Goal: Task Accomplishment & Management: Manage account settings

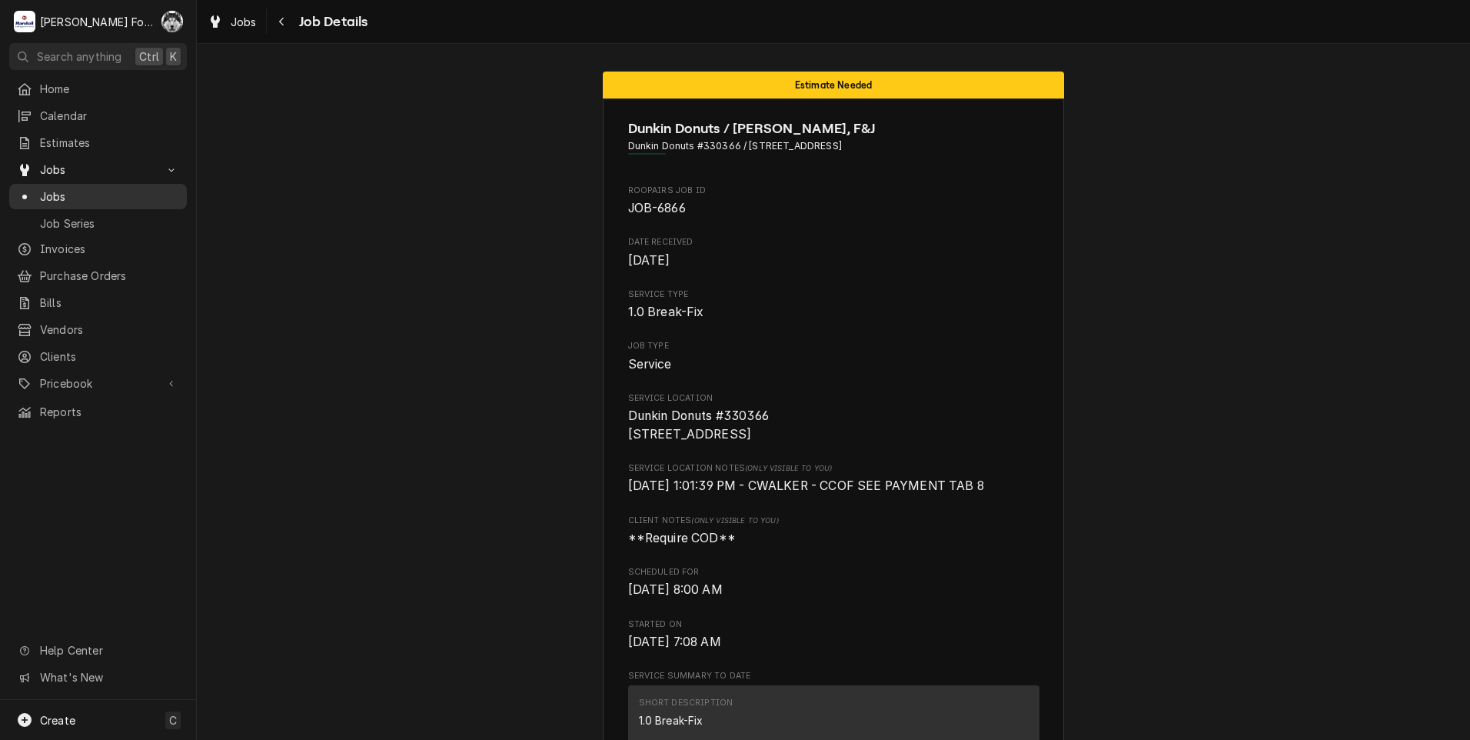
click at [48, 190] on span "Jobs" at bounding box center [109, 196] width 139 height 16
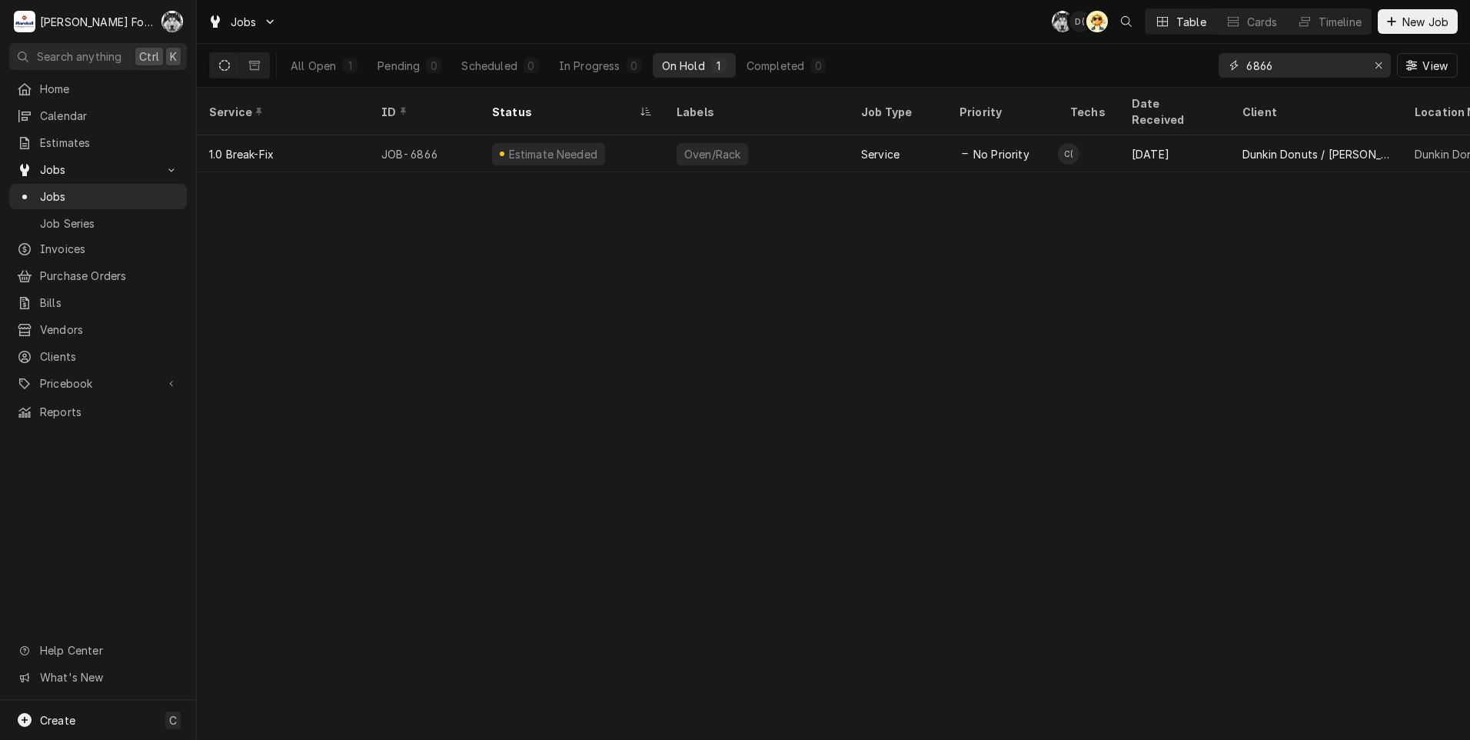
drag, startPoint x: 1305, startPoint y: 70, endPoint x: 1124, endPoint y: 60, distance: 181.7
click at [1151, 78] on div "All Open 1 Pending 0 Scheduled 0 In Progress 0 On Hold 1 Completed 0 6866 View" at bounding box center [833, 65] width 1248 height 43
type input "6082"
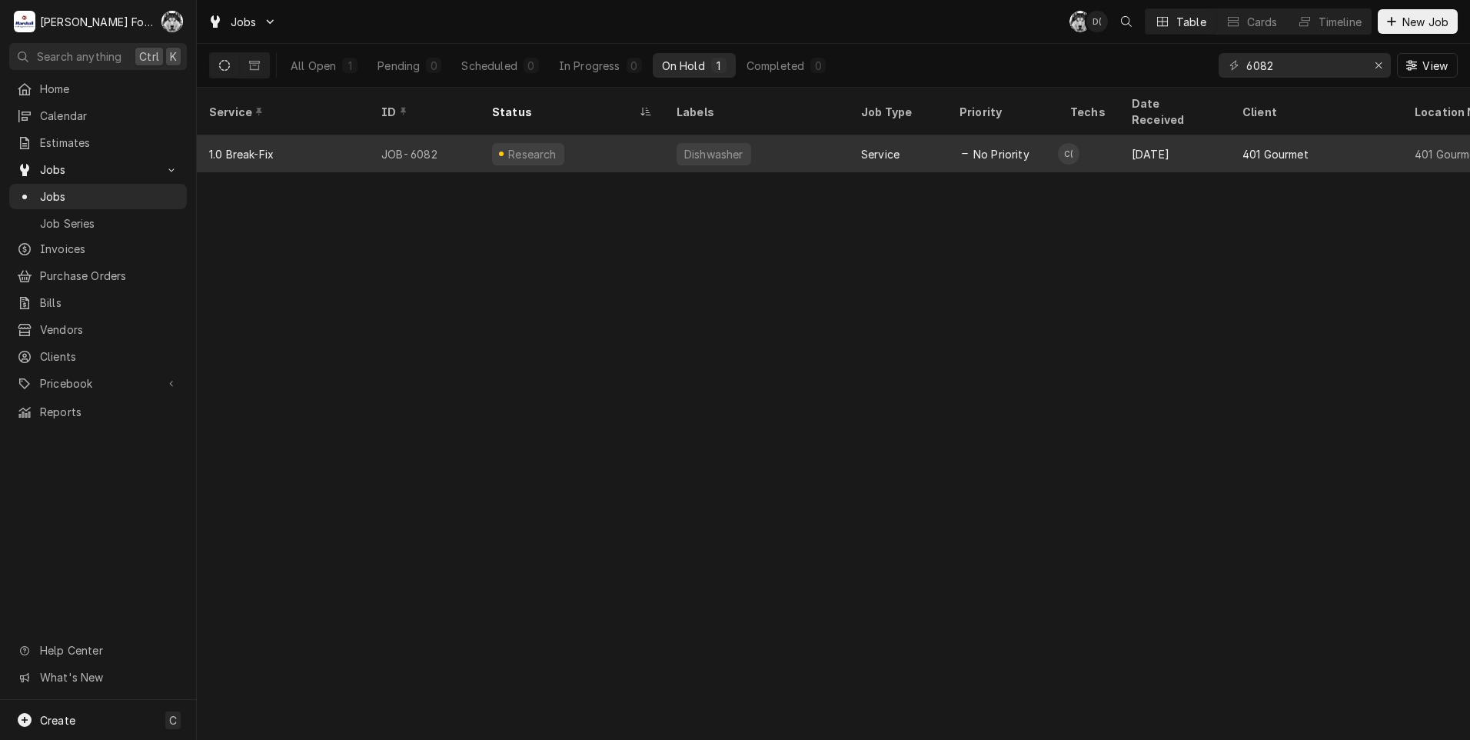
click at [711, 146] on div "Dishwasher" at bounding box center [714, 154] width 62 height 16
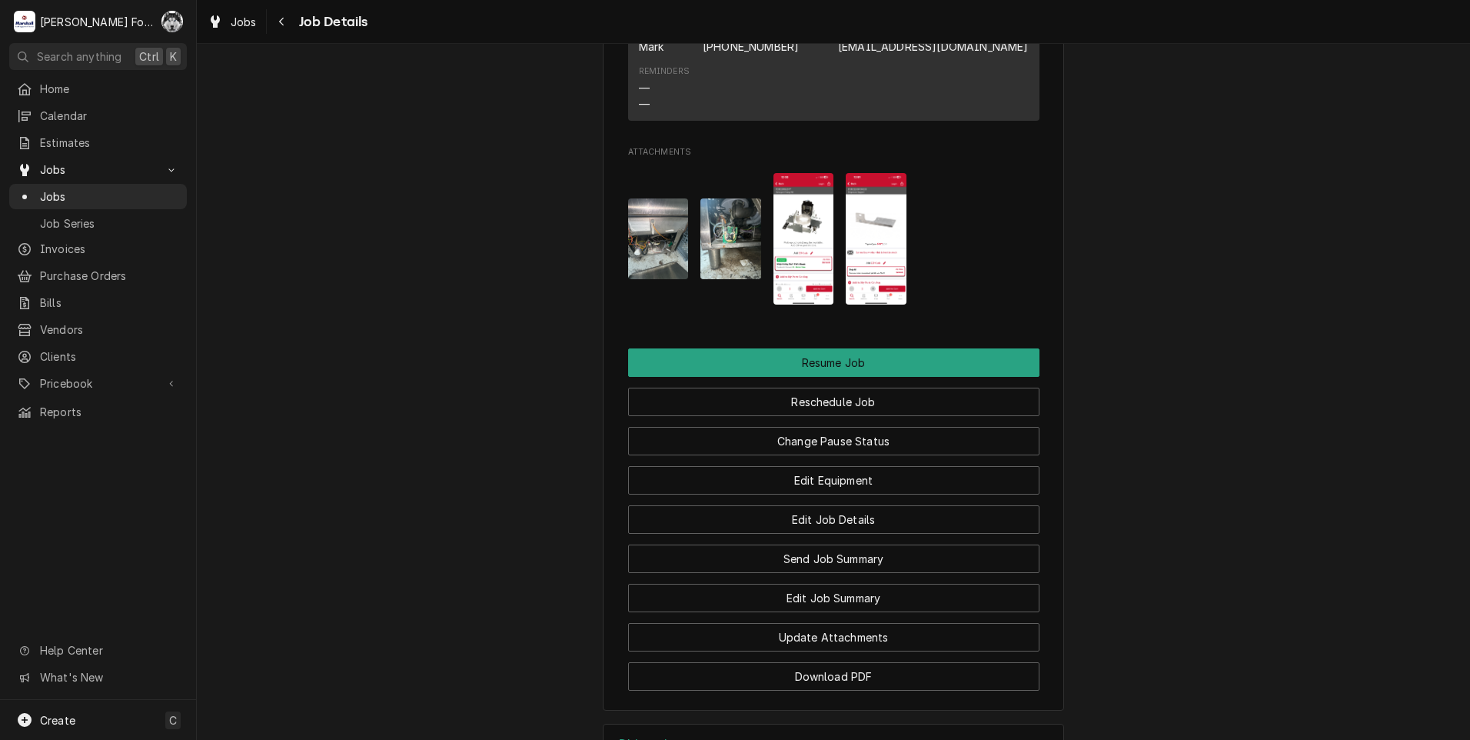
scroll to position [1933, 0]
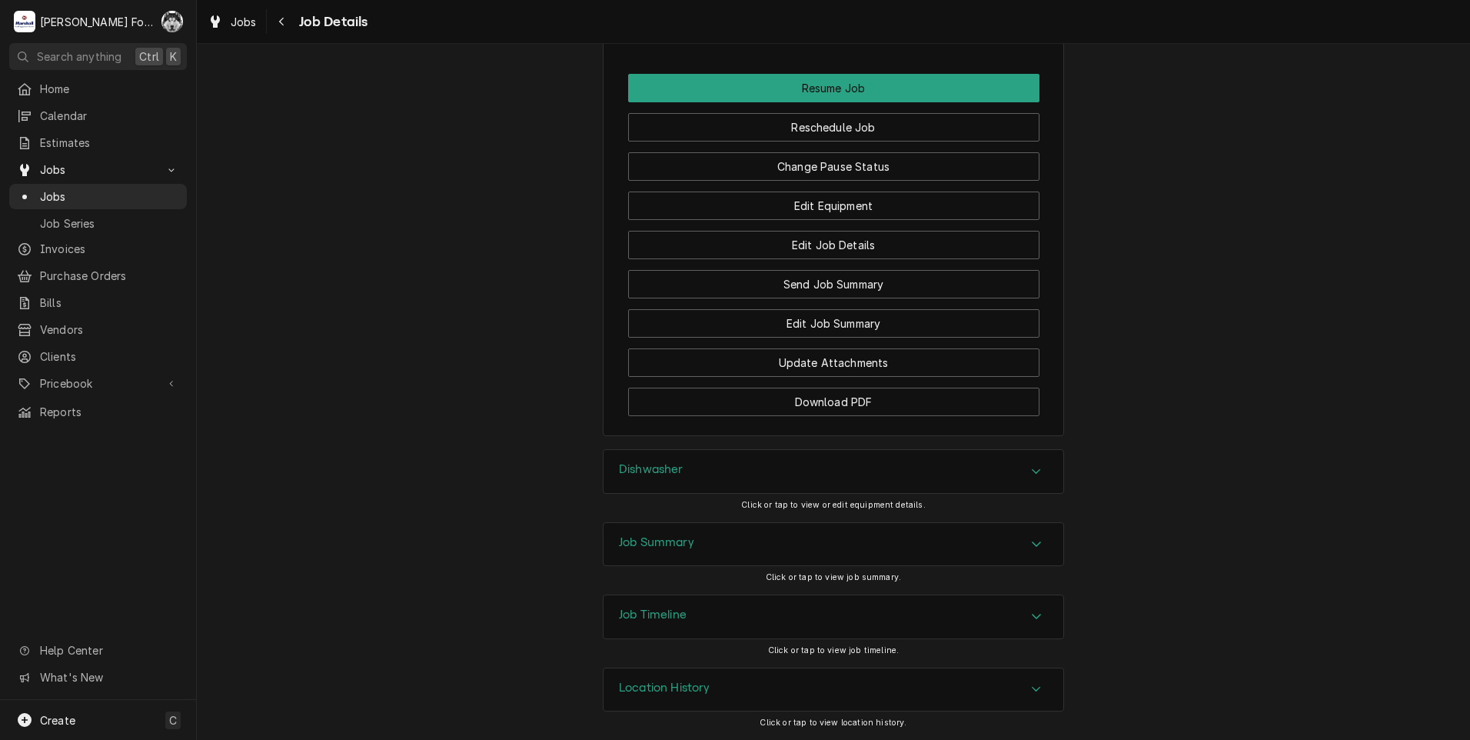
click at [677, 456] on div "Dishwasher" at bounding box center [833, 471] width 460 height 43
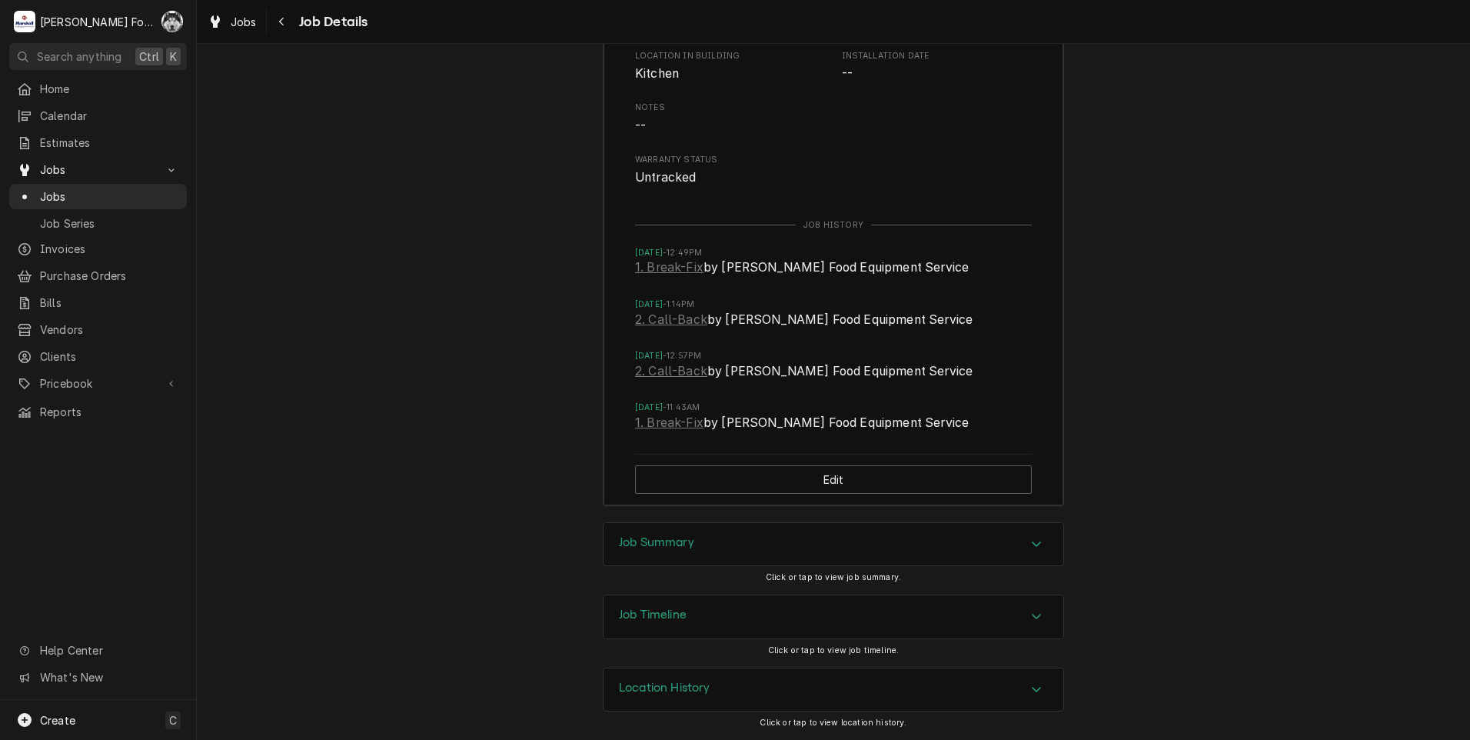
click at [656, 530] on div "Job Summary" at bounding box center [833, 544] width 460 height 43
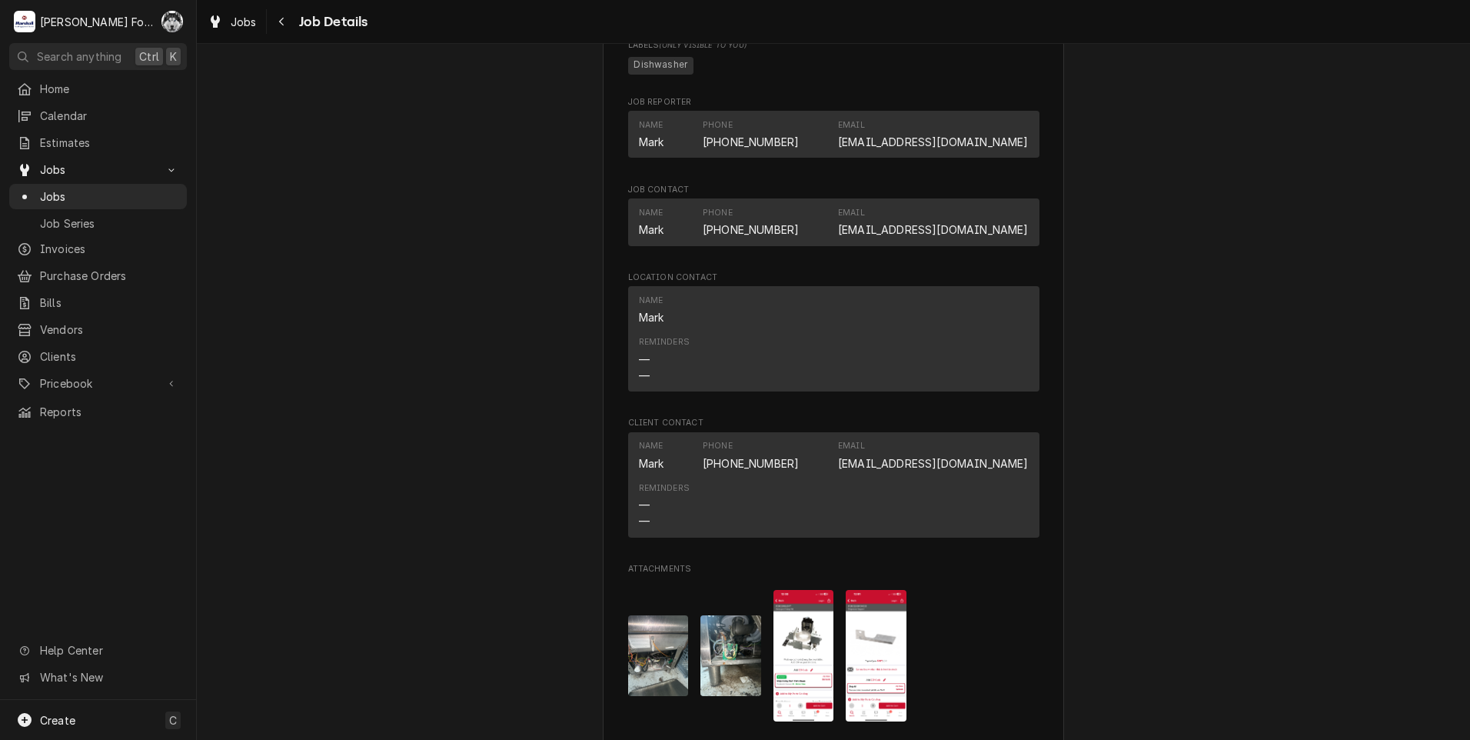
scroll to position [1318, 0]
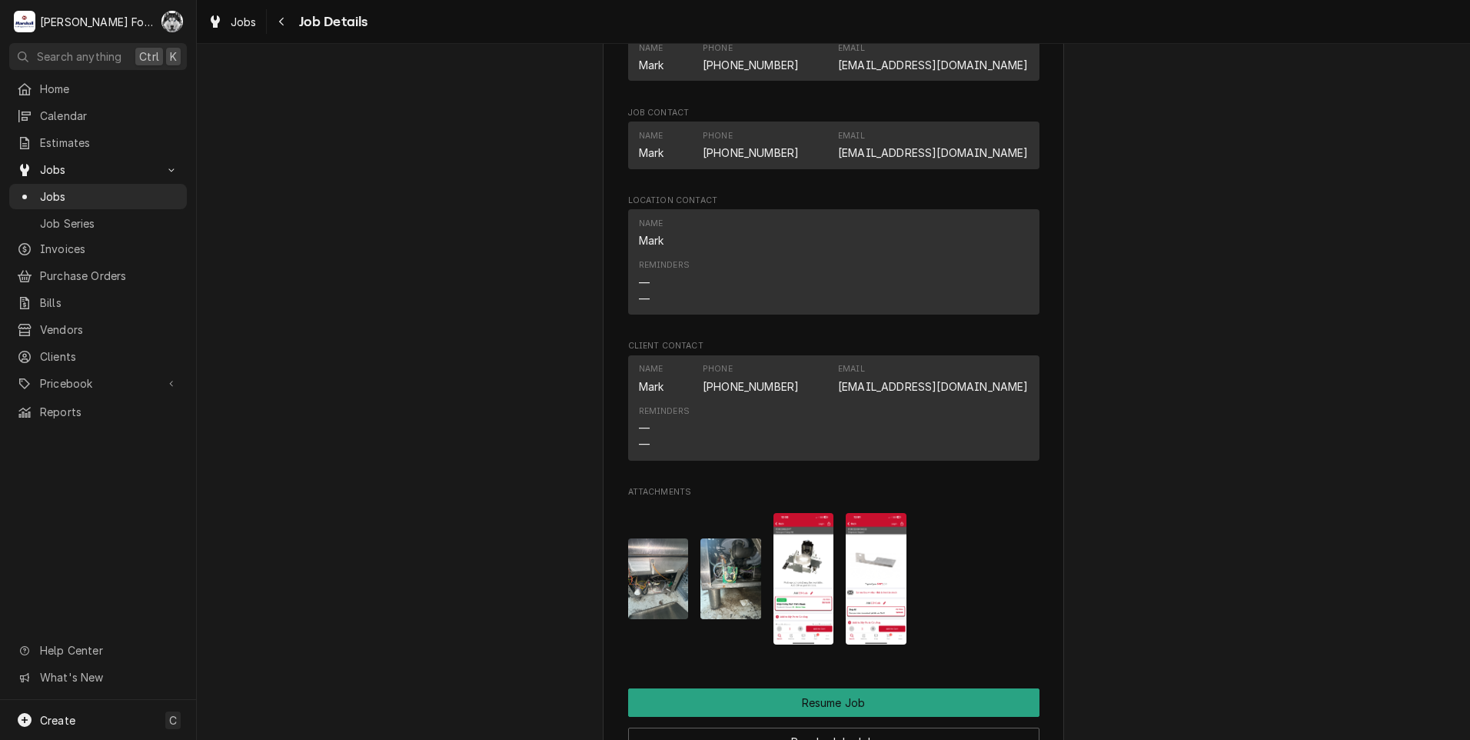
click at [856, 560] on img "Attachments" at bounding box center [876, 578] width 61 height 131
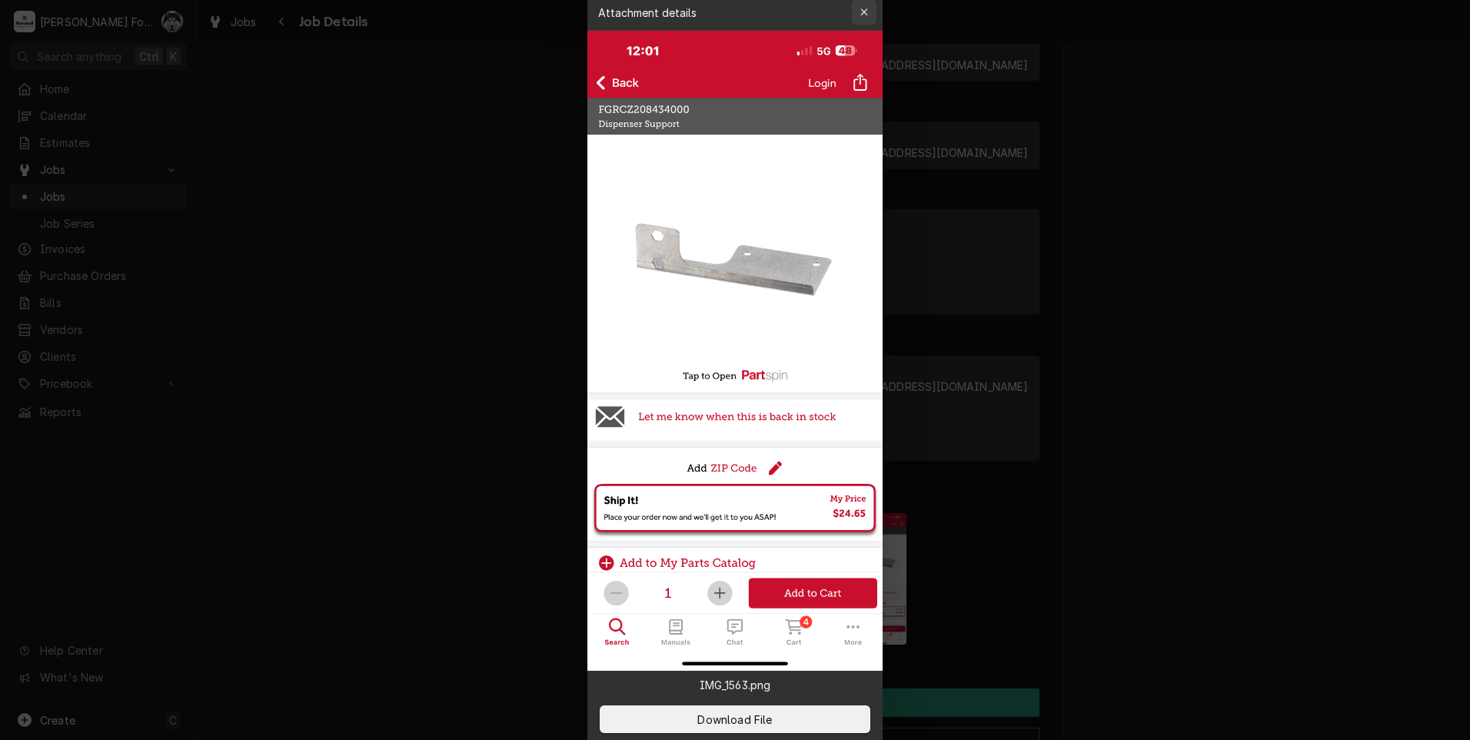
click at [864, 13] on icon "button" at bounding box center [864, 12] width 8 height 11
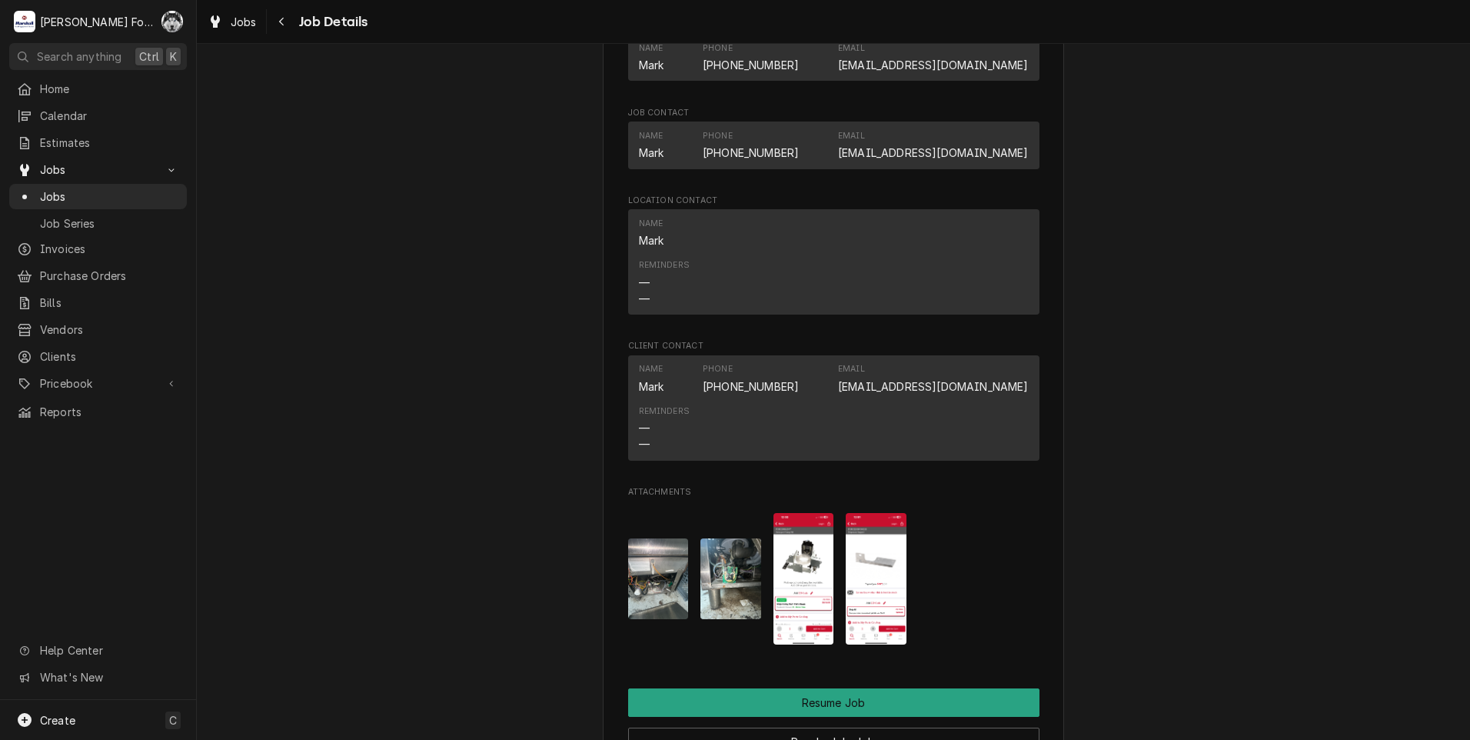
click at [810, 566] on img "Attachments" at bounding box center [803, 578] width 61 height 131
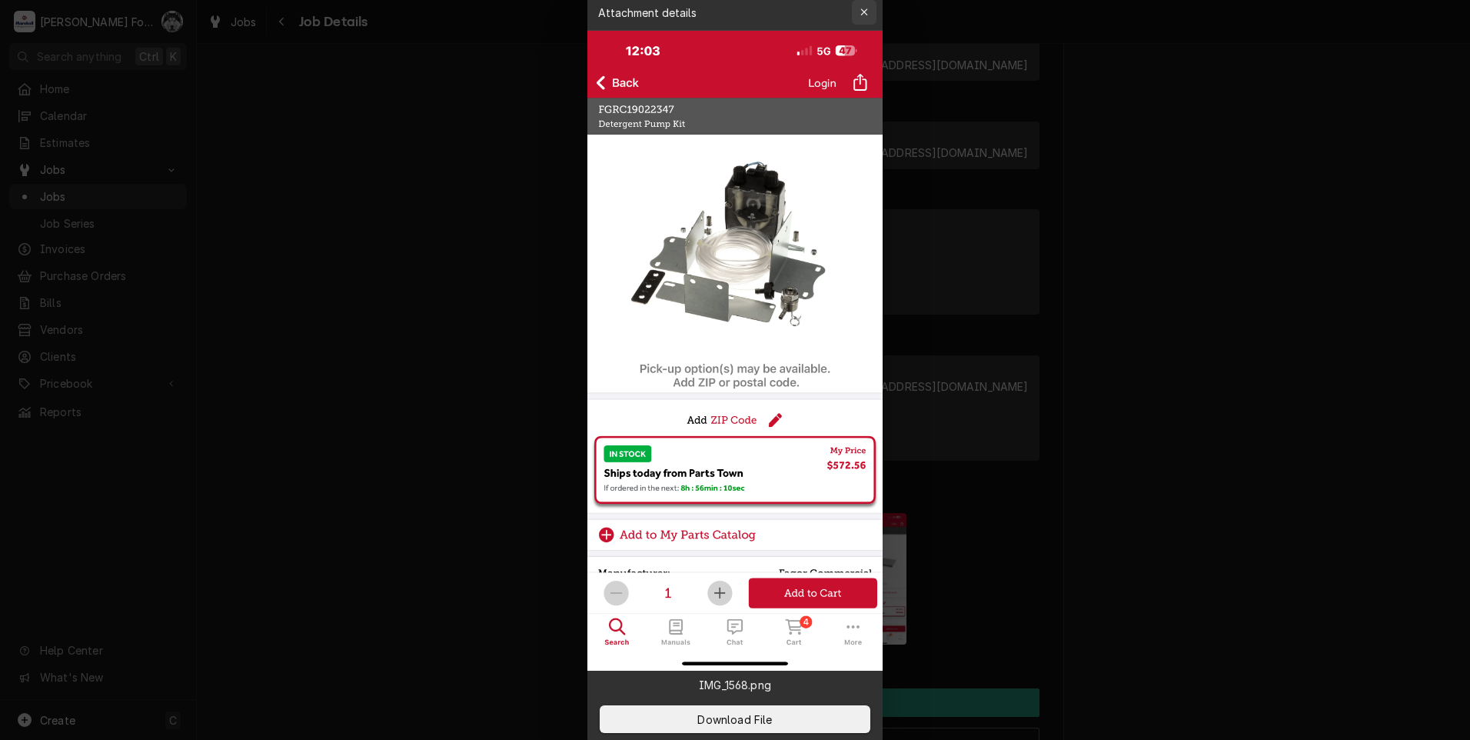
click at [865, 6] on div "button" at bounding box center [863, 12] width 15 height 15
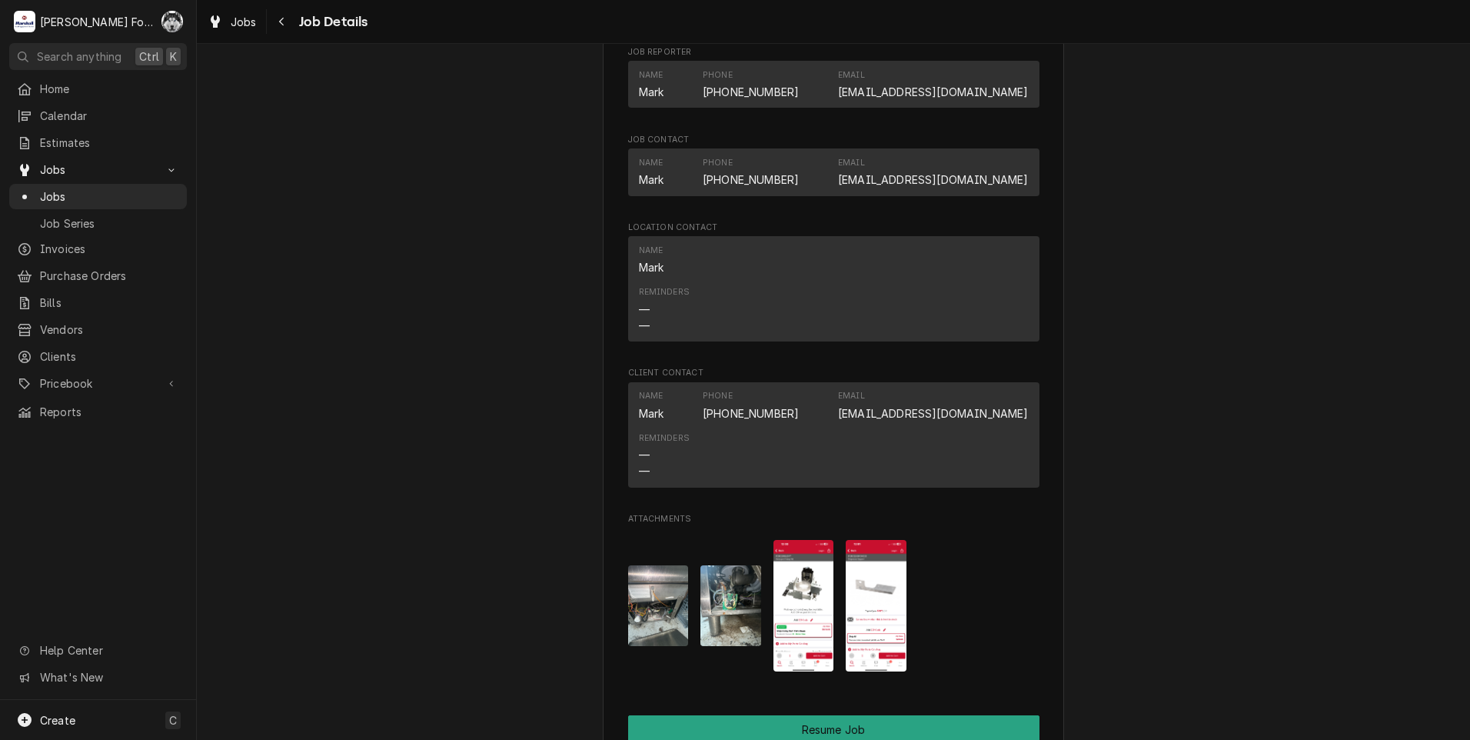
scroll to position [1567, 0]
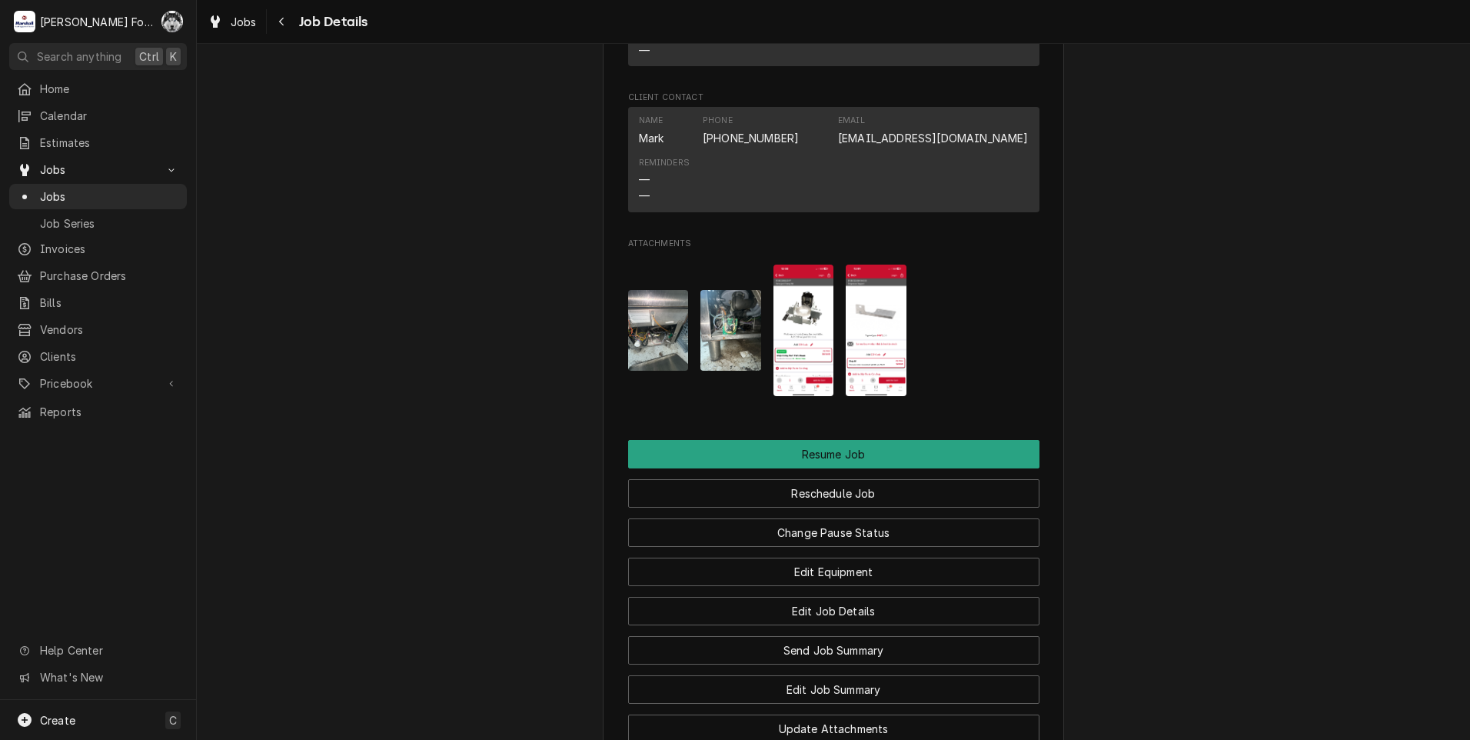
click at [810, 313] on img "Attachments" at bounding box center [803, 329] width 61 height 131
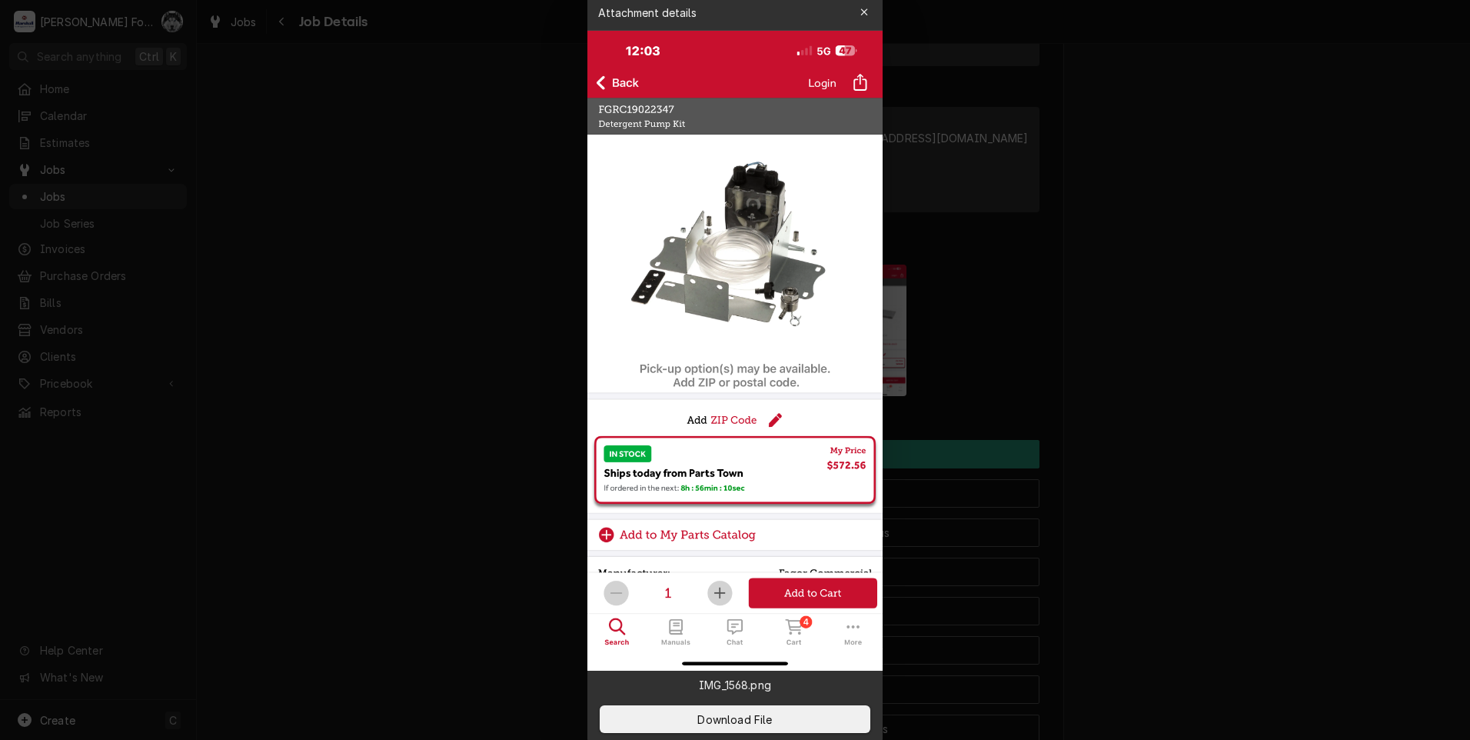
click at [1192, 432] on div at bounding box center [735, 370] width 1470 height 740
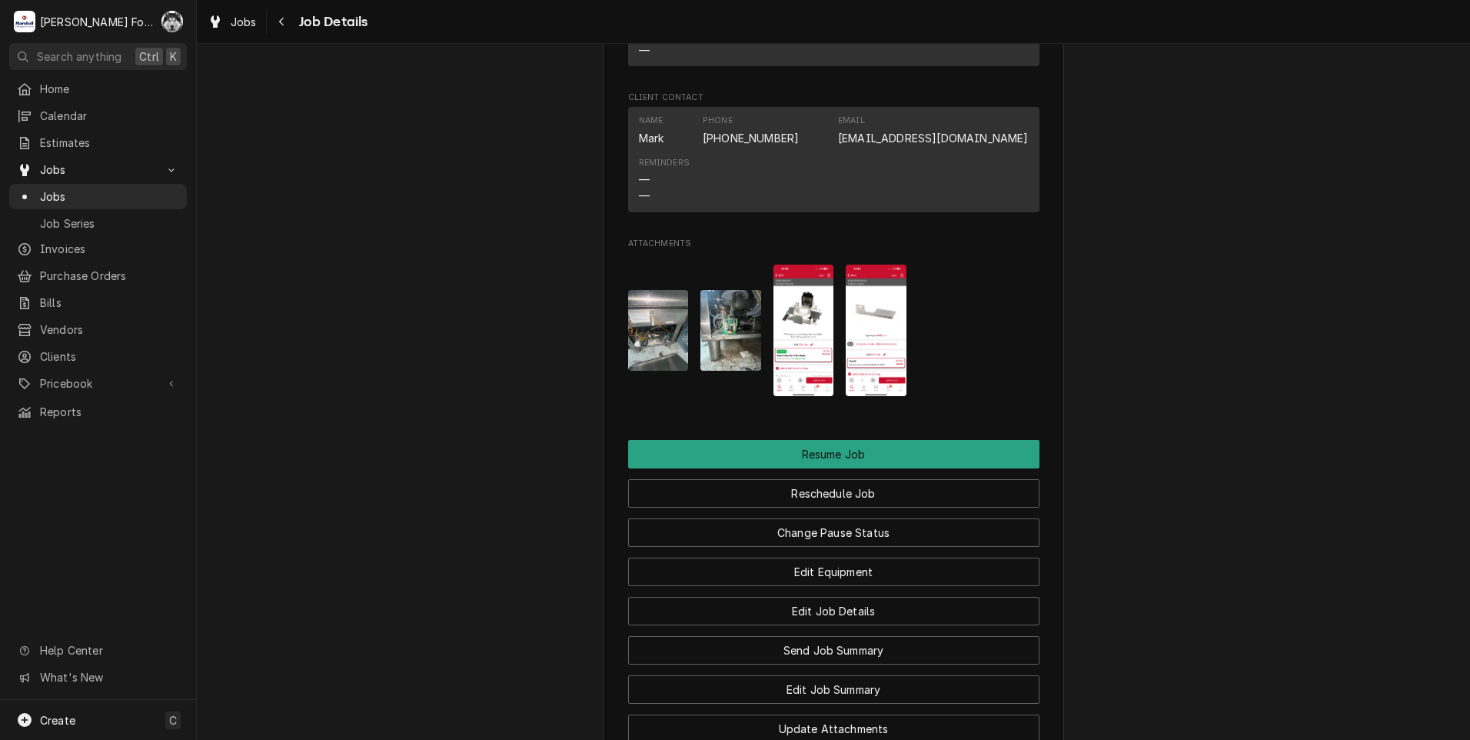
click at [855, 336] on img "Attachments" at bounding box center [876, 329] width 61 height 131
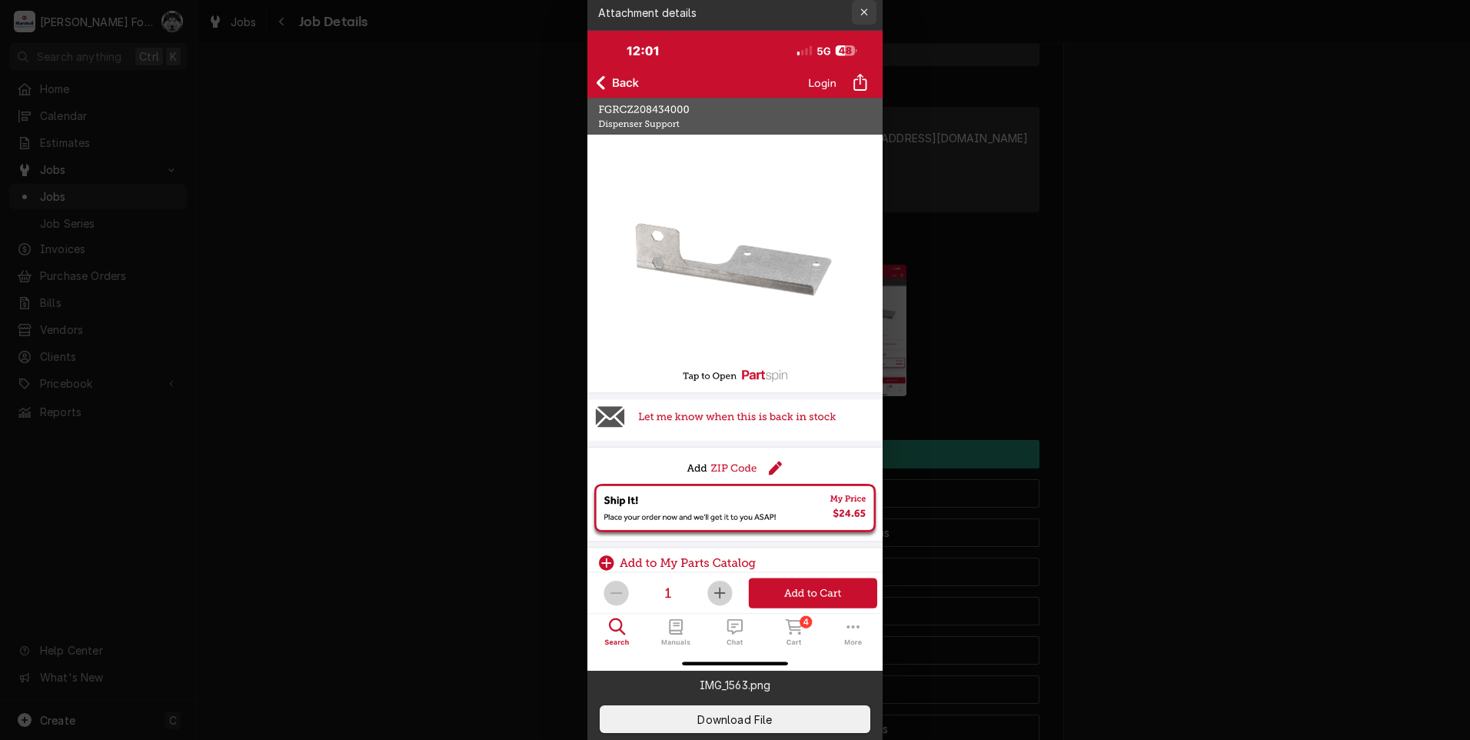
click at [870, 15] on div "button" at bounding box center [863, 12] width 15 height 15
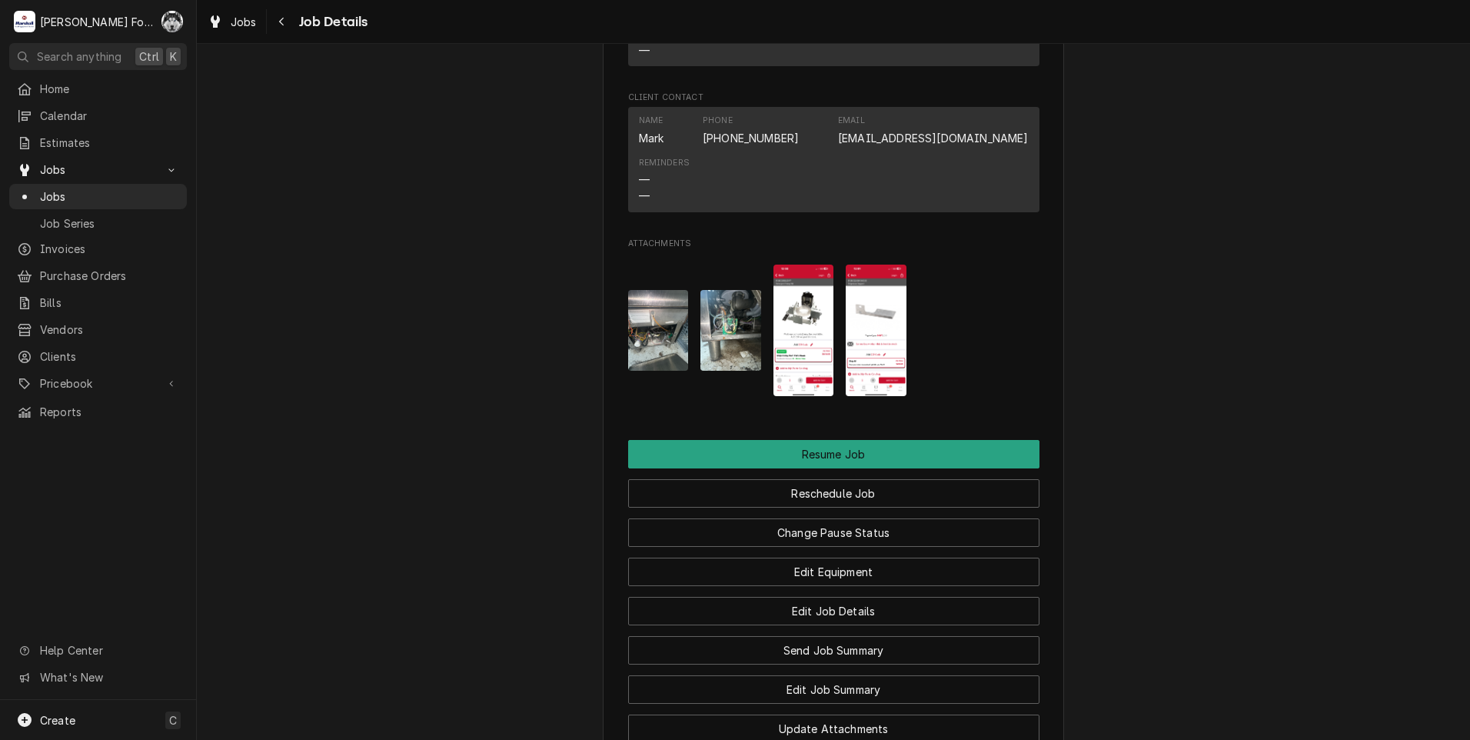
click at [793, 335] on img "Attachments" at bounding box center [803, 329] width 61 height 131
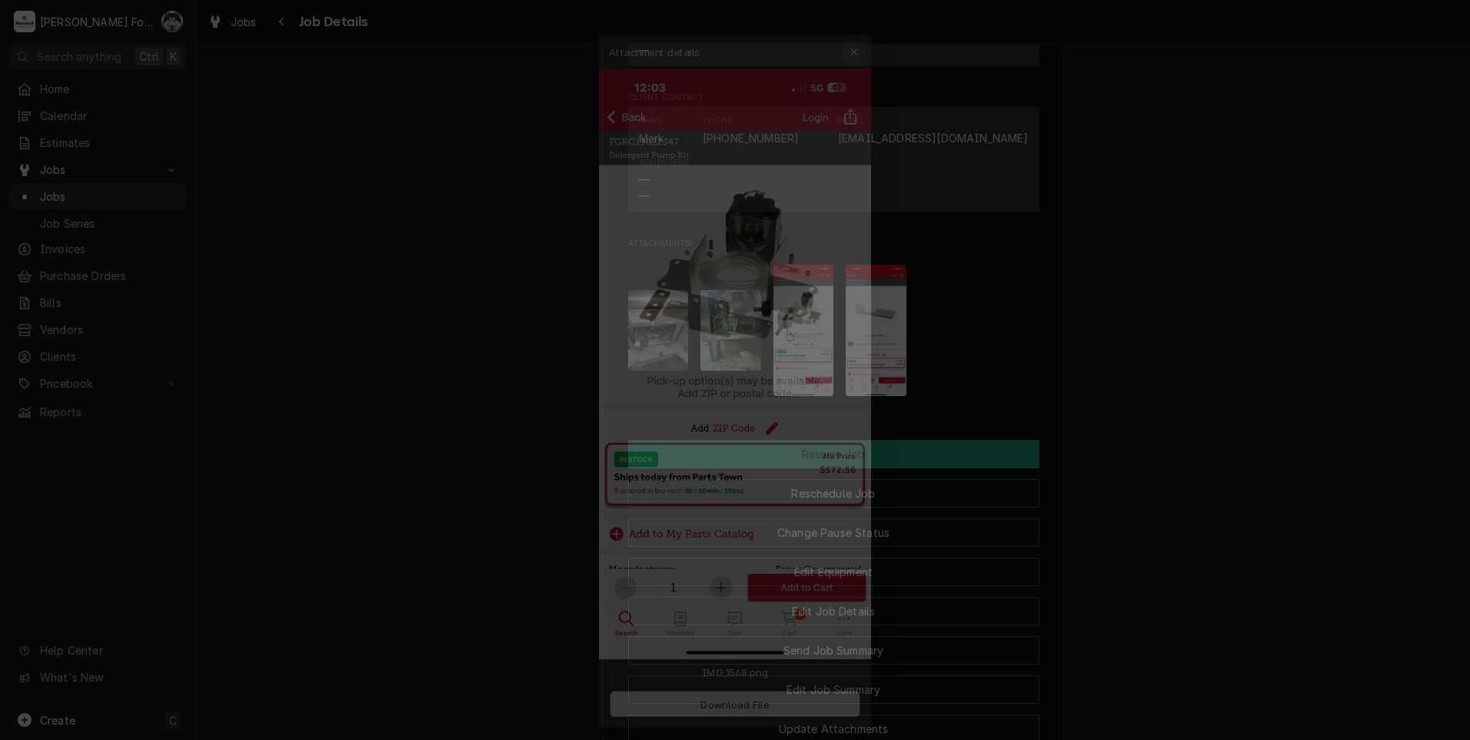
click at [871, 15] on div "button" at bounding box center [863, 12] width 15 height 15
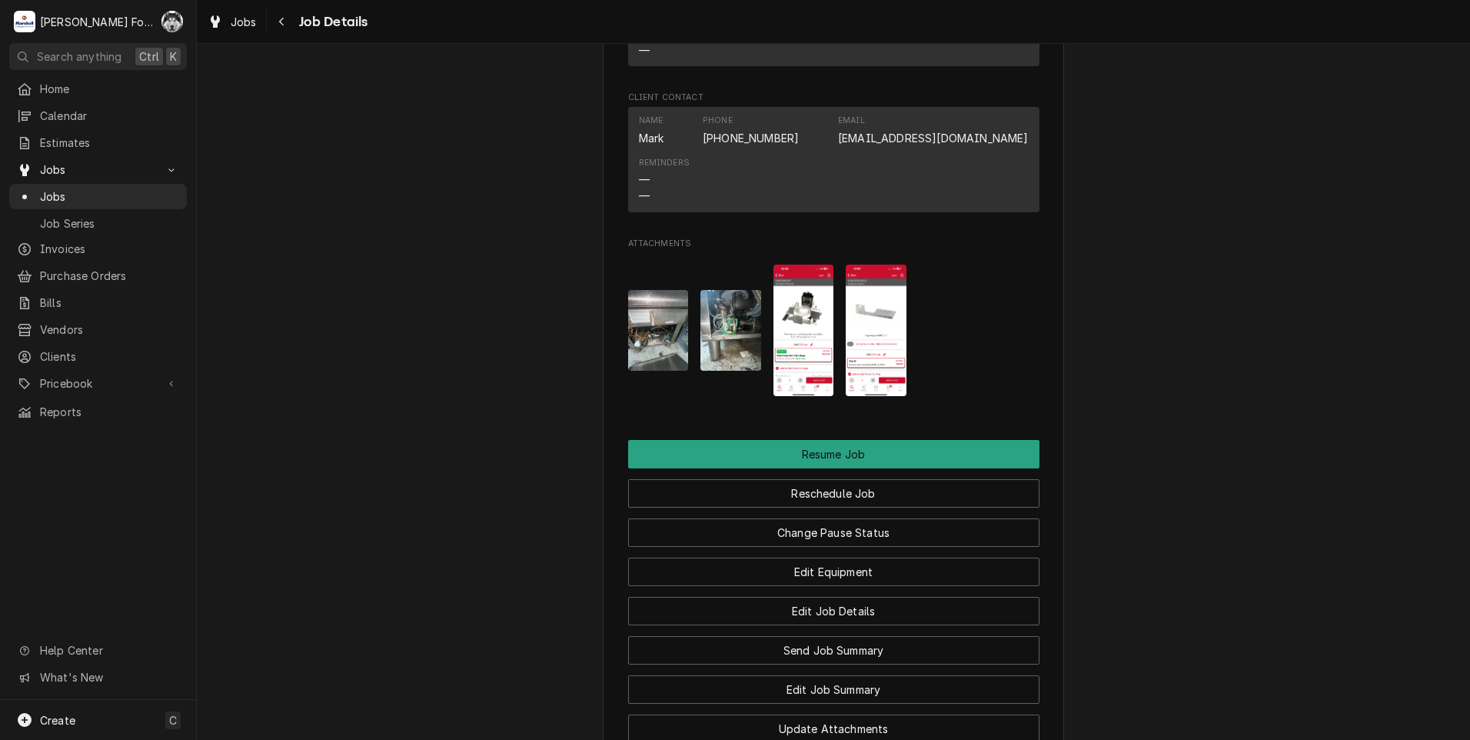
click at [869, 312] on img "Attachments" at bounding box center [876, 329] width 61 height 131
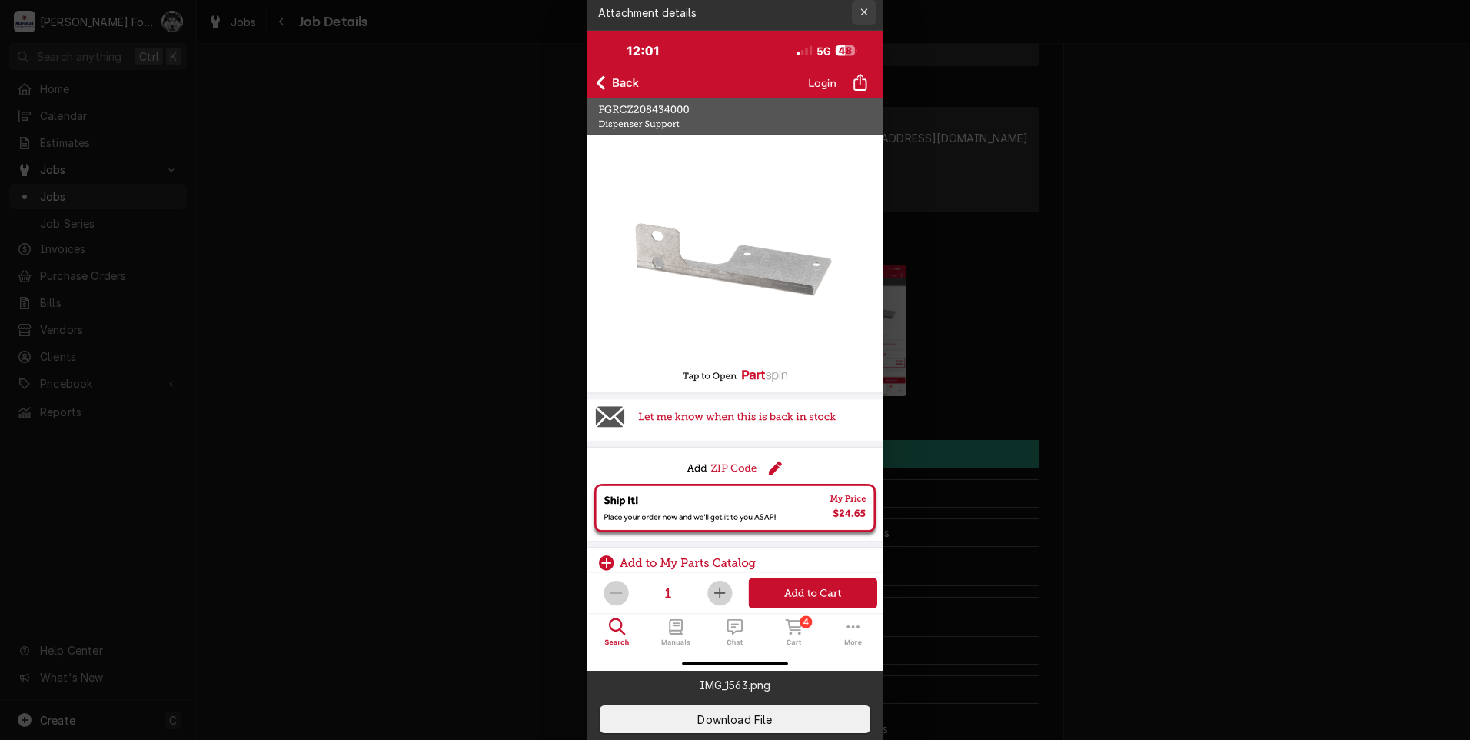
click at [864, 5] on div "button" at bounding box center [863, 12] width 15 height 15
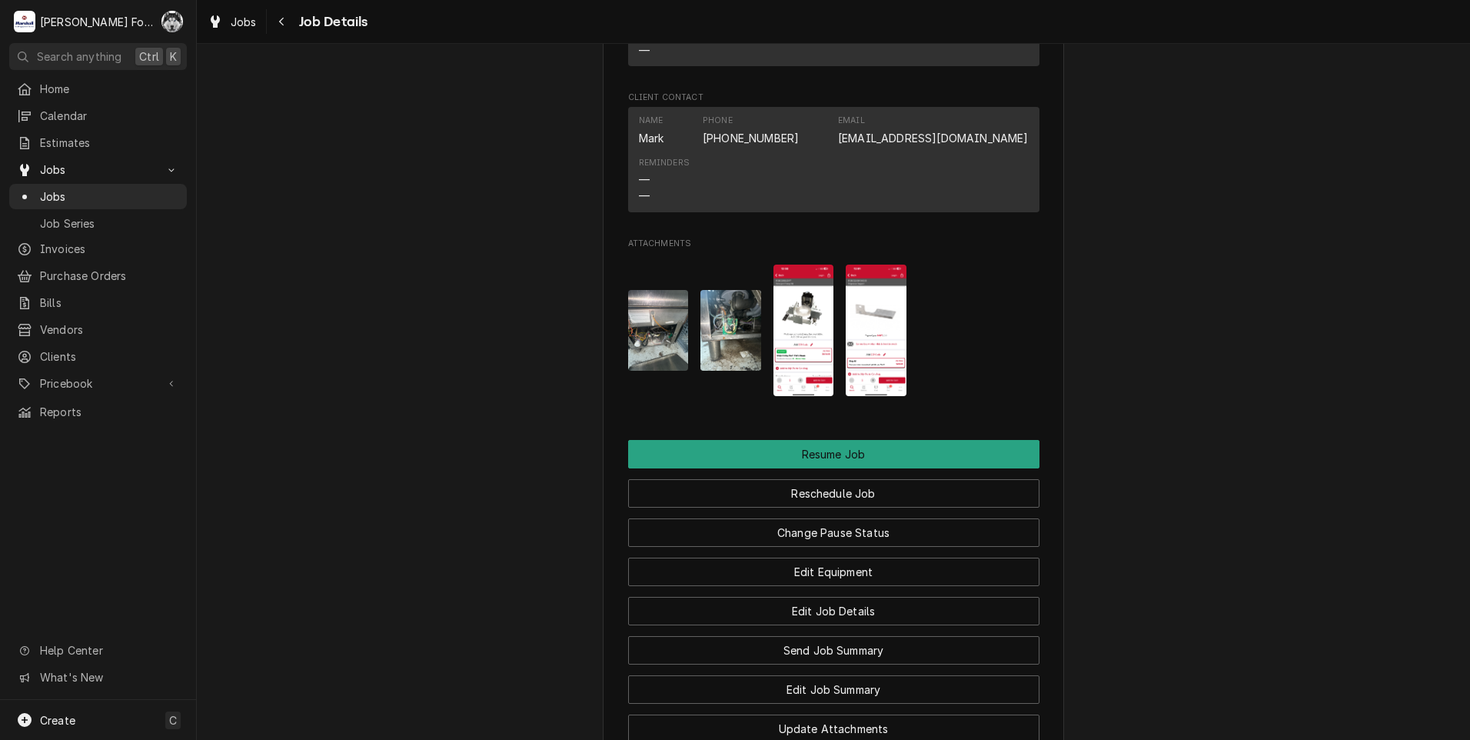
click at [791, 317] on img "Attachments" at bounding box center [803, 329] width 61 height 131
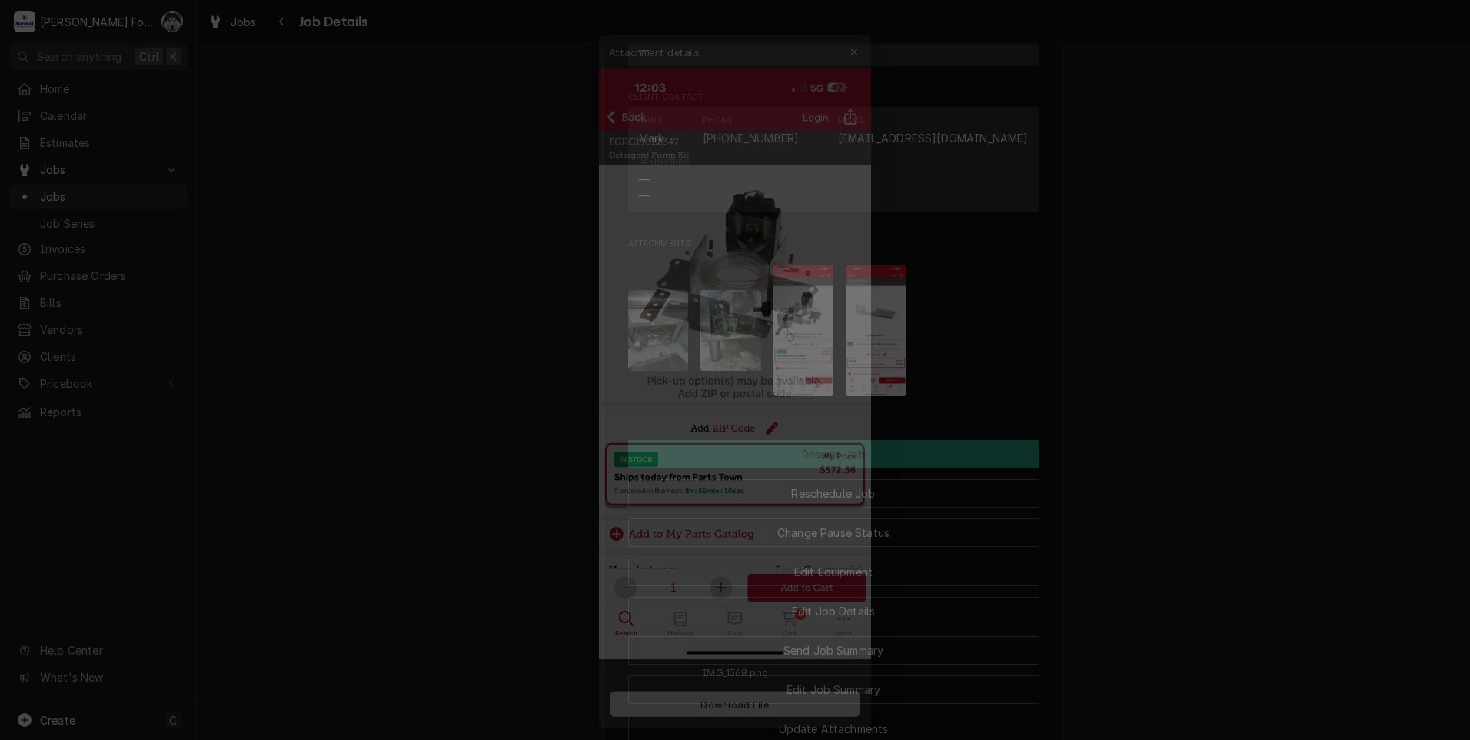
click at [1062, 474] on div at bounding box center [735, 370] width 1470 height 740
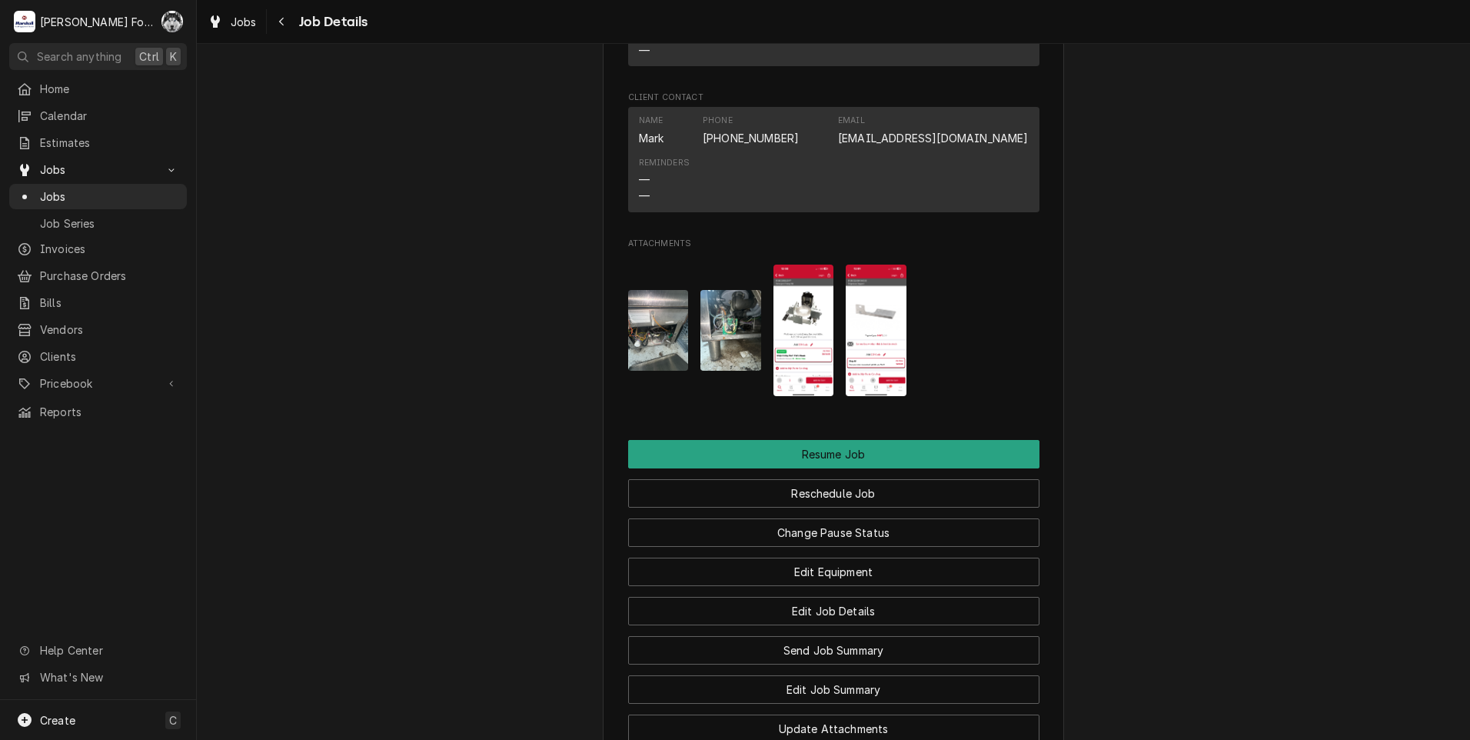
click at [875, 306] on img "Attachments" at bounding box center [876, 329] width 61 height 131
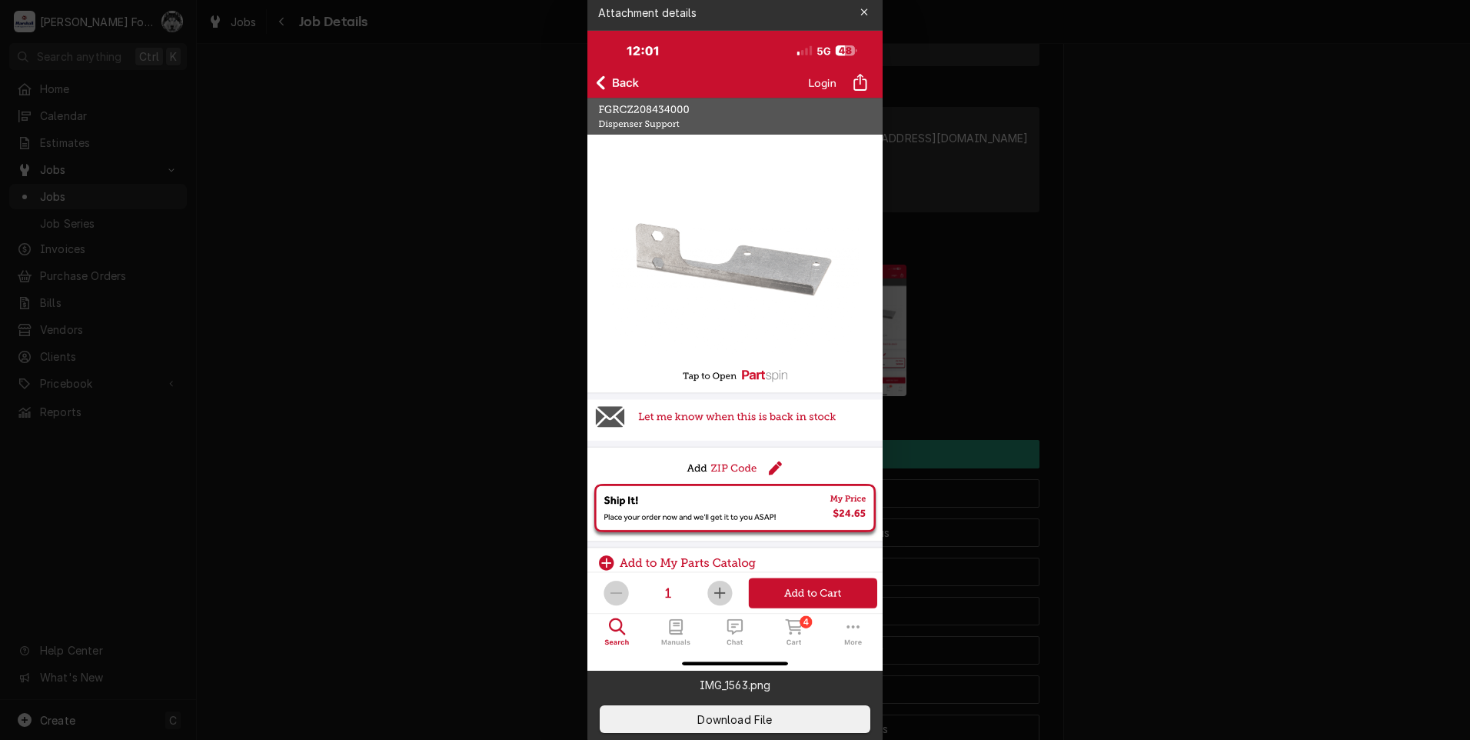
drag, startPoint x: 1401, startPoint y: 95, endPoint x: 1308, endPoint y: 143, distance: 105.6
click at [1350, 128] on div at bounding box center [735, 370] width 1470 height 740
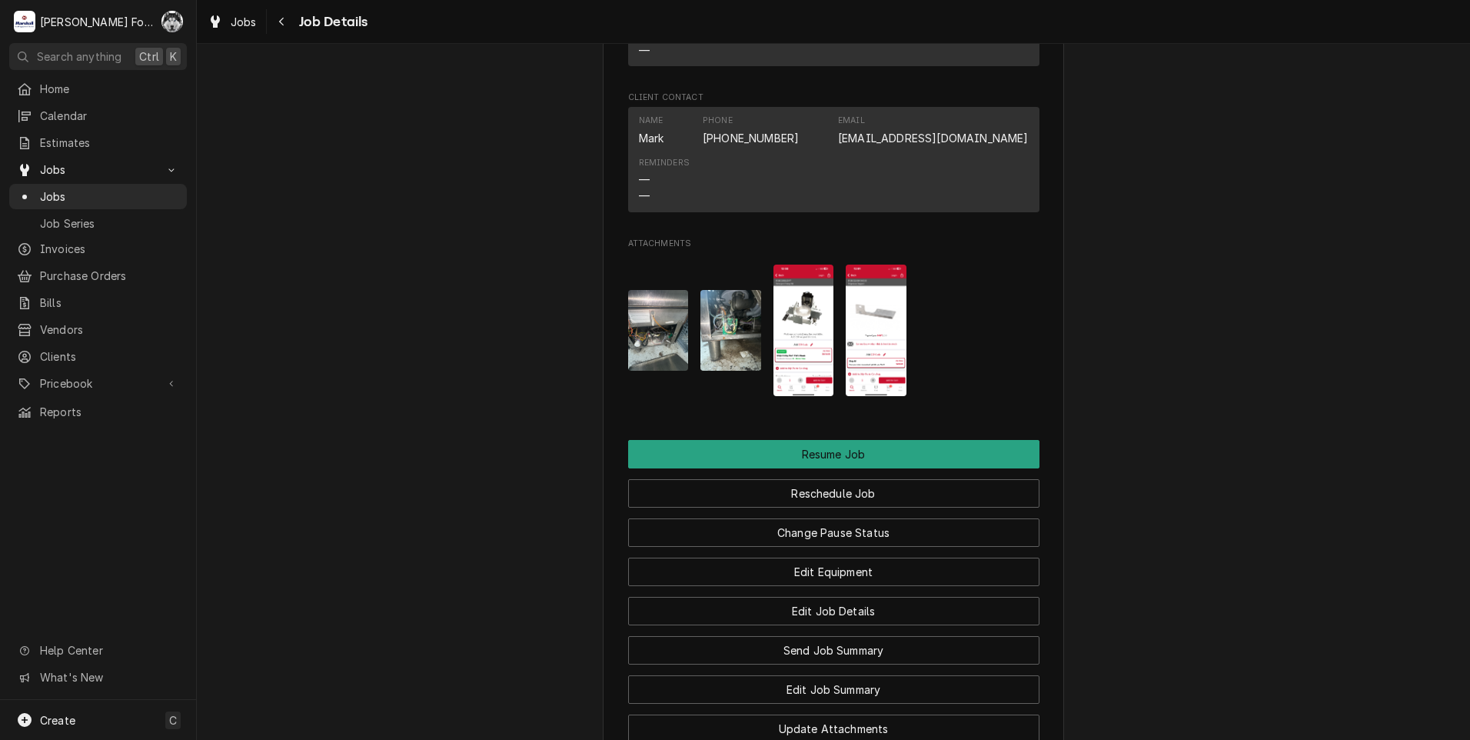
click at [802, 323] on img "Attachments" at bounding box center [803, 329] width 61 height 131
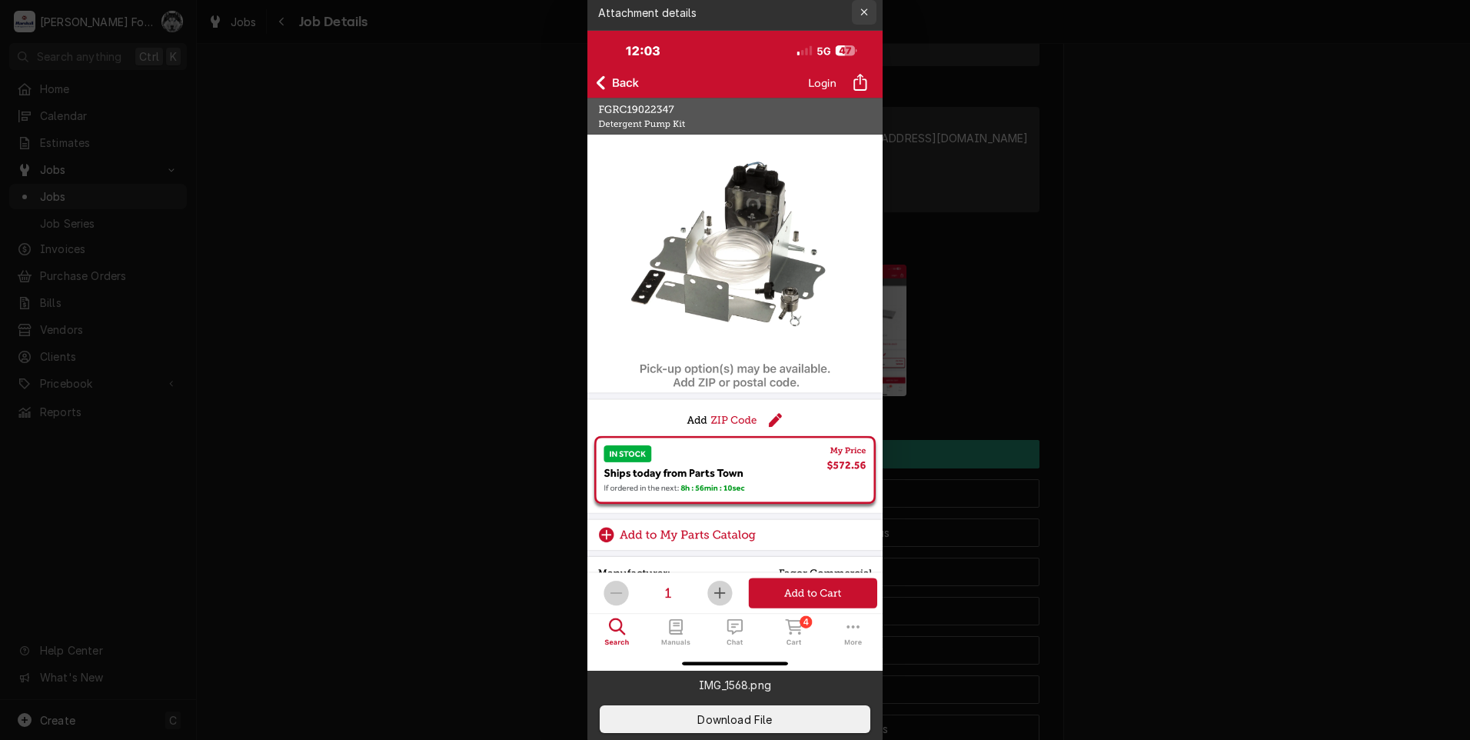
click at [866, 10] on icon "button" at bounding box center [864, 12] width 8 height 11
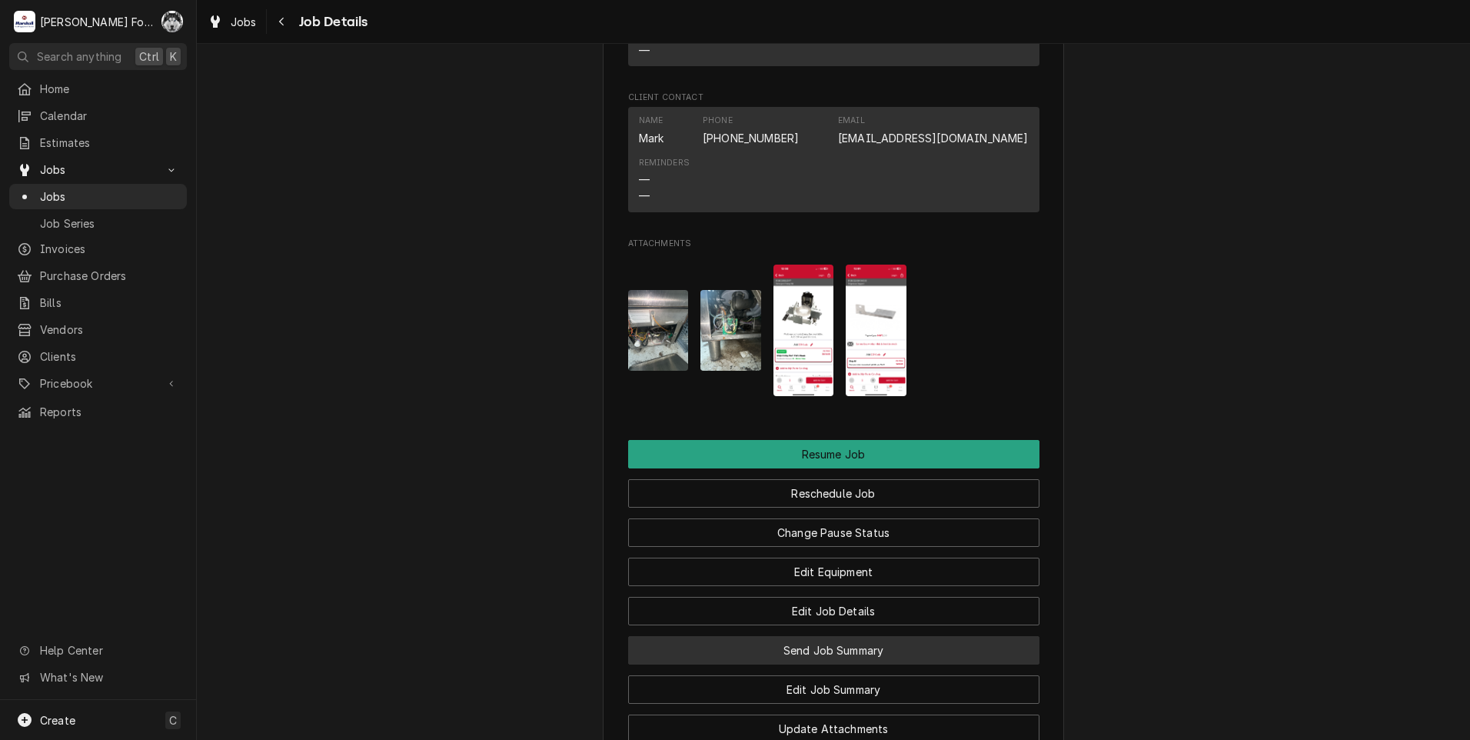
drag, startPoint x: 849, startPoint y: 647, endPoint x: 408, endPoint y: 676, distance: 441.5
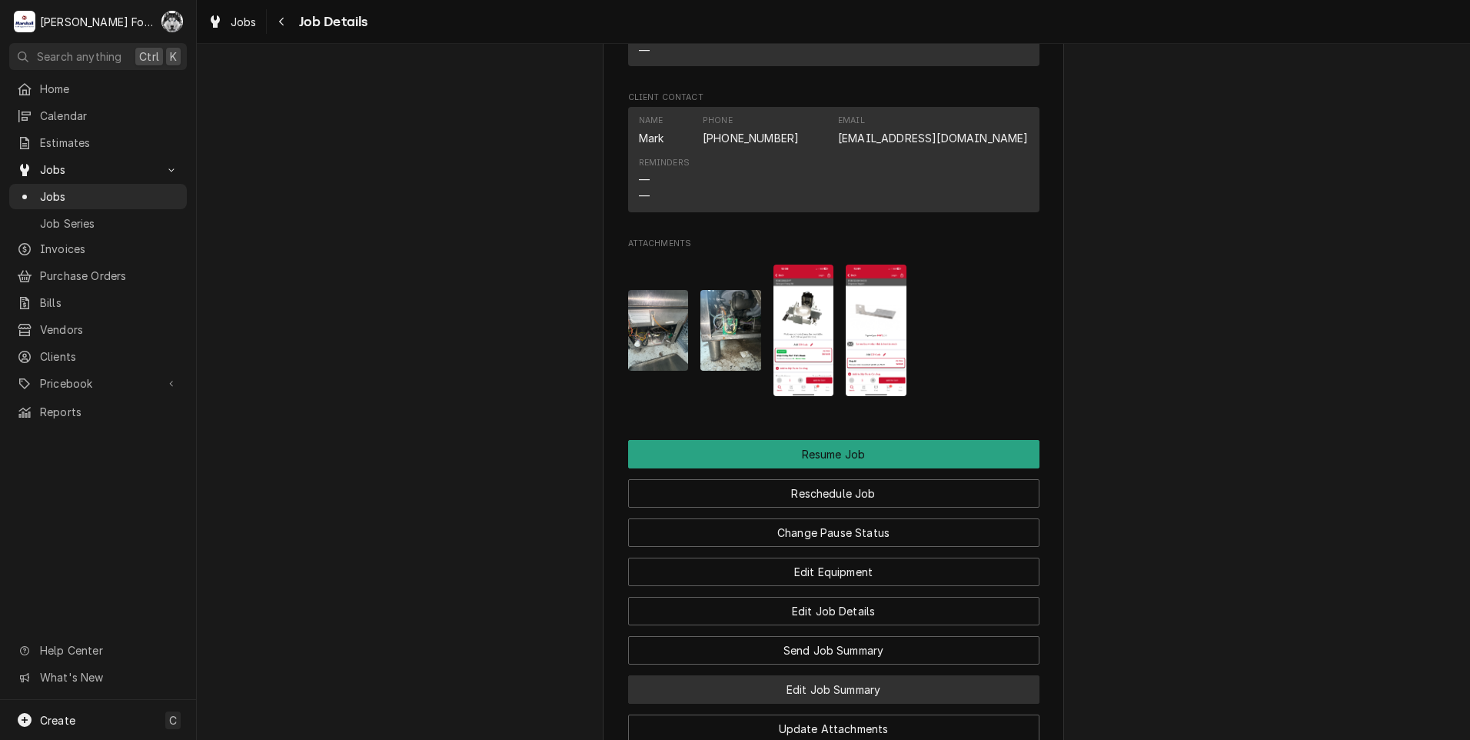
click at [933, 690] on button "Edit Job Summary" at bounding box center [833, 689] width 411 height 28
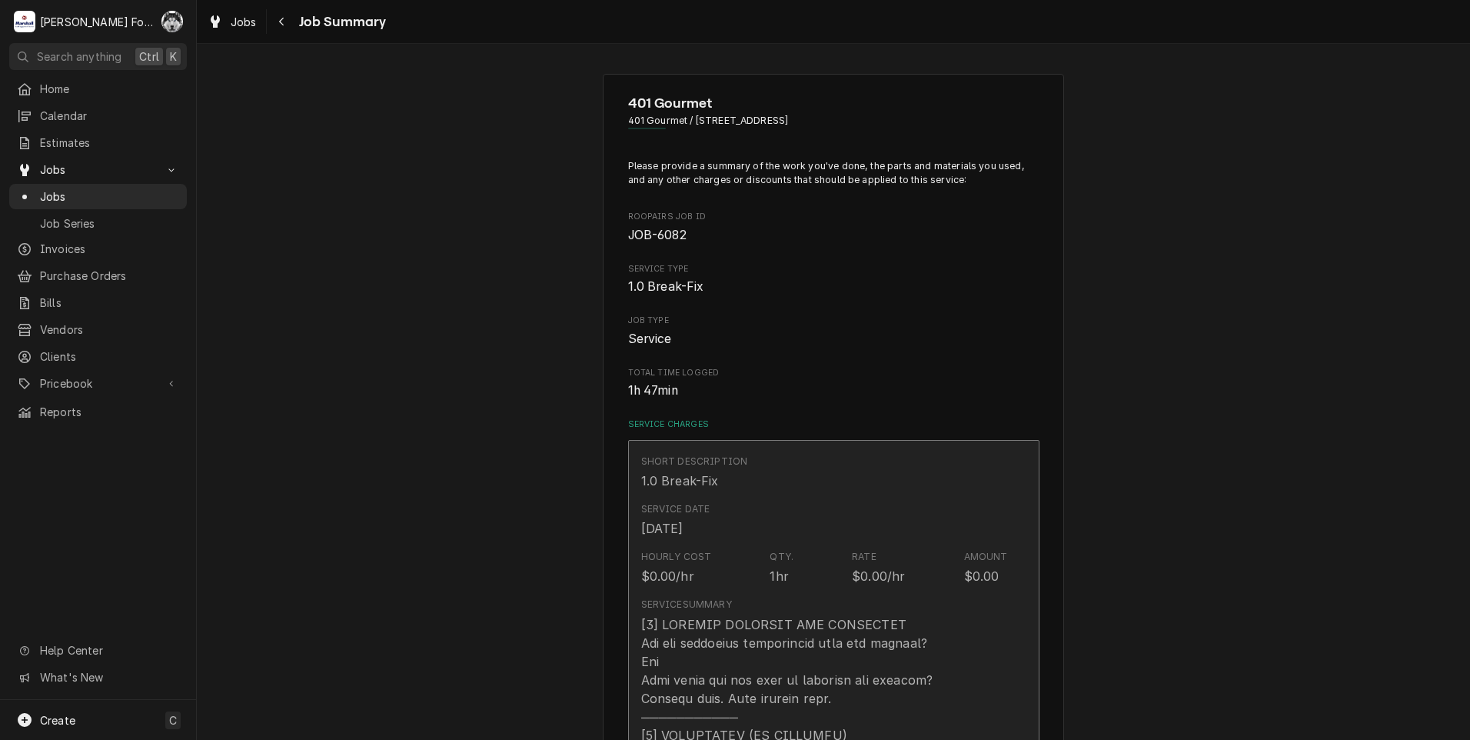
type textarea "x"
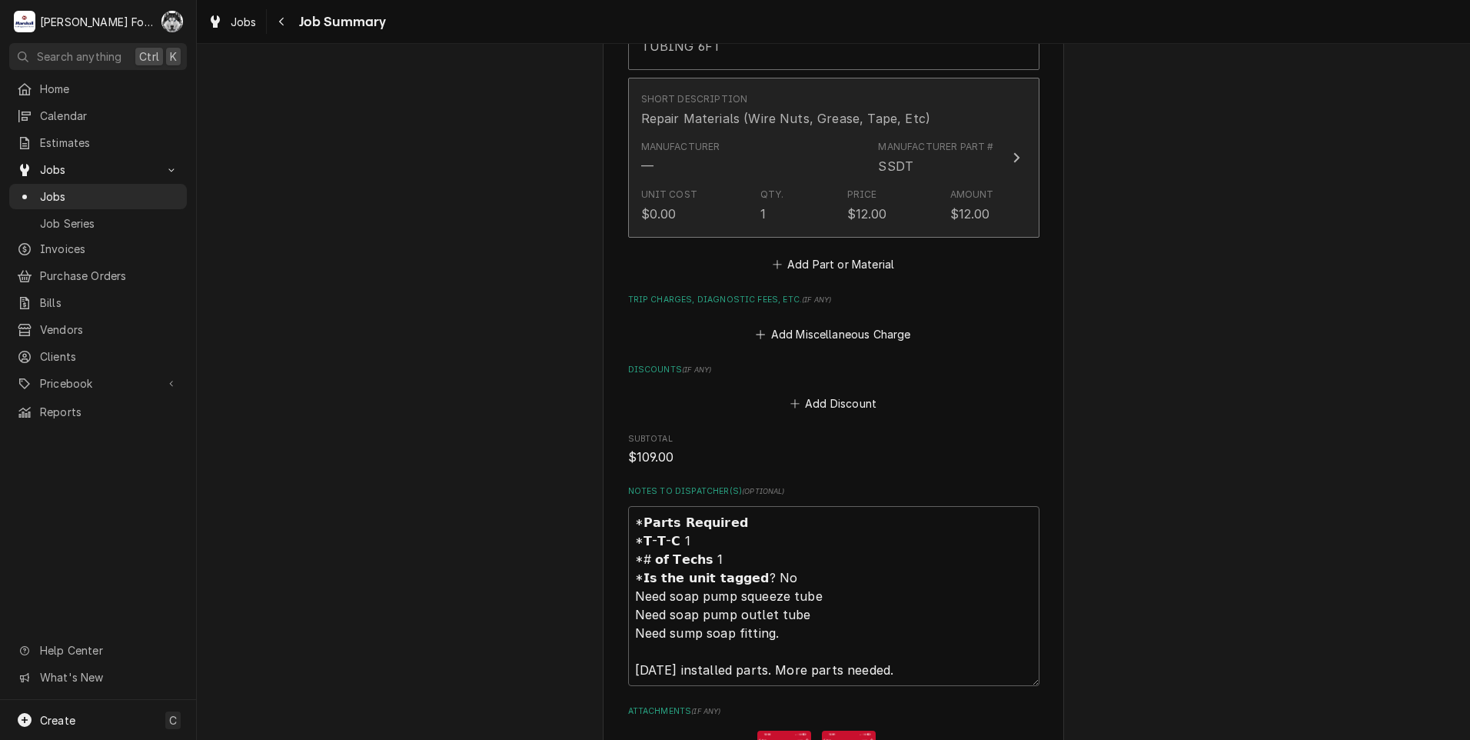
scroll to position [1538, 0]
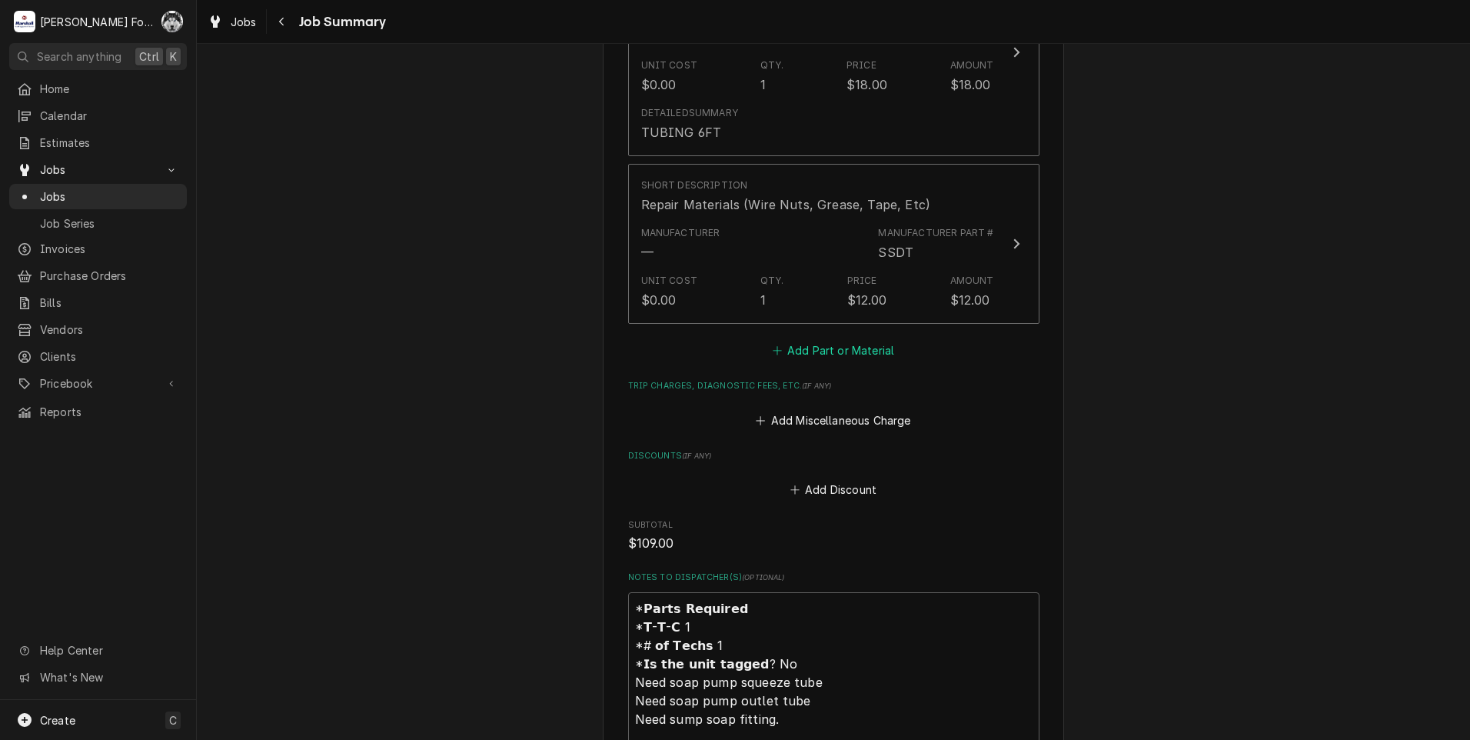
click at [806, 340] on button "Add Part or Material" at bounding box center [833, 351] width 127 height 22
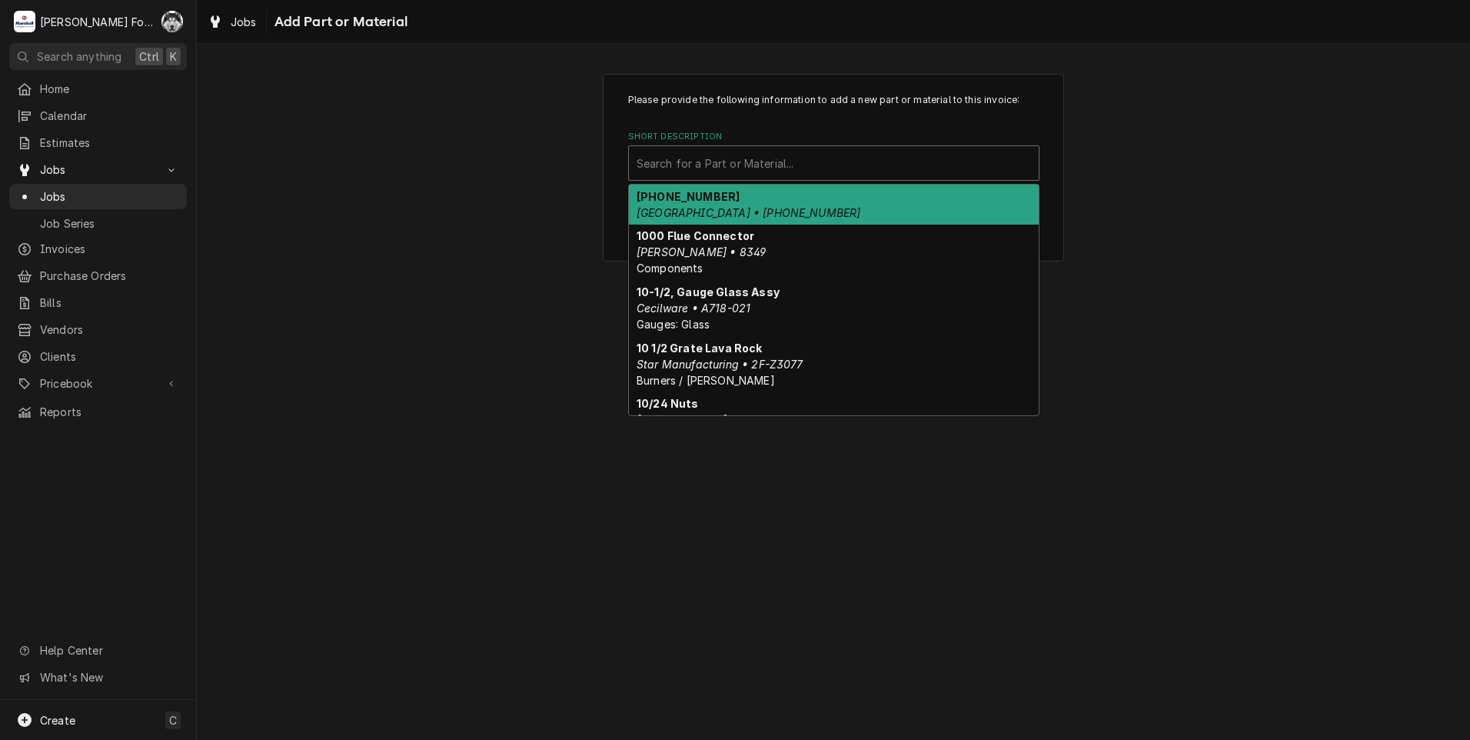
click at [800, 169] on div "Short Description" at bounding box center [834, 163] width 394 height 28
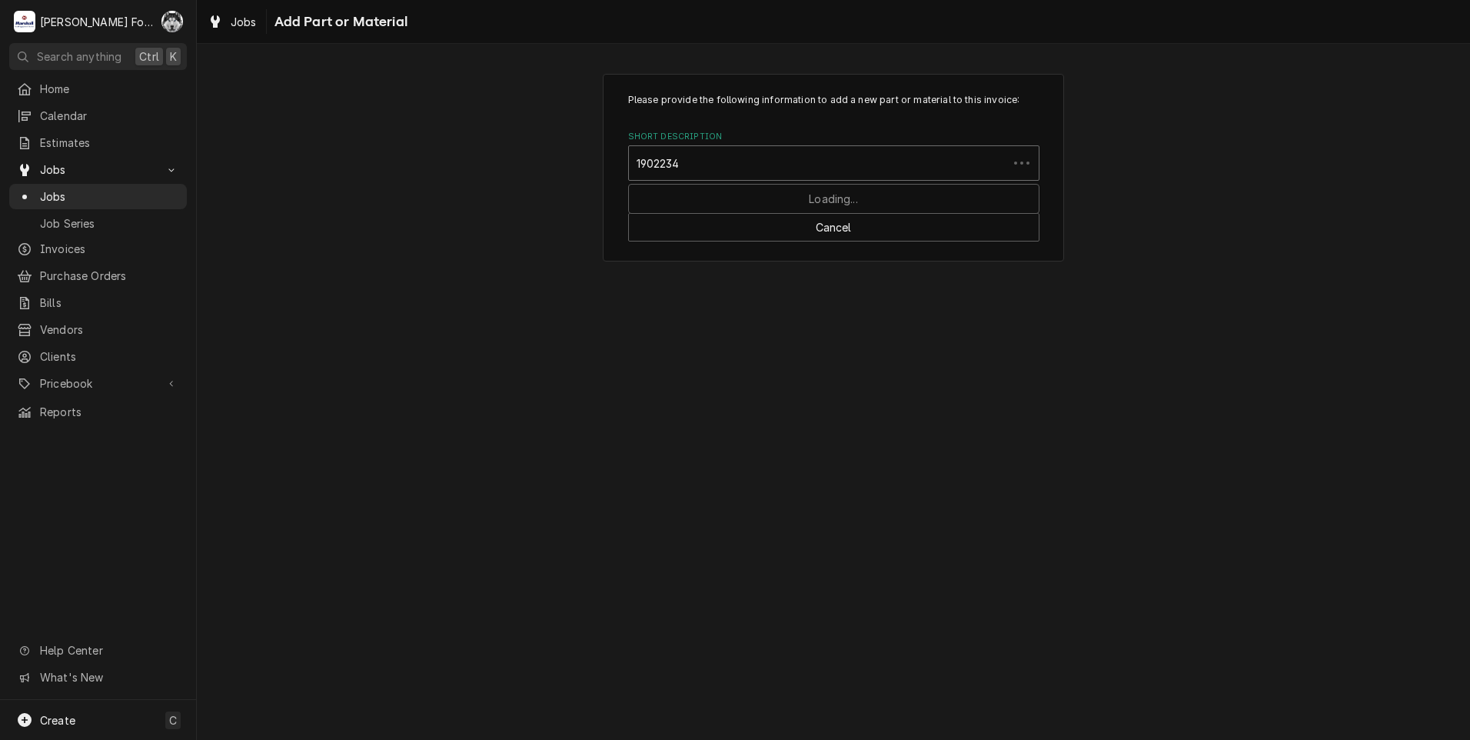
type input "19022347"
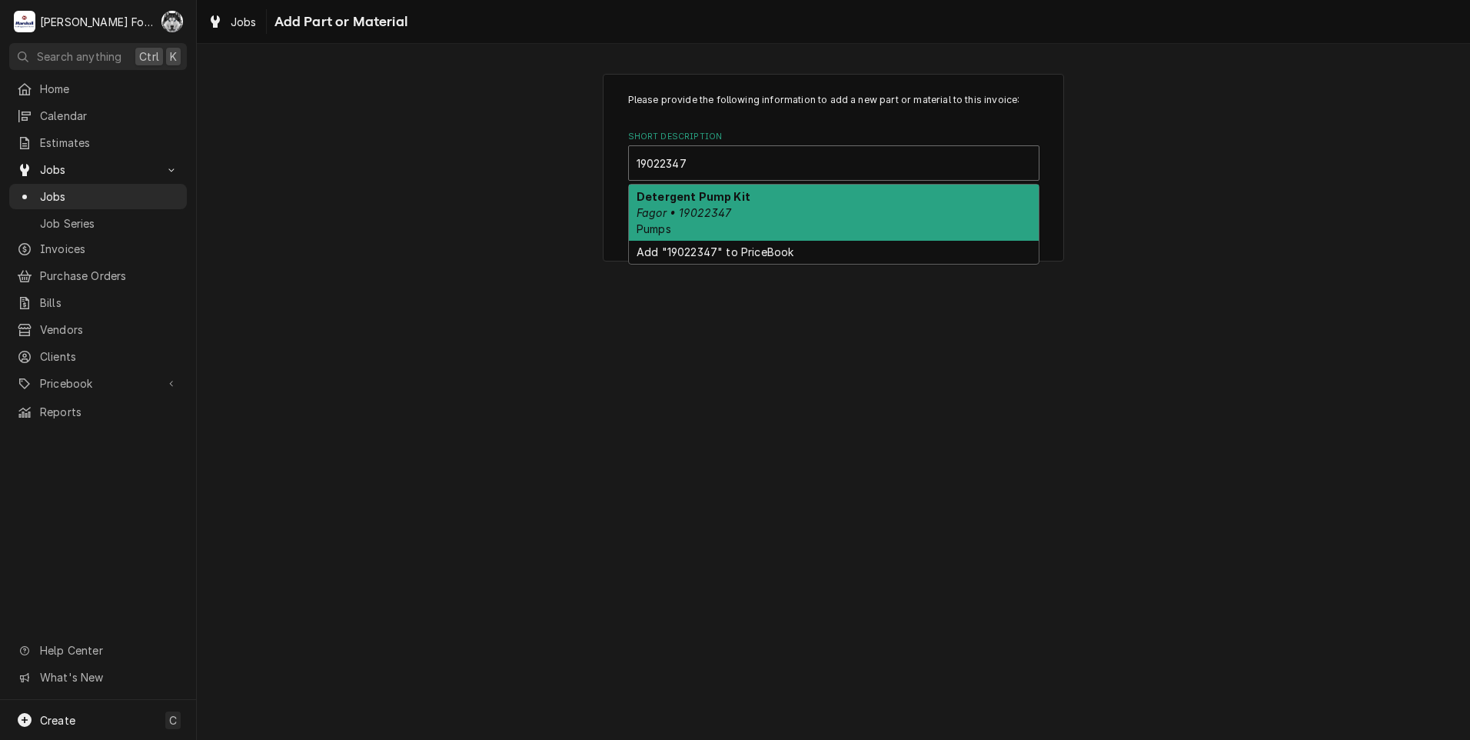
click at [723, 217] on em "Fagor • 19022347" at bounding box center [684, 212] width 95 height 13
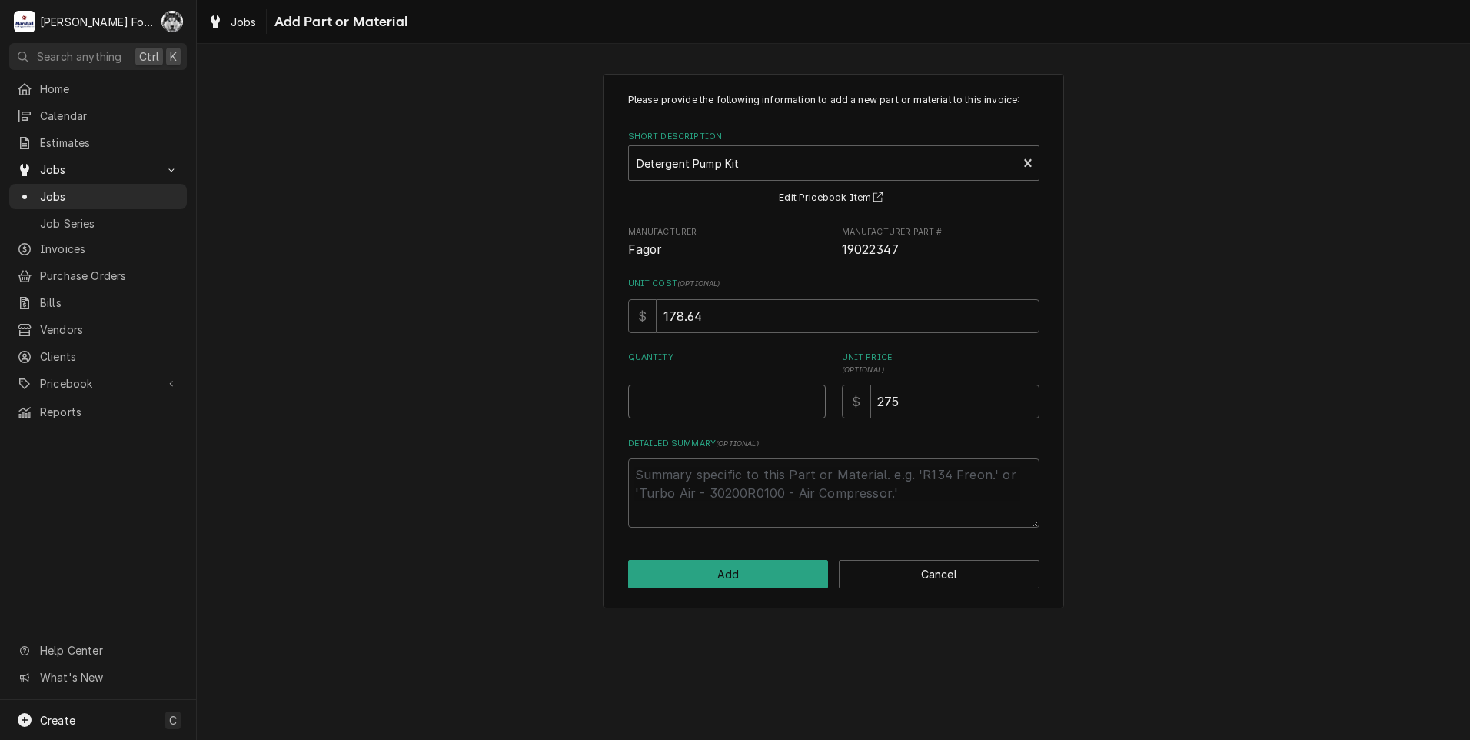
type textarea "x"
type input "0.5"
click at [813, 395] on input "0.5" at bounding box center [727, 401] width 198 height 34
type textarea "x"
type input "1"
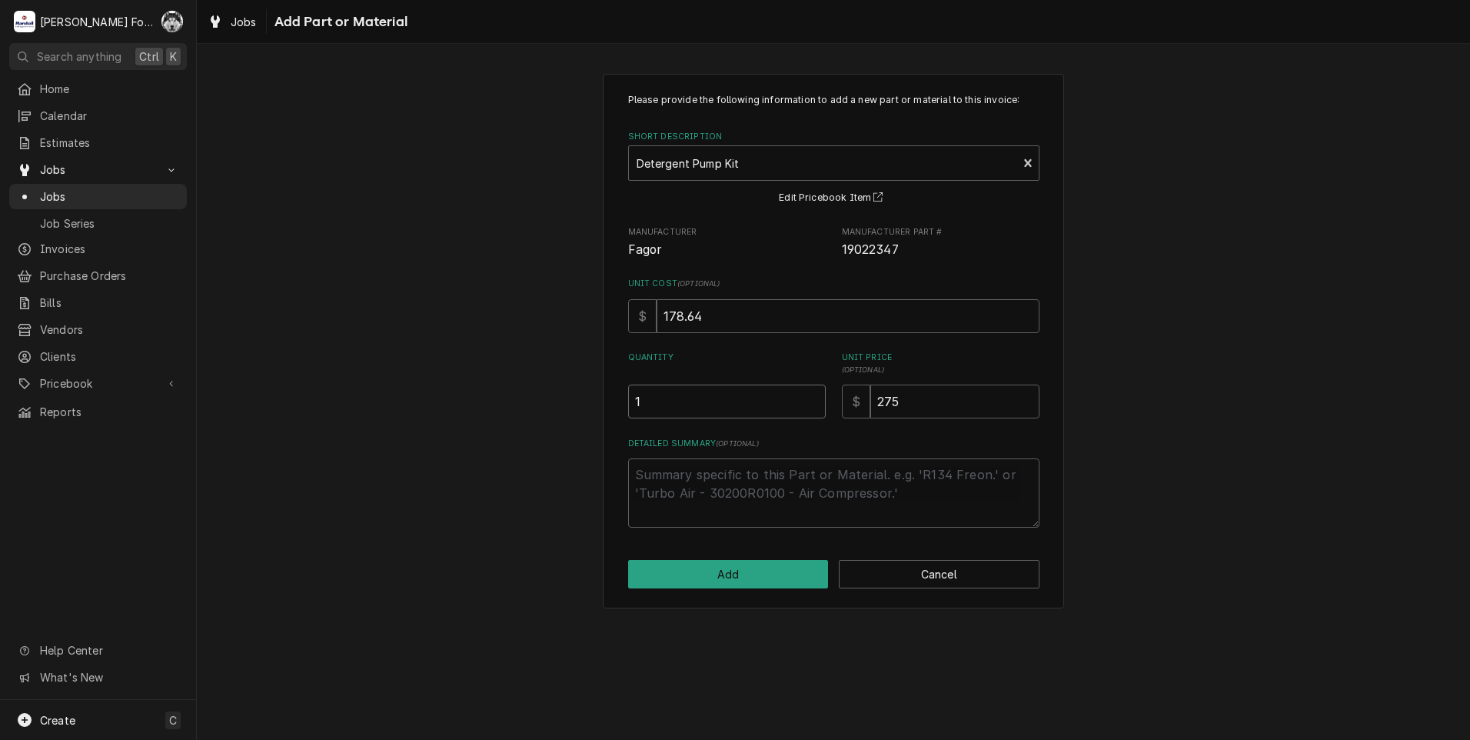
click at [813, 395] on input "1" at bounding box center [727, 401] width 198 height 34
drag, startPoint x: 936, startPoint y: 381, endPoint x: 786, endPoint y: 439, distance: 160.6
click at [786, 439] on div "Please provide the following information to add a new part or material to this …" at bounding box center [833, 310] width 411 height 434
type textarea "x"
type input "5"
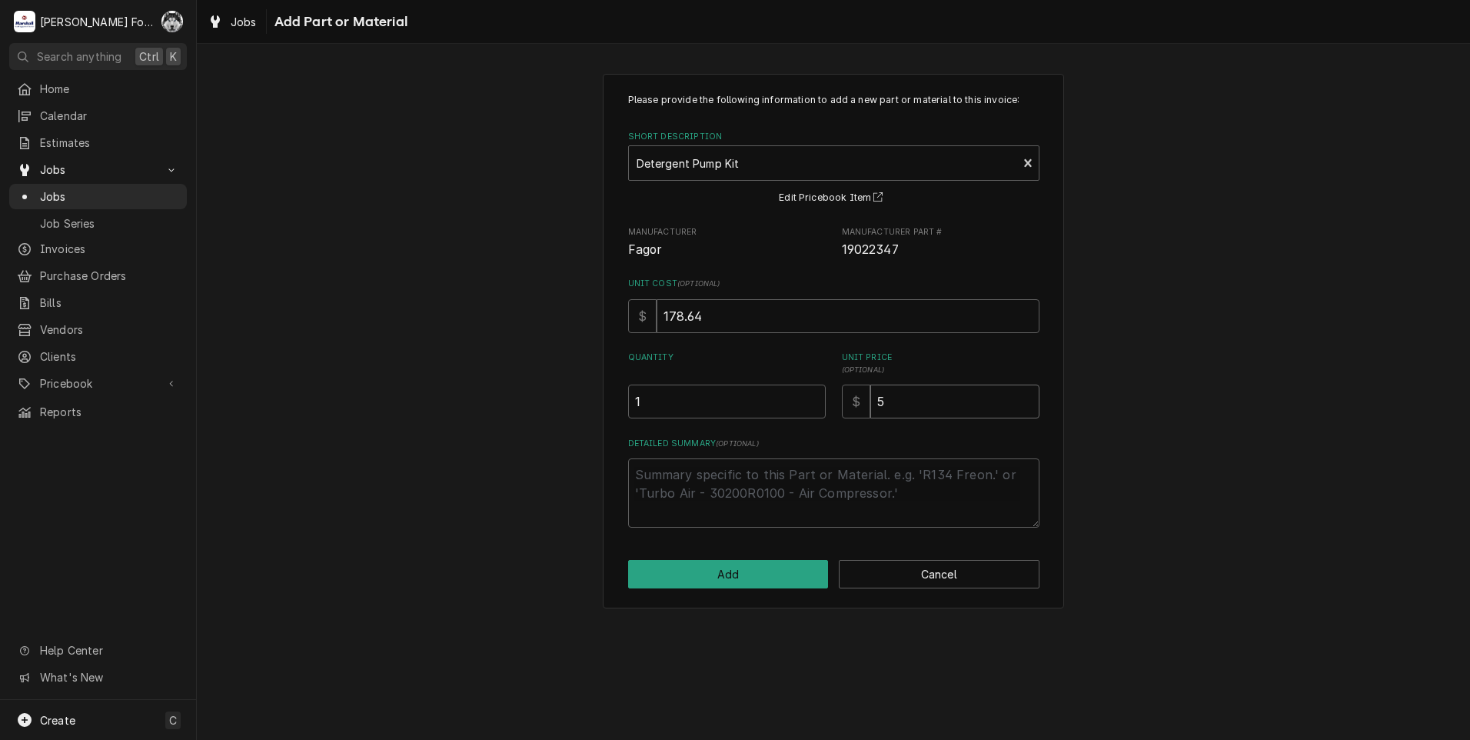
type textarea "x"
type input "57"
type textarea "x"
type input "573"
drag, startPoint x: 767, startPoint y: 521, endPoint x: 770, endPoint y: 543, distance: 21.6
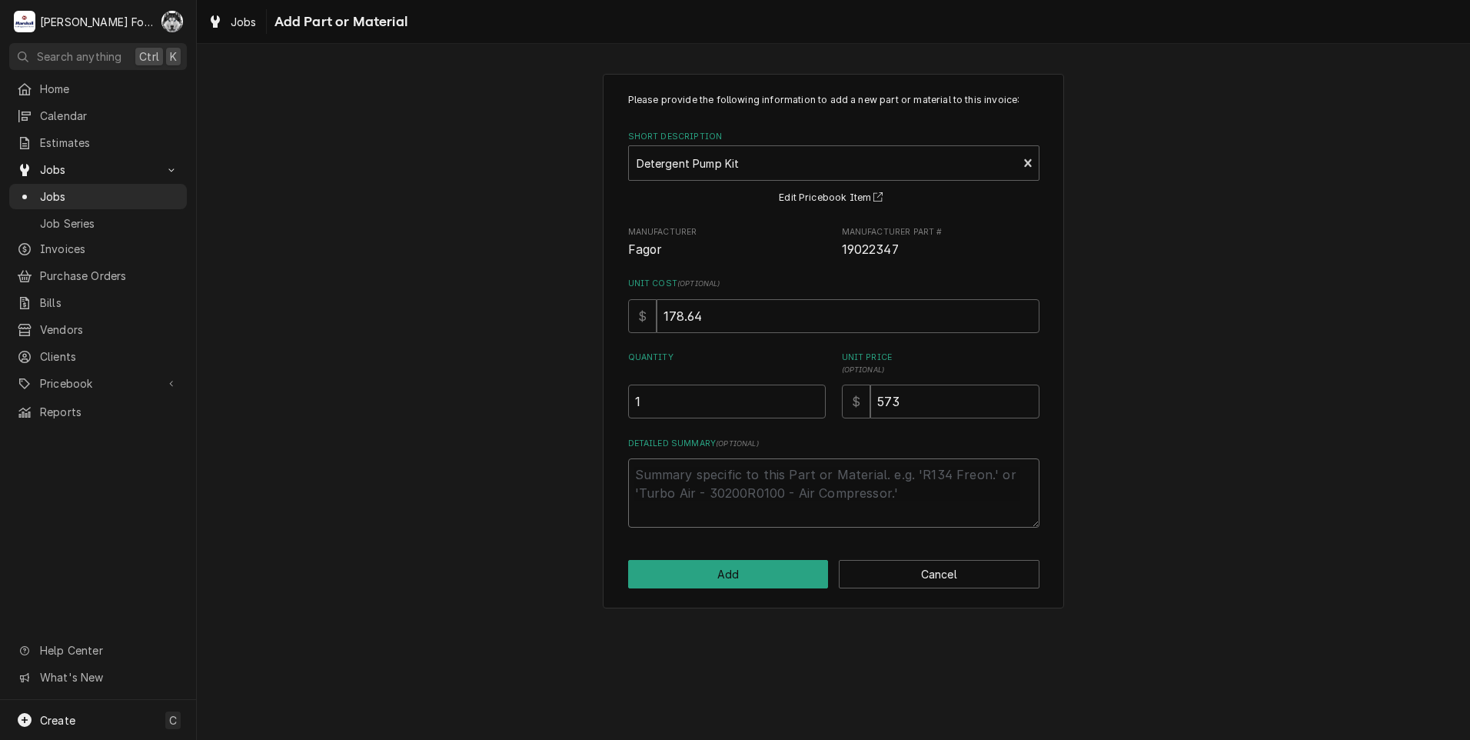
click at [767, 532] on div "Please provide the following information to add a new part or material to this …" at bounding box center [833, 341] width 461 height 534
click at [752, 593] on div "Please provide the following information to add a new part or material to this …" at bounding box center [833, 341] width 461 height 534
click at [755, 590] on div "Please provide the following information to add a new part or material to this …" at bounding box center [833, 341] width 461 height 534
click at [757, 576] on button "Add" at bounding box center [728, 574] width 201 height 28
type textarea "x"
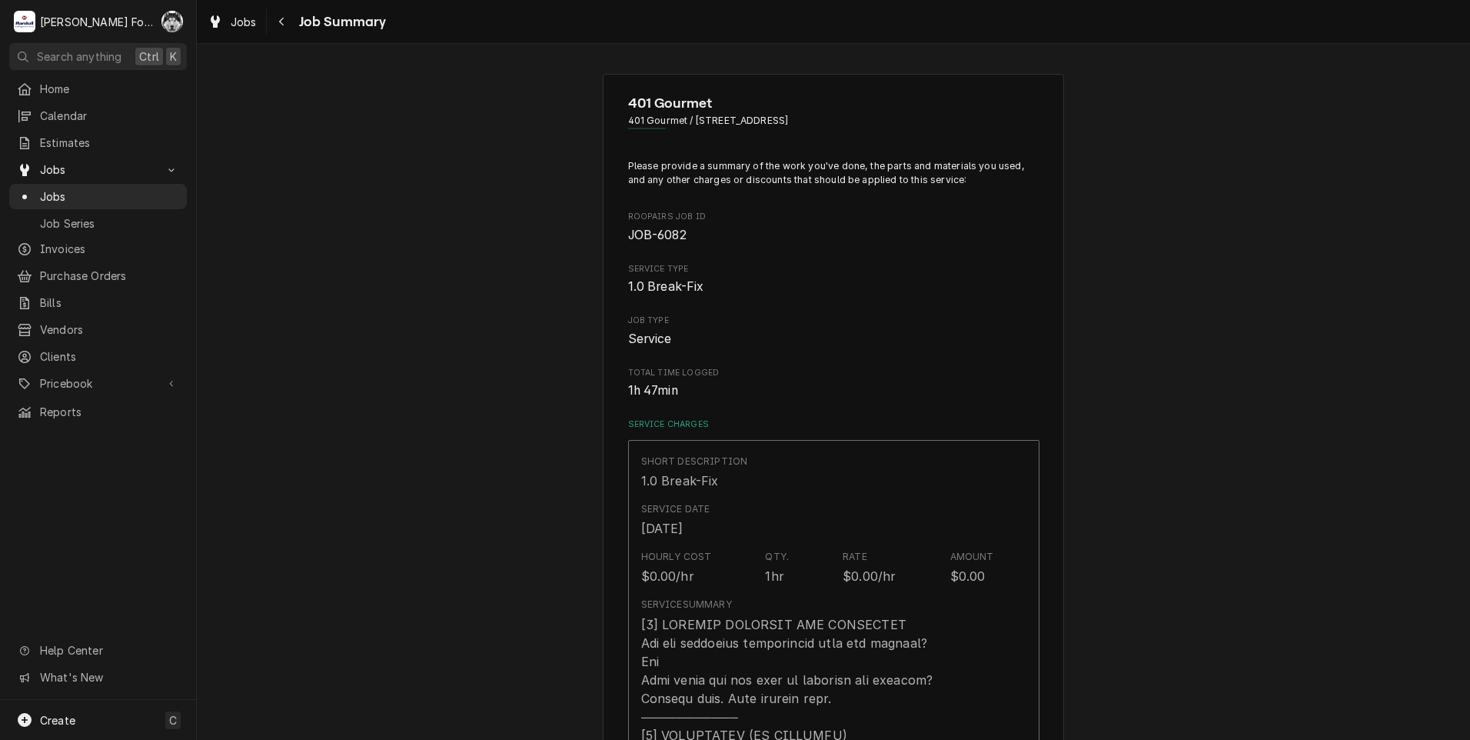
scroll to position [1538, 0]
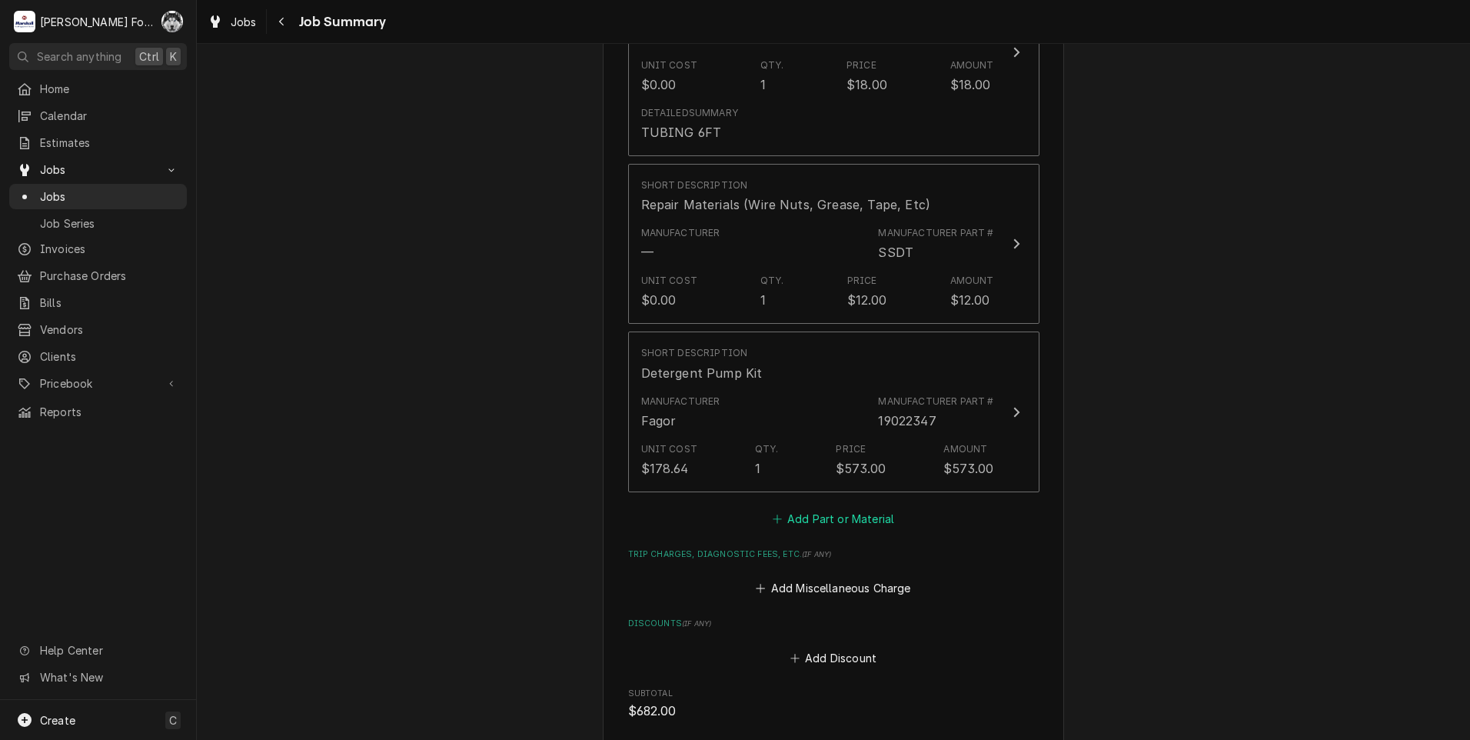
click at [814, 508] on button "Add Part or Material" at bounding box center [833, 519] width 127 height 22
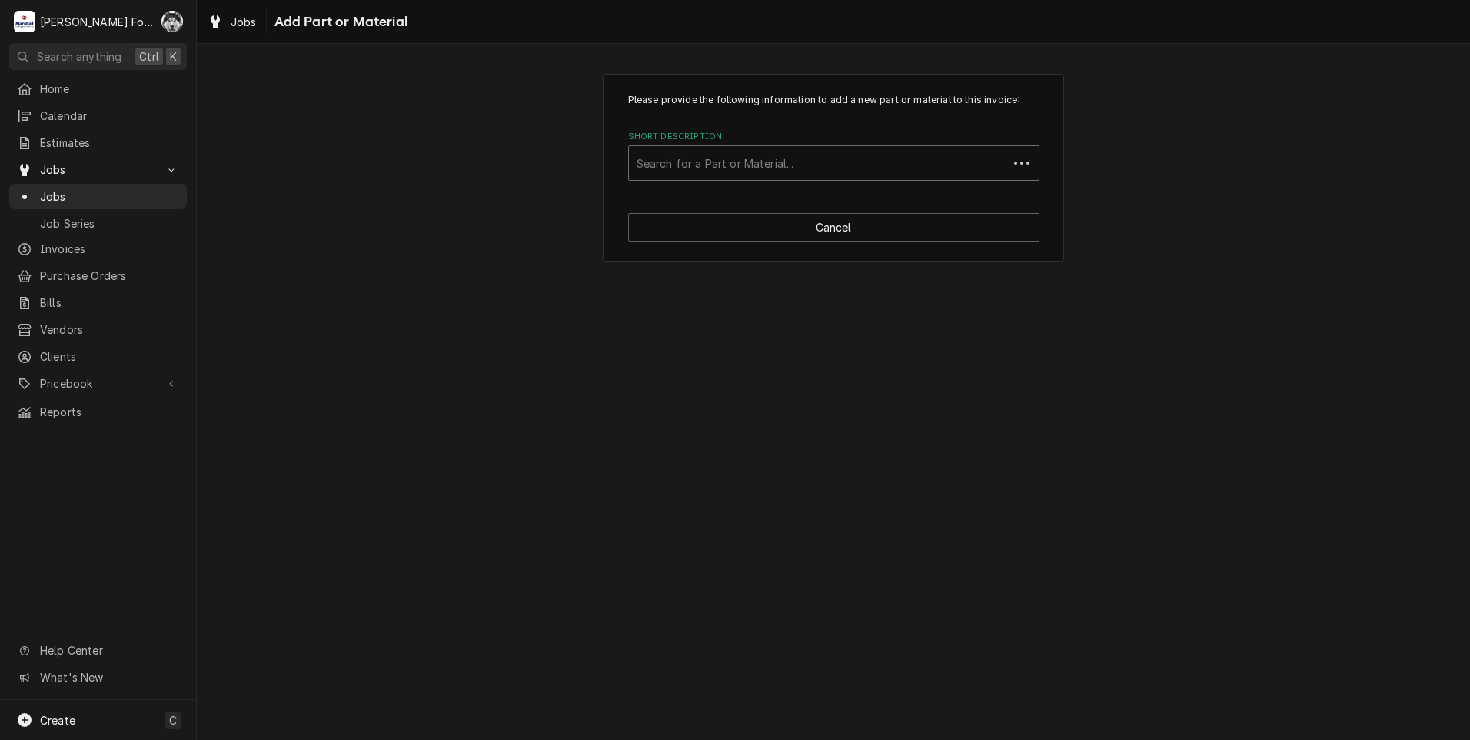
click at [778, 165] on div "Short Description" at bounding box center [819, 163] width 364 height 28
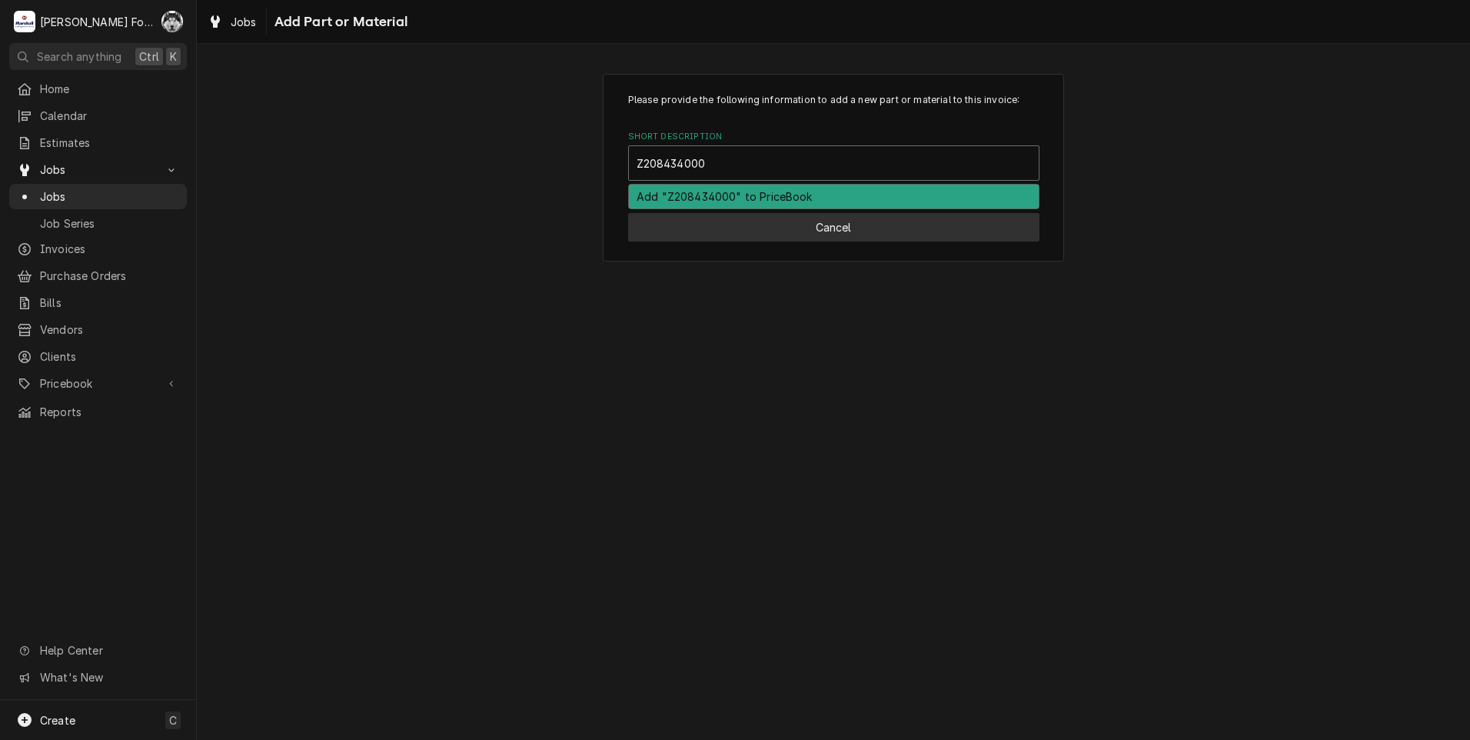
type input "Z208434000"
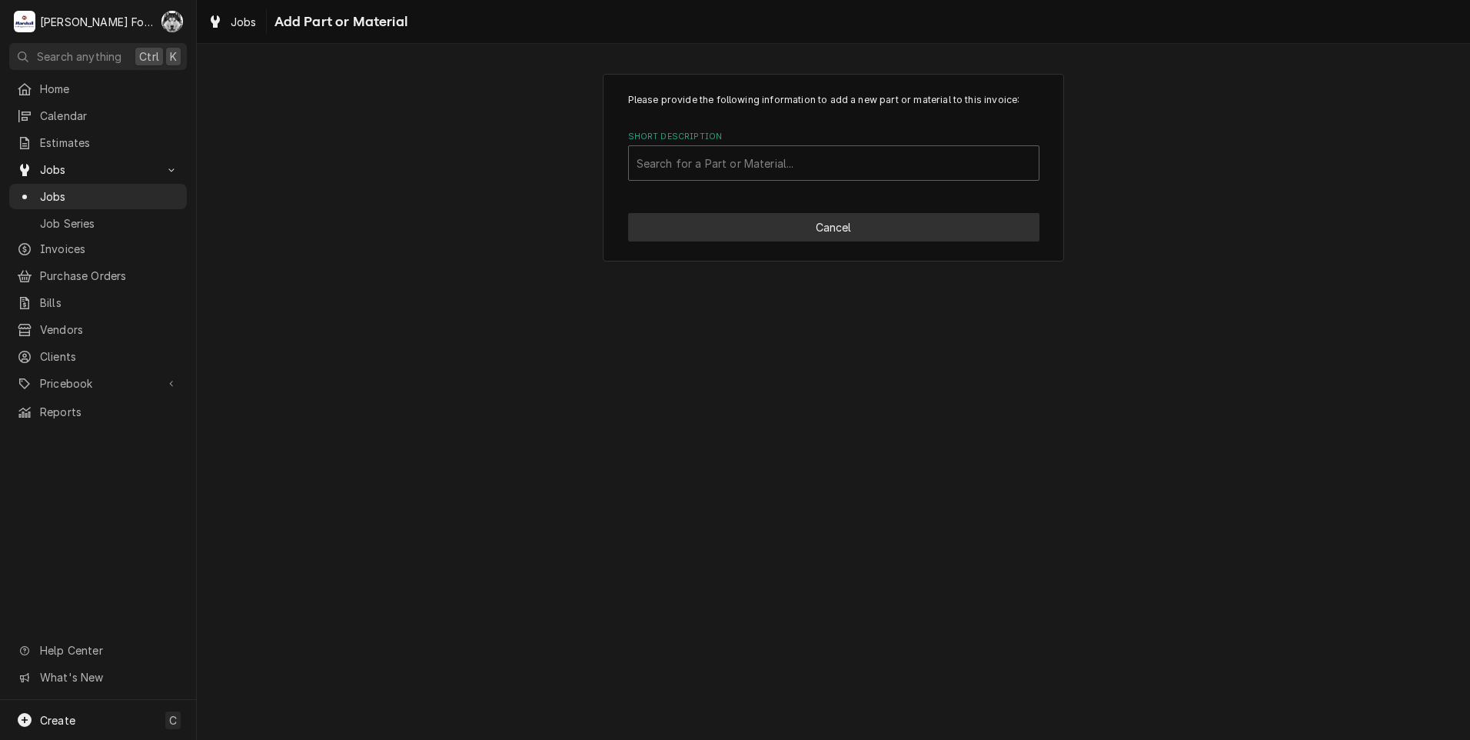
click at [788, 231] on button "Cancel" at bounding box center [833, 227] width 411 height 28
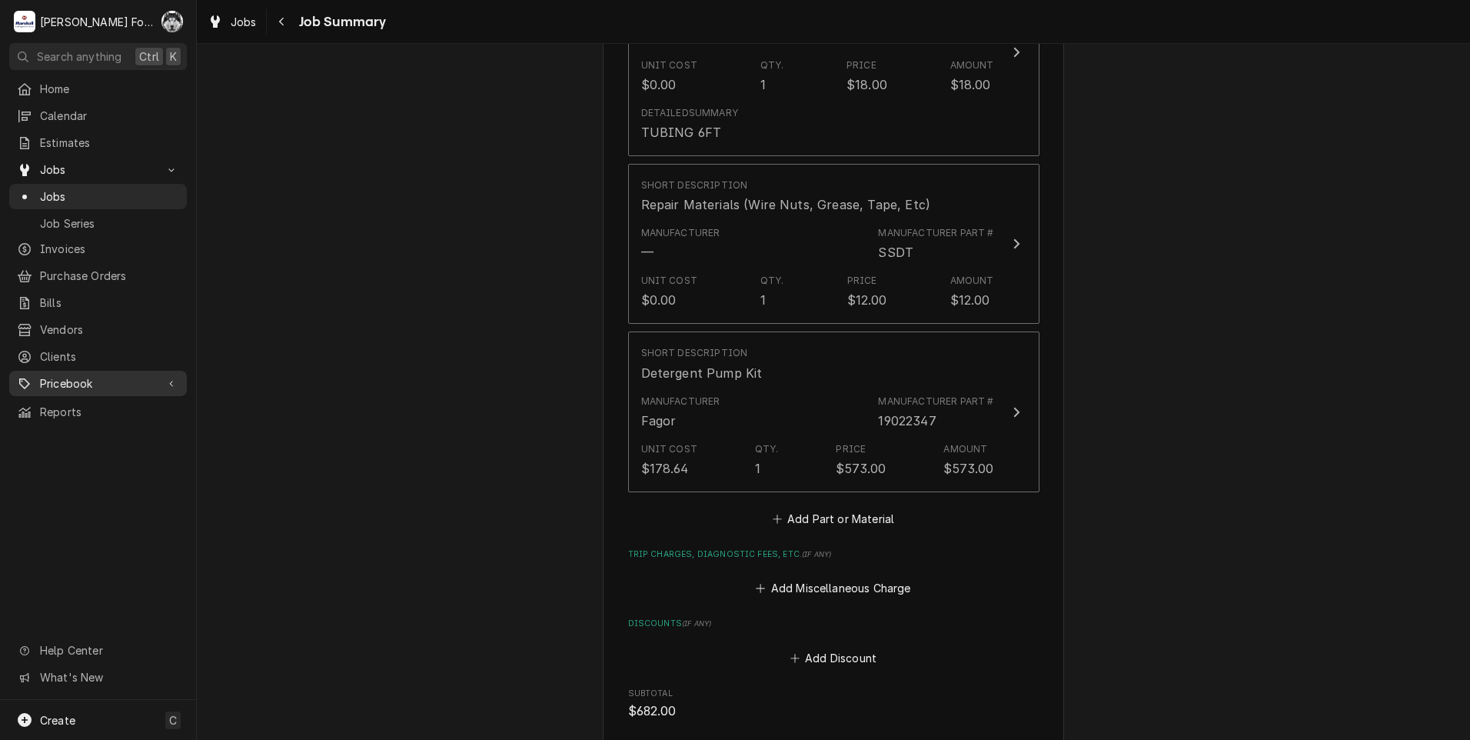
click at [73, 375] on span "Pricebook" at bounding box center [98, 383] width 116 height 16
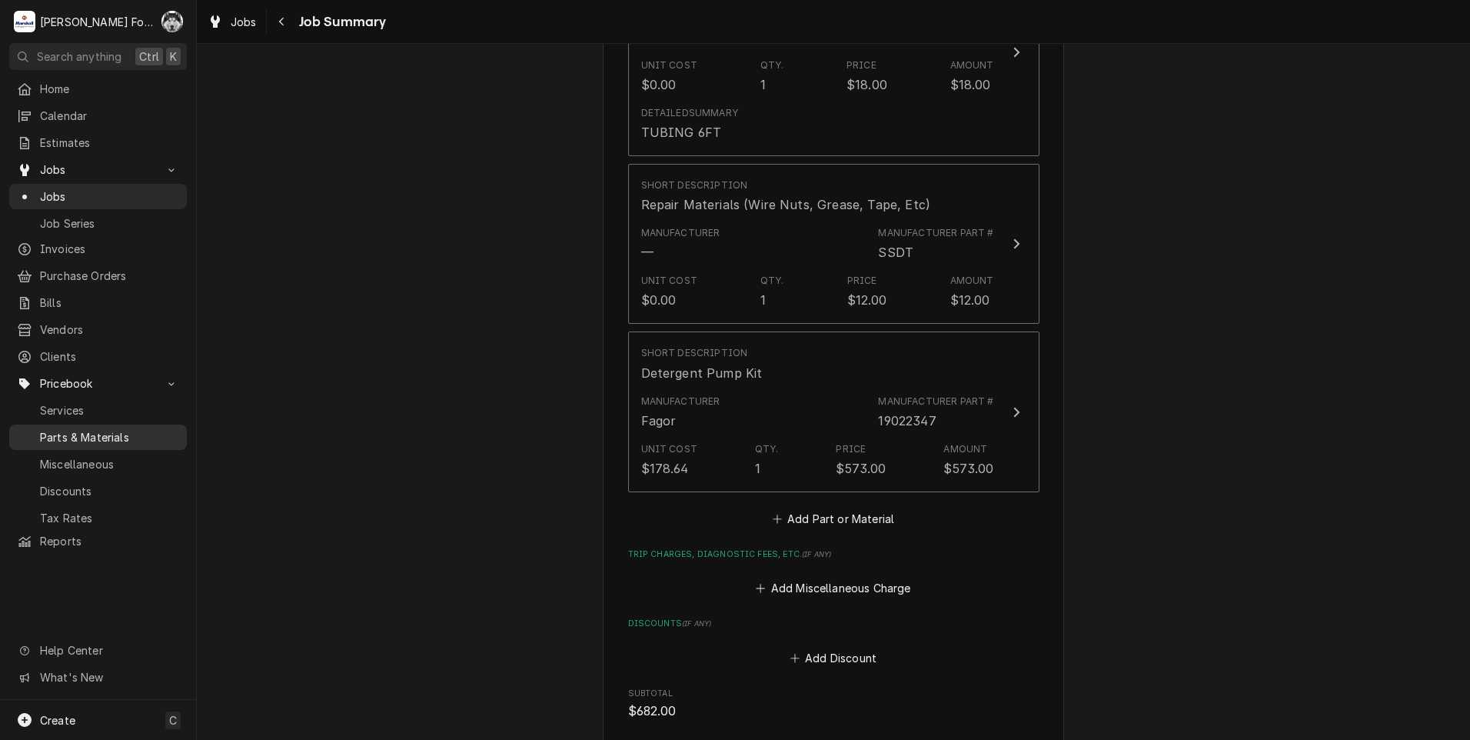
click at [76, 429] on span "Parts & Materials" at bounding box center [109, 437] width 139 height 16
type textarea "x"
click at [814, 508] on button "Add Part or Material" at bounding box center [833, 519] width 127 height 22
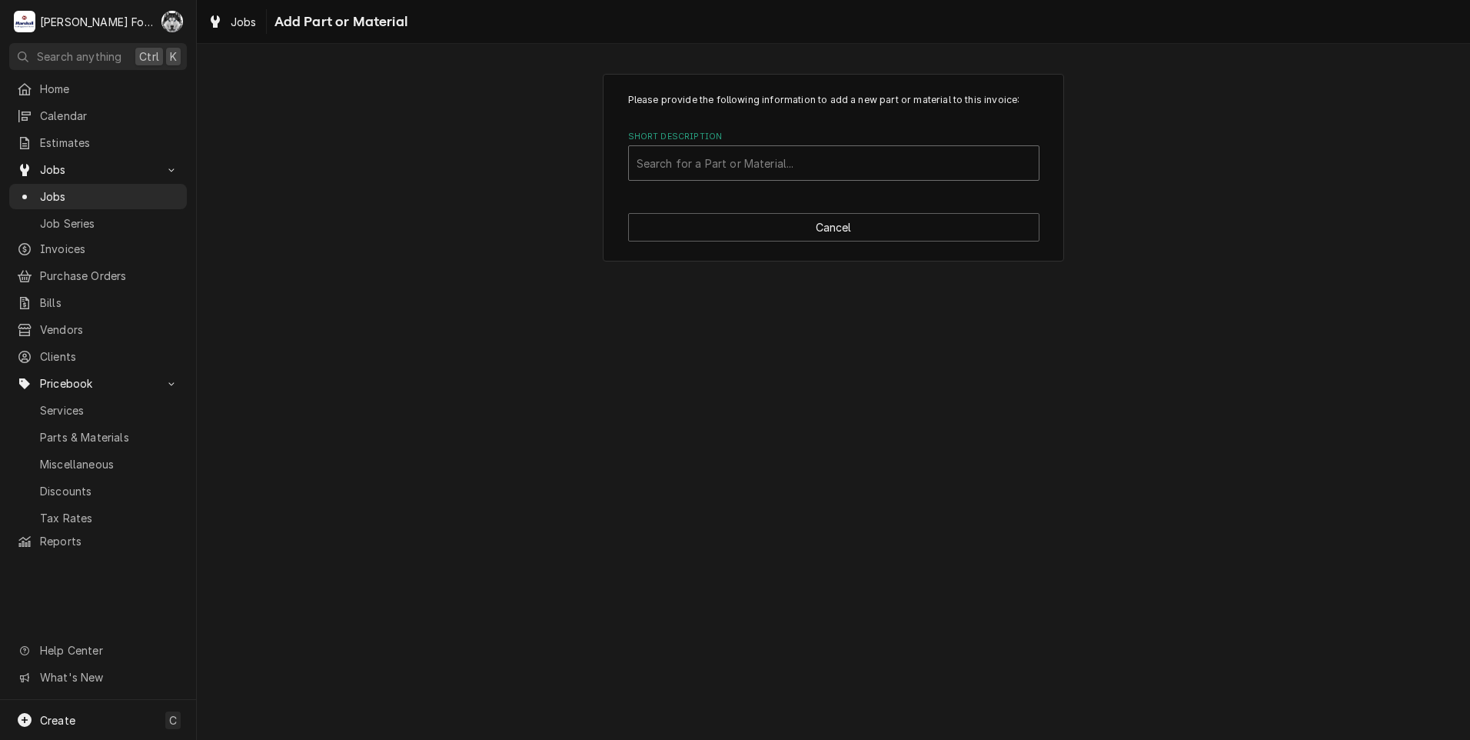
drag, startPoint x: 734, startPoint y: 205, endPoint x: 756, endPoint y: 157, distance: 53.0
click at [755, 162] on div "Please provide the following information to add a new part or material to this …" at bounding box center [833, 168] width 461 height 188
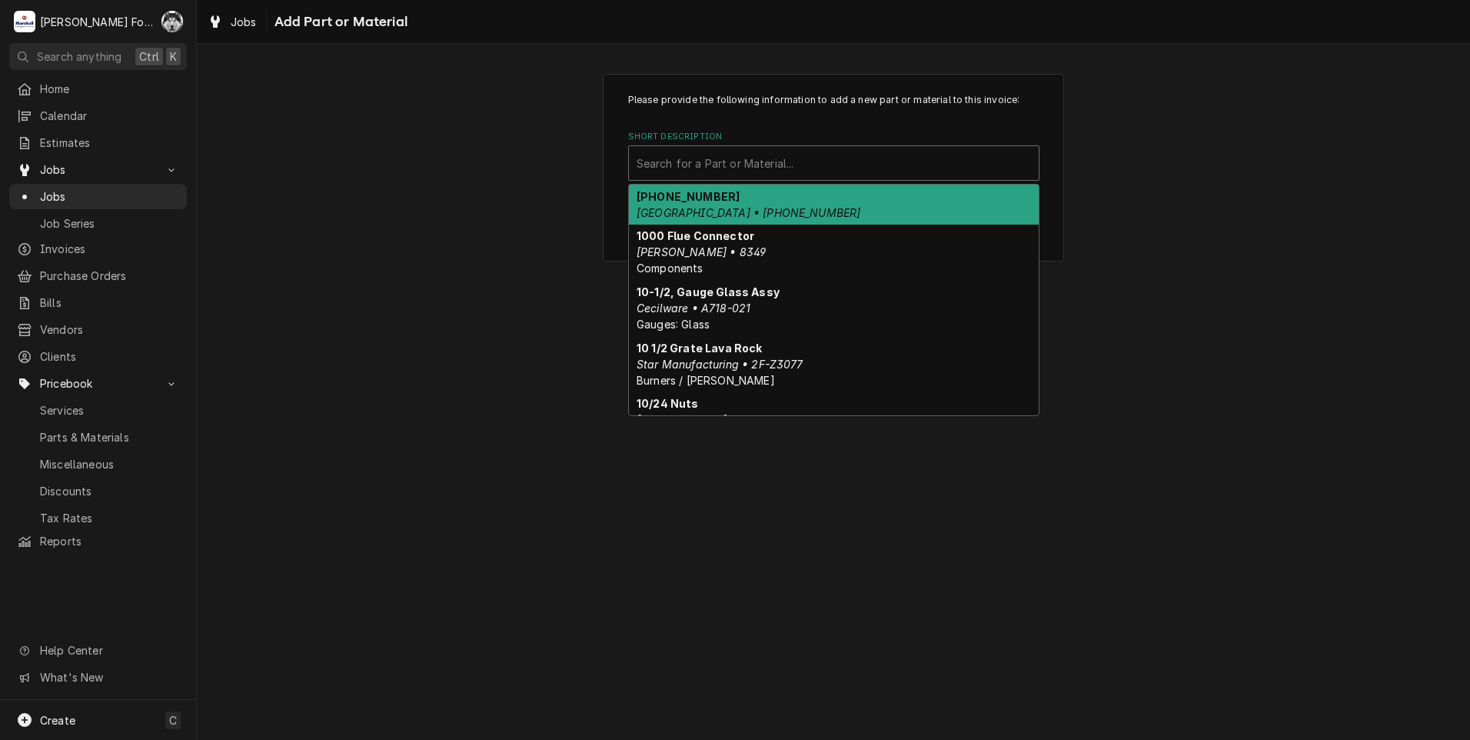
click at [756, 157] on div "Short Description" at bounding box center [834, 163] width 394 height 28
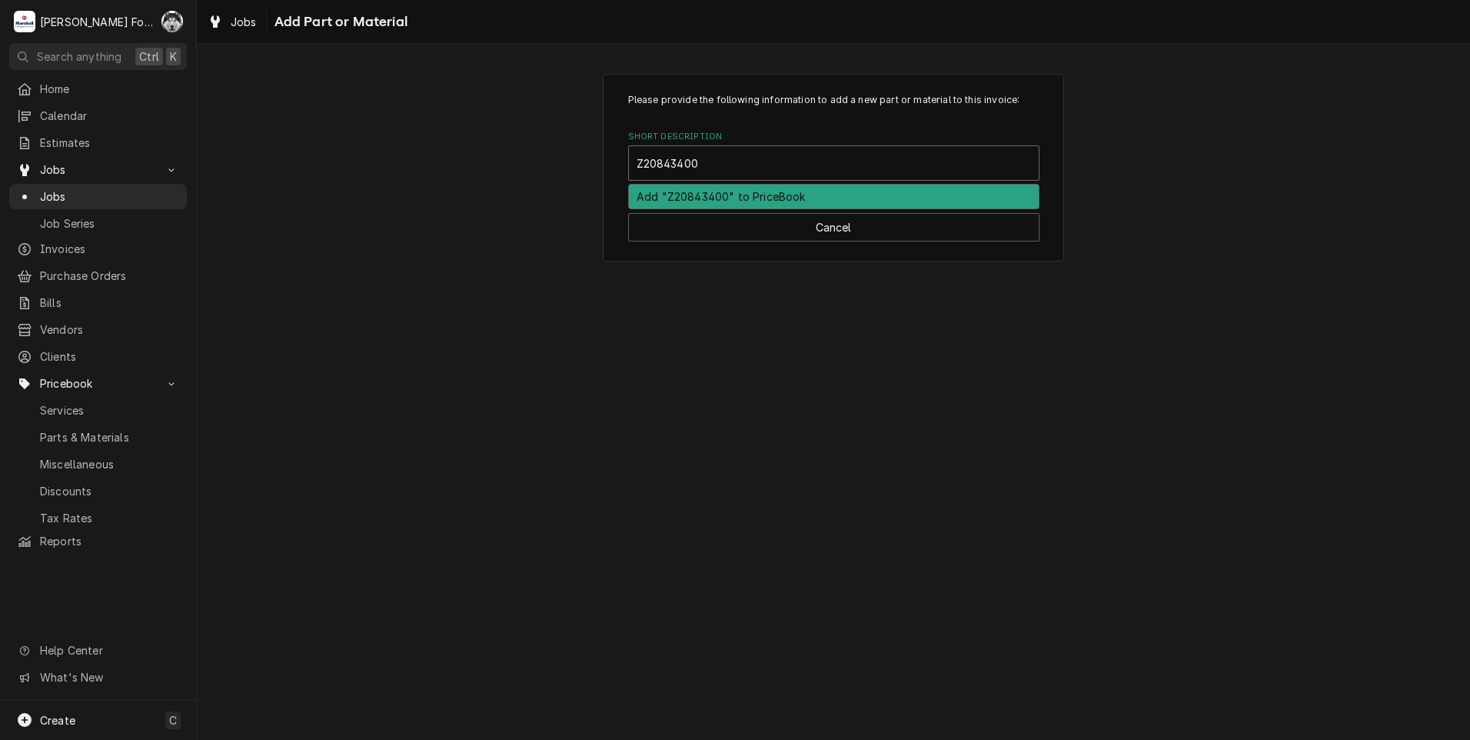
type input "Z208434000"
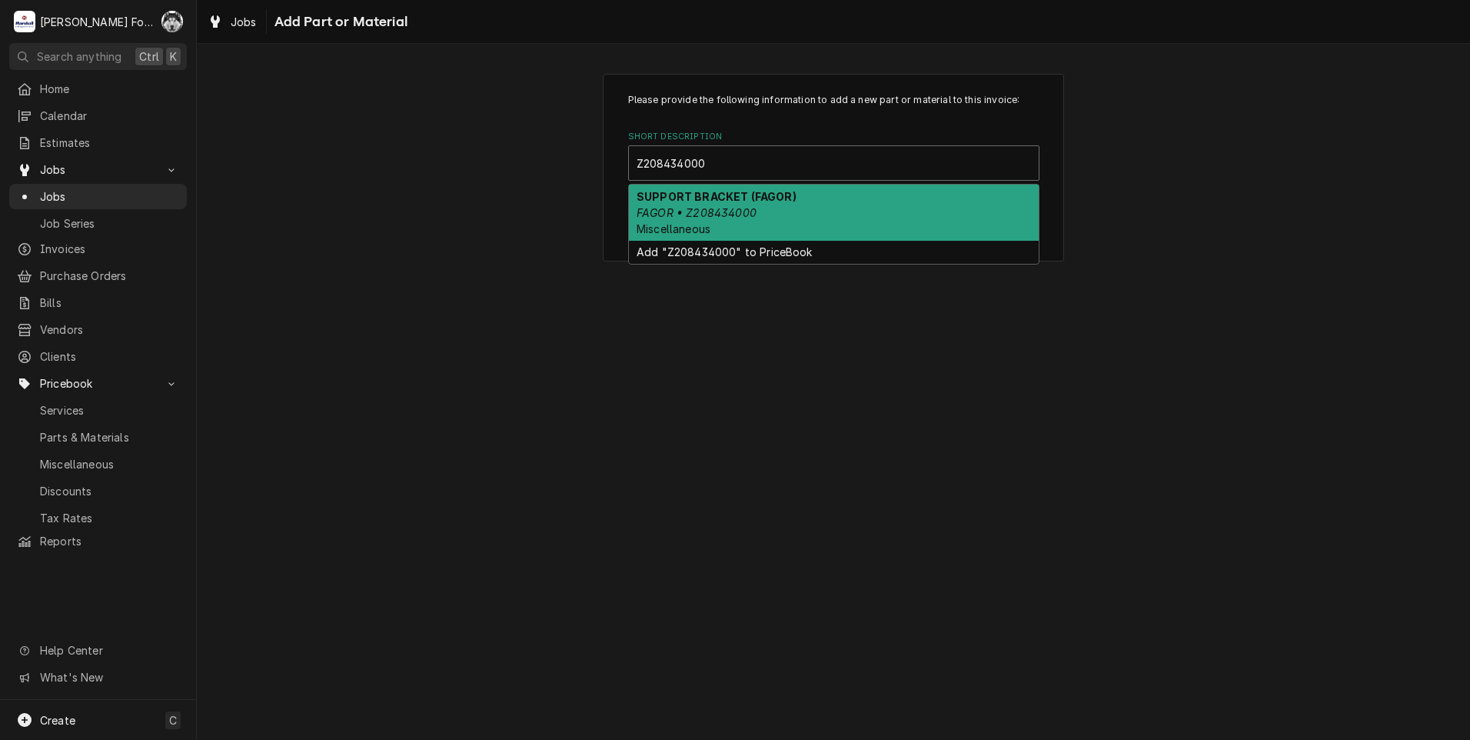
drag, startPoint x: 796, startPoint y: 208, endPoint x: 790, endPoint y: 221, distance: 15.1
click at [795, 208] on div "SUPPORT BRACKET (FAGOR) FAGOR • Z208434000 Miscellaneous" at bounding box center [834, 213] width 410 height 56
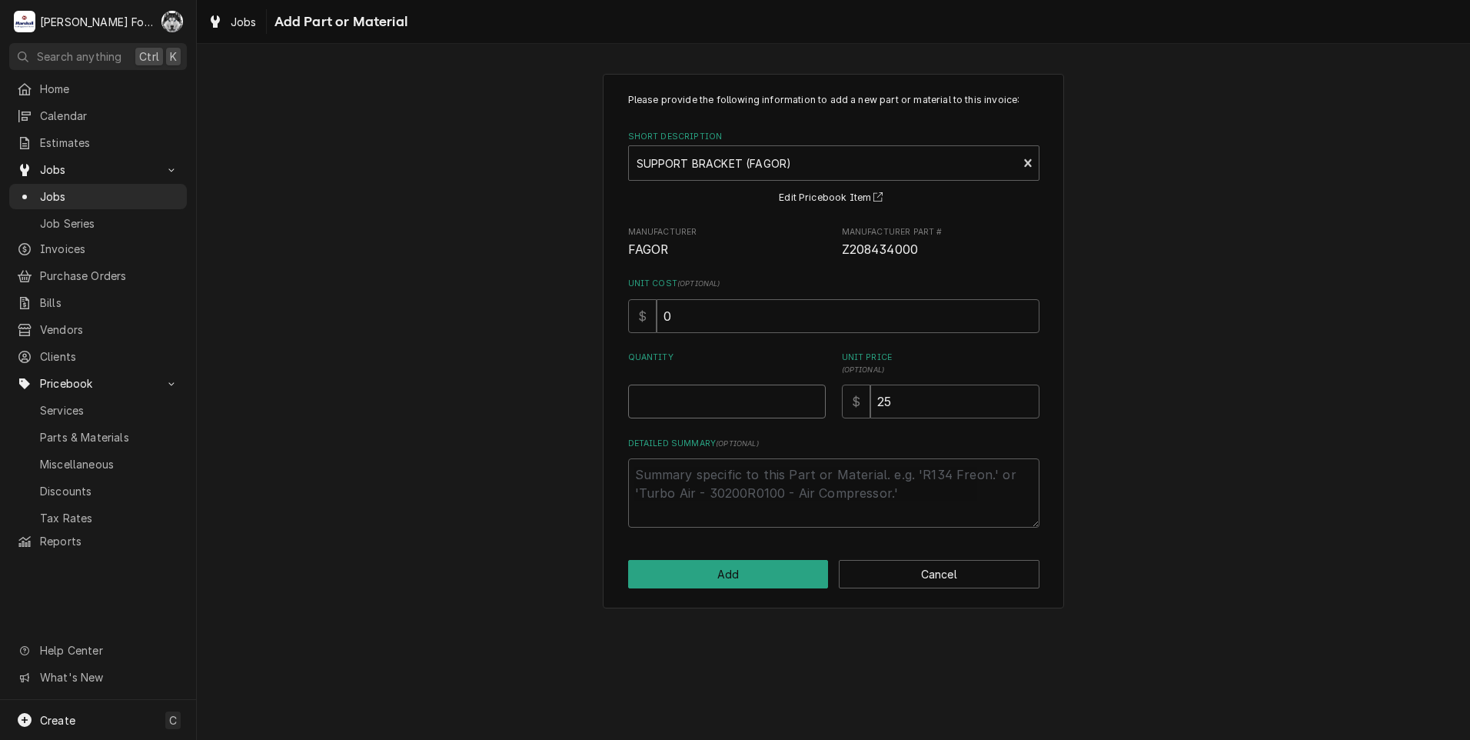
type textarea "x"
type input "0.5"
click at [812, 399] on input "0.5" at bounding box center [727, 401] width 198 height 34
type textarea "x"
type input "1"
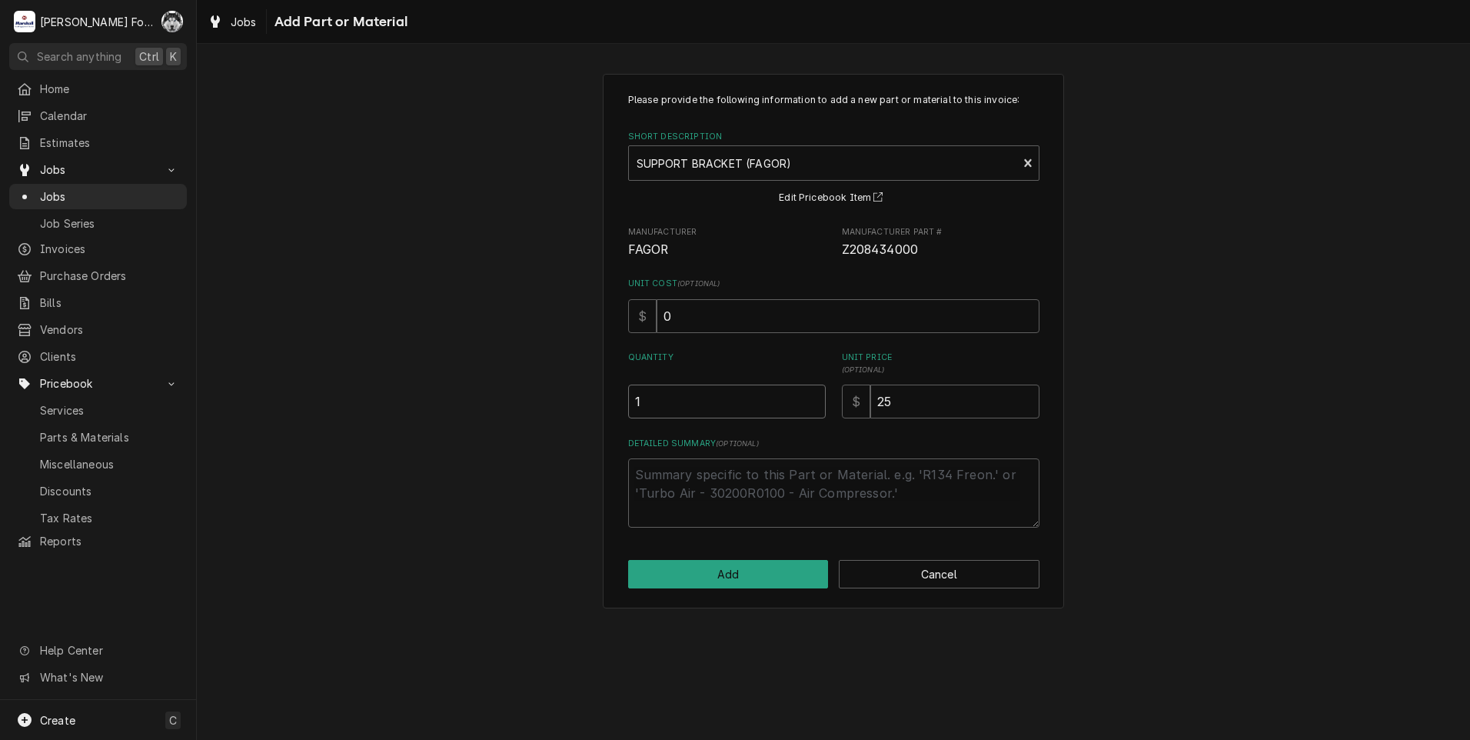
click at [812, 399] on input "1" at bounding box center [727, 401] width 198 height 34
click at [749, 576] on button "Add" at bounding box center [728, 574] width 201 height 28
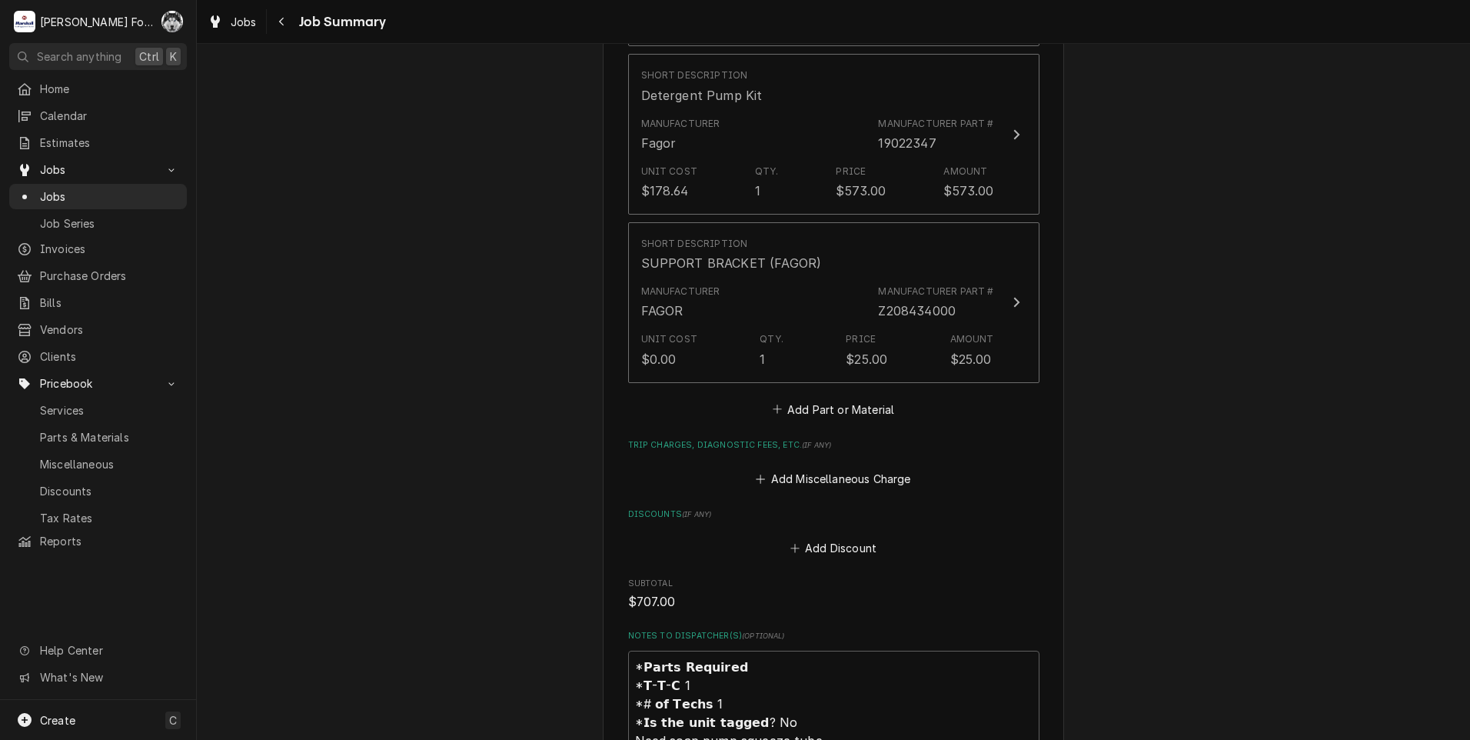
scroll to position [2306, 0]
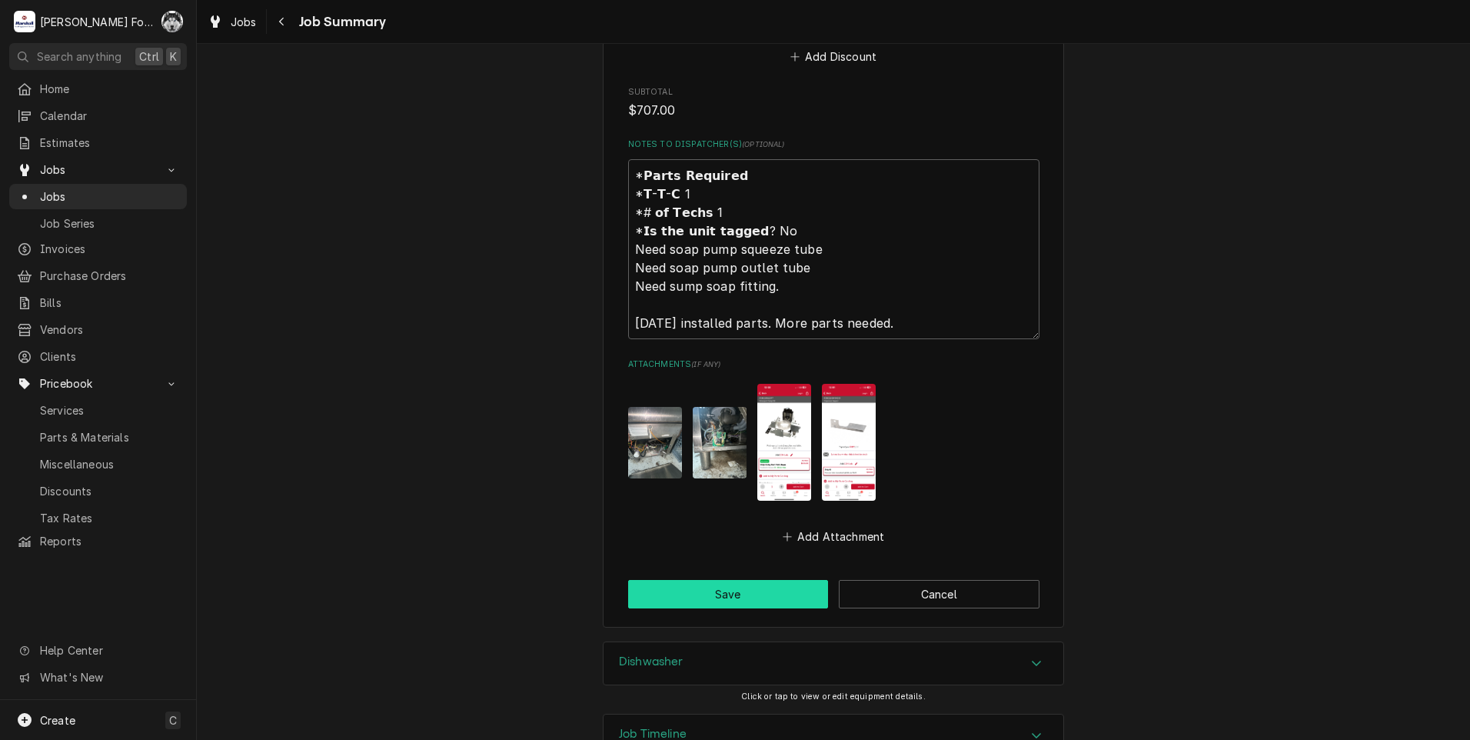
click at [738, 580] on button "Save" at bounding box center [728, 594] width 201 height 28
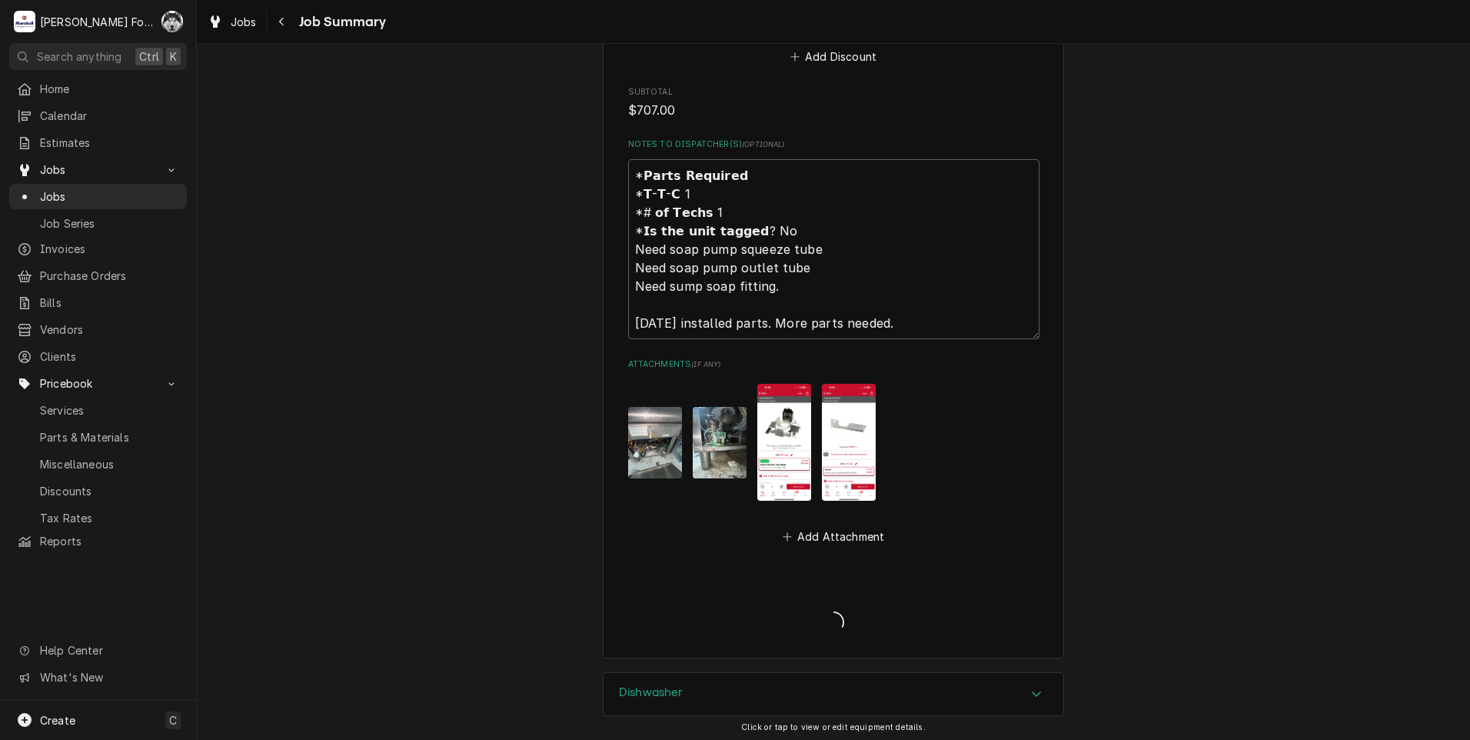
type textarea "x"
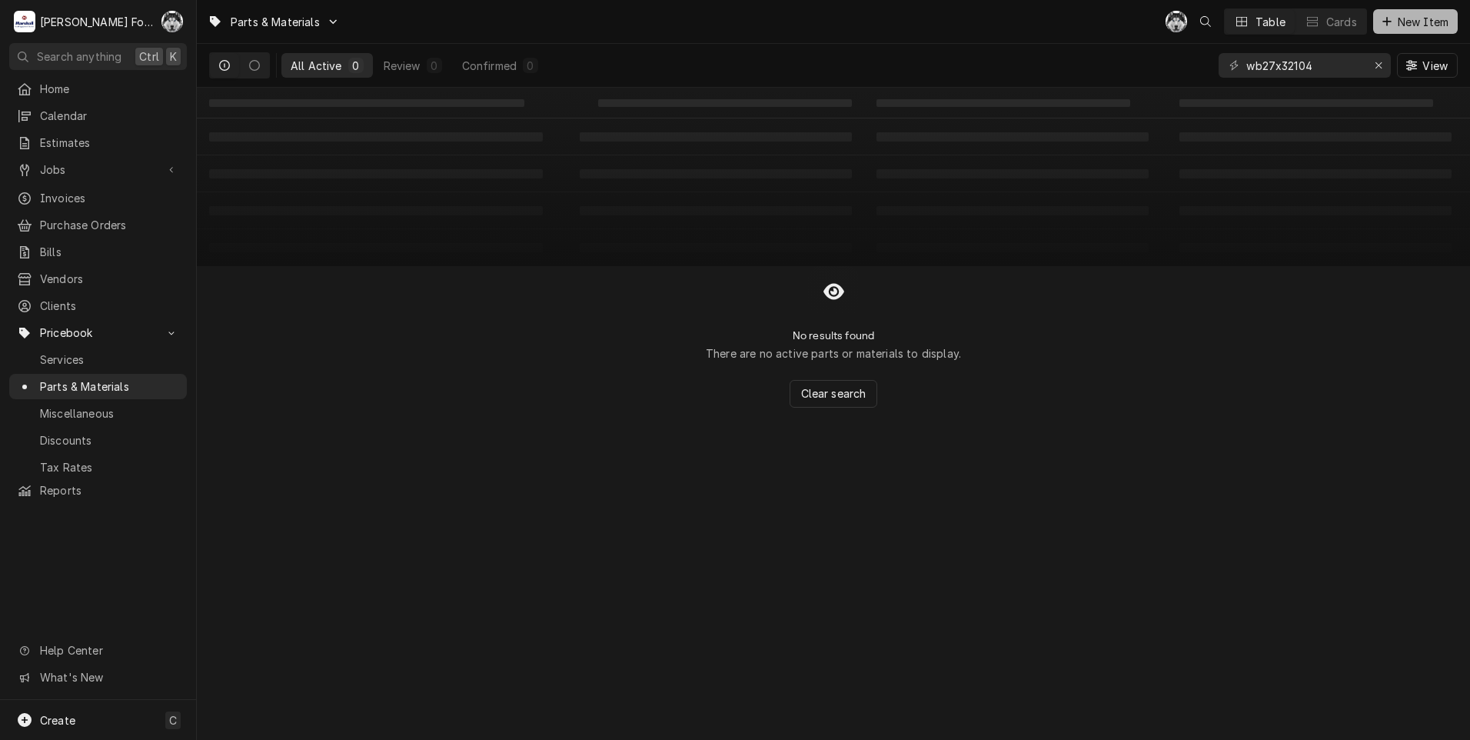
click at [1420, 18] on span "New Item" at bounding box center [1423, 22] width 57 height 16
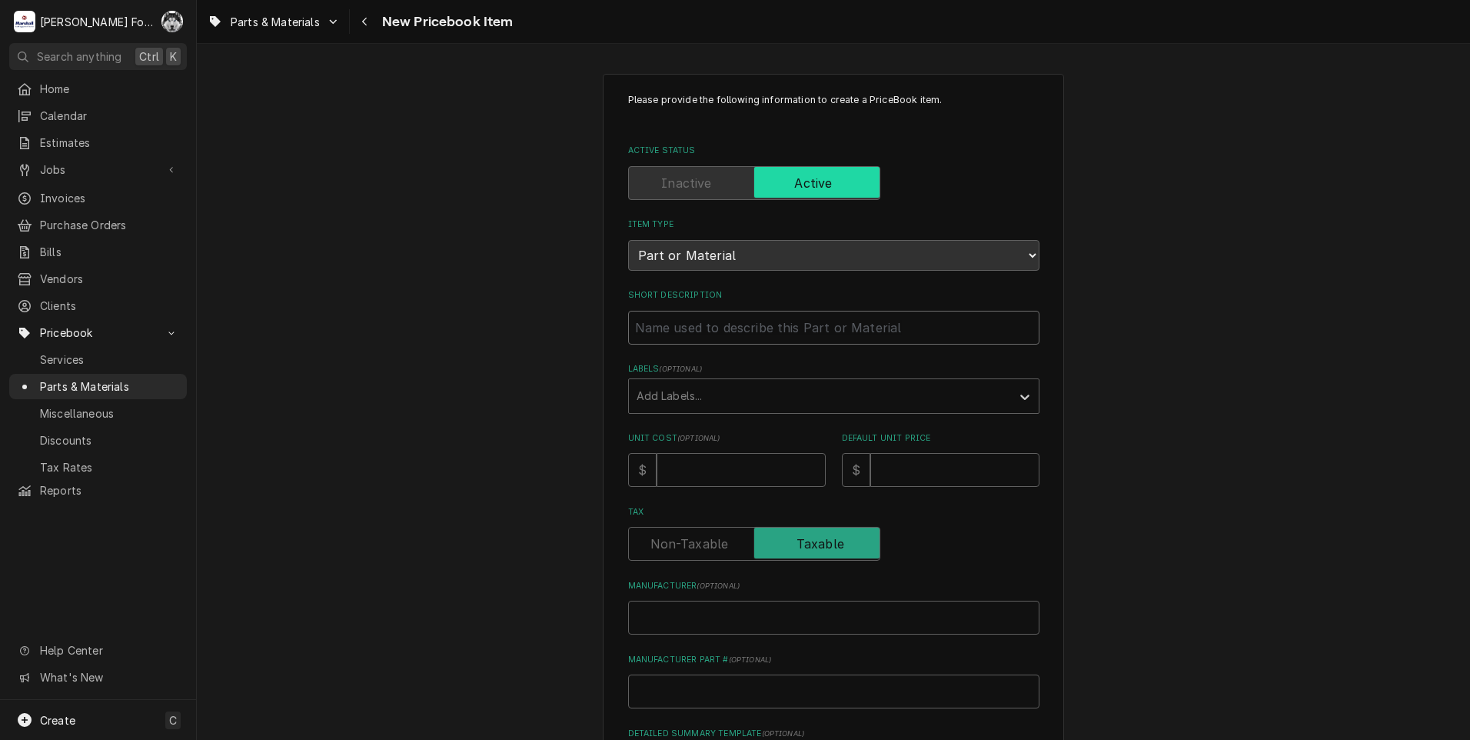
click at [727, 324] on input "Short Description" at bounding box center [833, 328] width 411 height 34
click at [673, 329] on input "Short Description" at bounding box center [833, 328] width 411 height 34
type textarea "x"
type input "S"
type textarea "x"
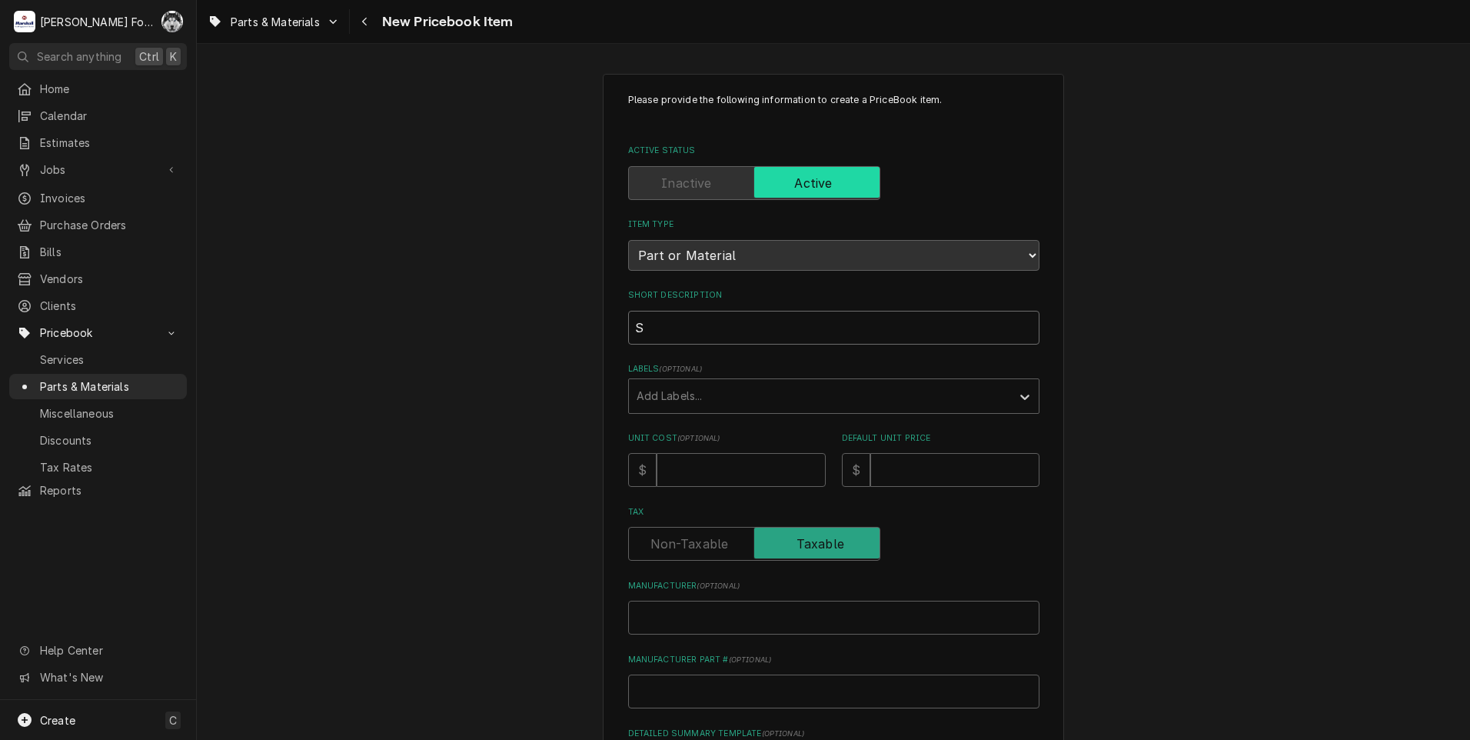
type input "SU"
type textarea "x"
type input "SUP"
type textarea "x"
type input "SUPP"
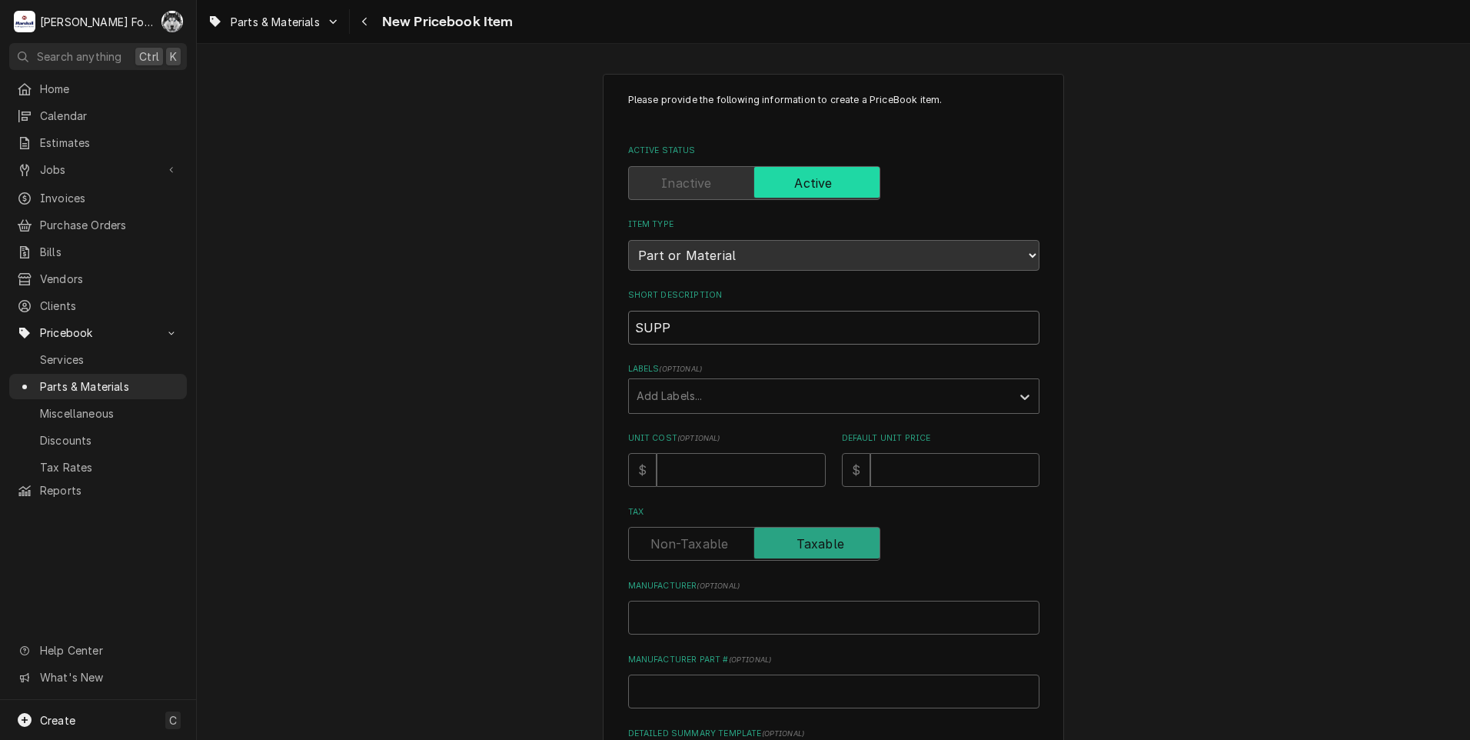
type textarea "x"
type input "SUPPO"
type textarea "x"
type input "SUPPOR"
type textarea "x"
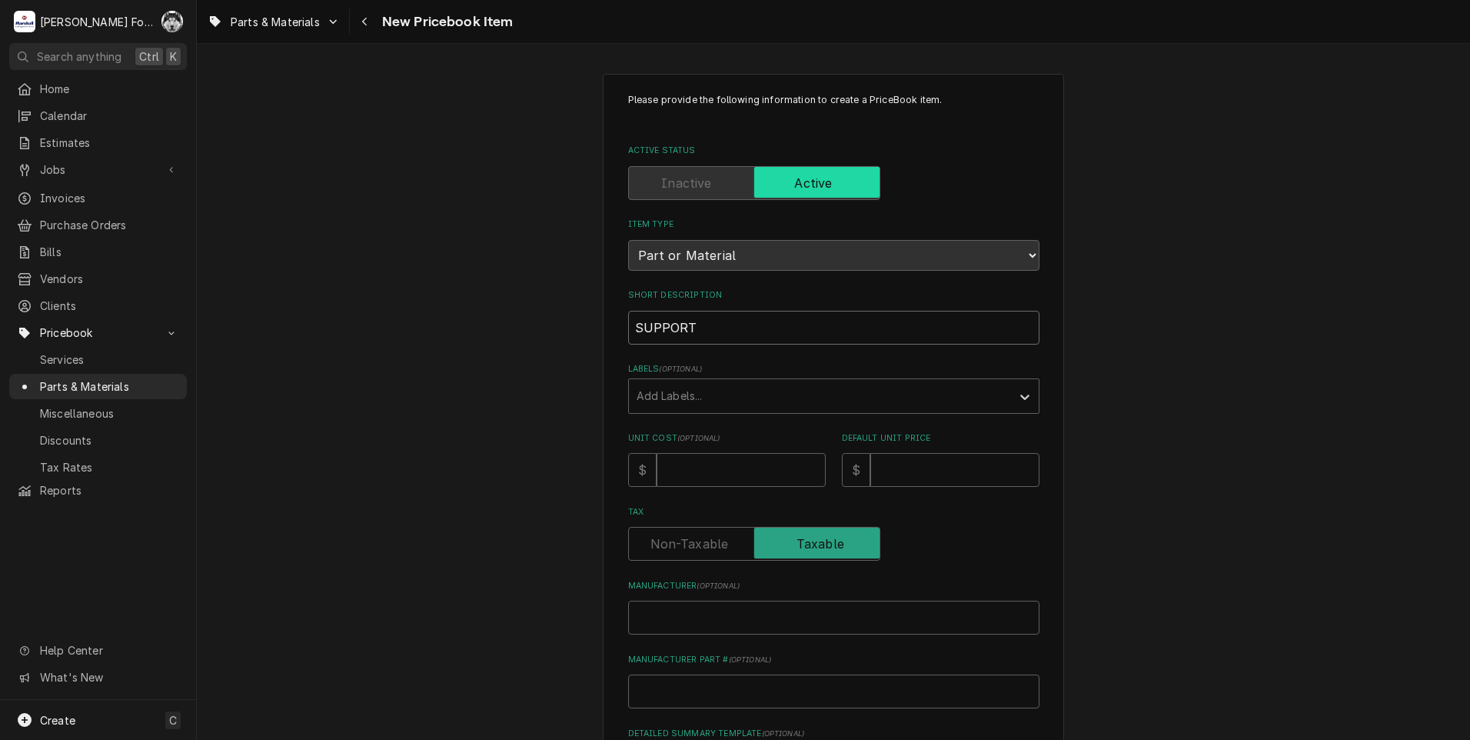
type input "SUPPORT"
type textarea "x"
type input "SUPPORT B"
type textarea "x"
type input "SUPPORT BR"
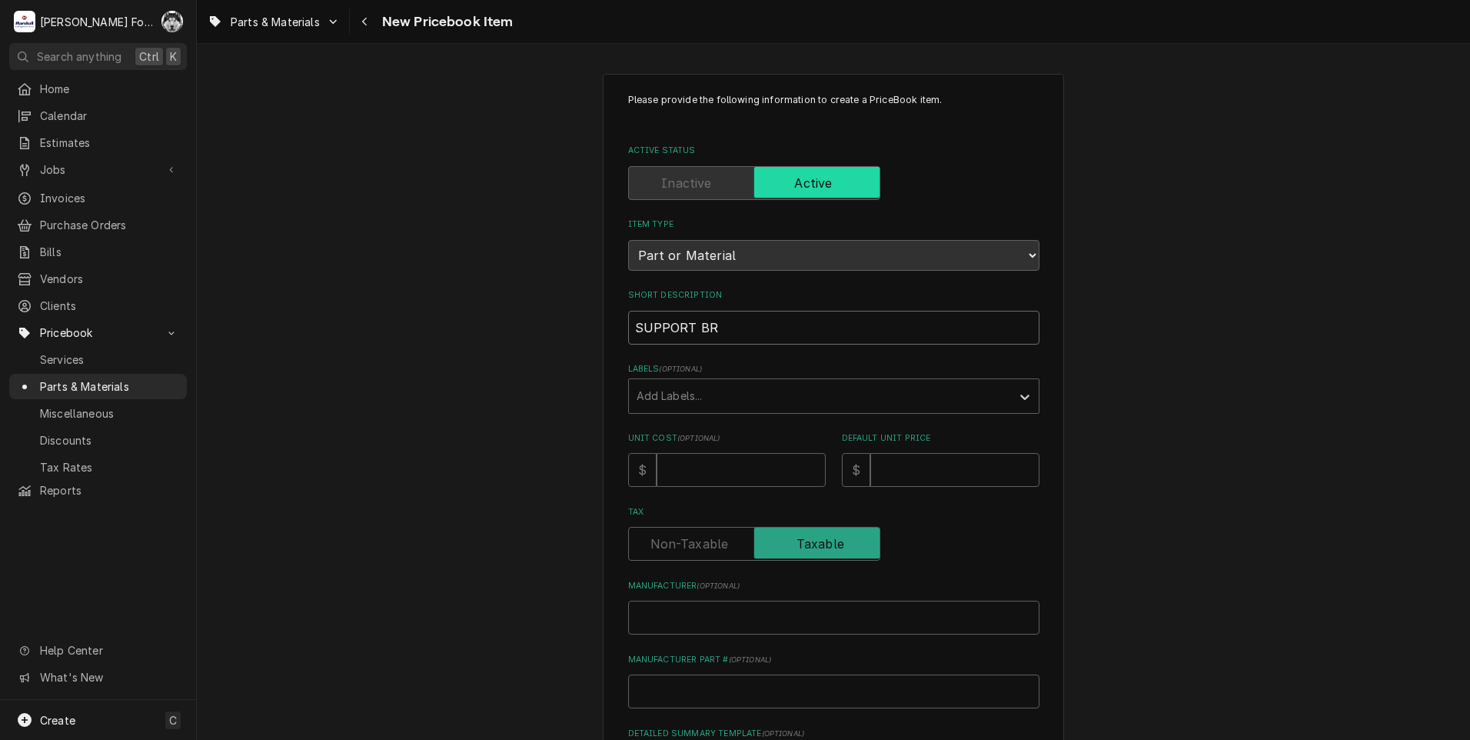
type textarea "x"
type input "SUPPORT BRA"
type textarea "x"
type input "SUPPORT BRAC"
type textarea "x"
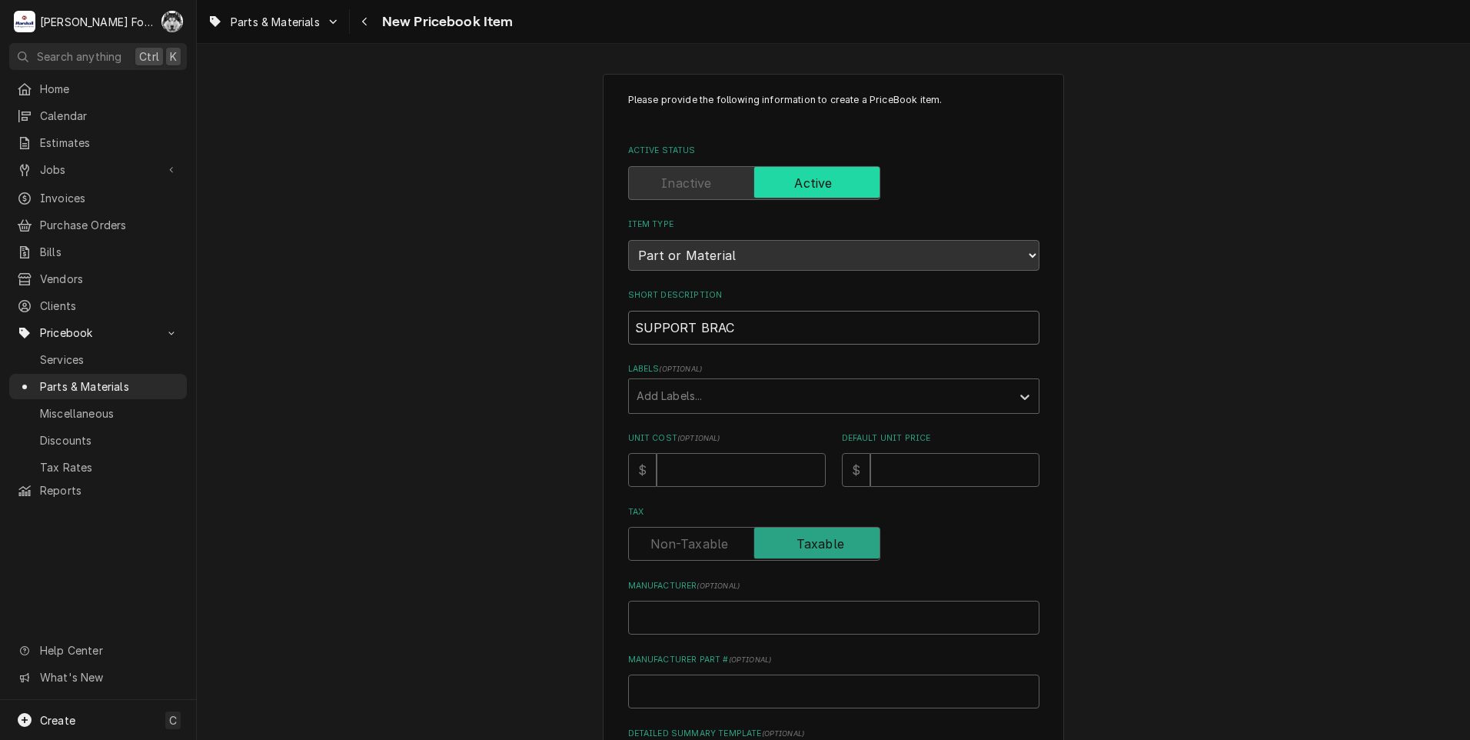
type input "SUPPORT [PERSON_NAME]"
type textarea "x"
type input "SUPPORT BRACKE"
type textarea "x"
type input "SUPPORT BRACKET"
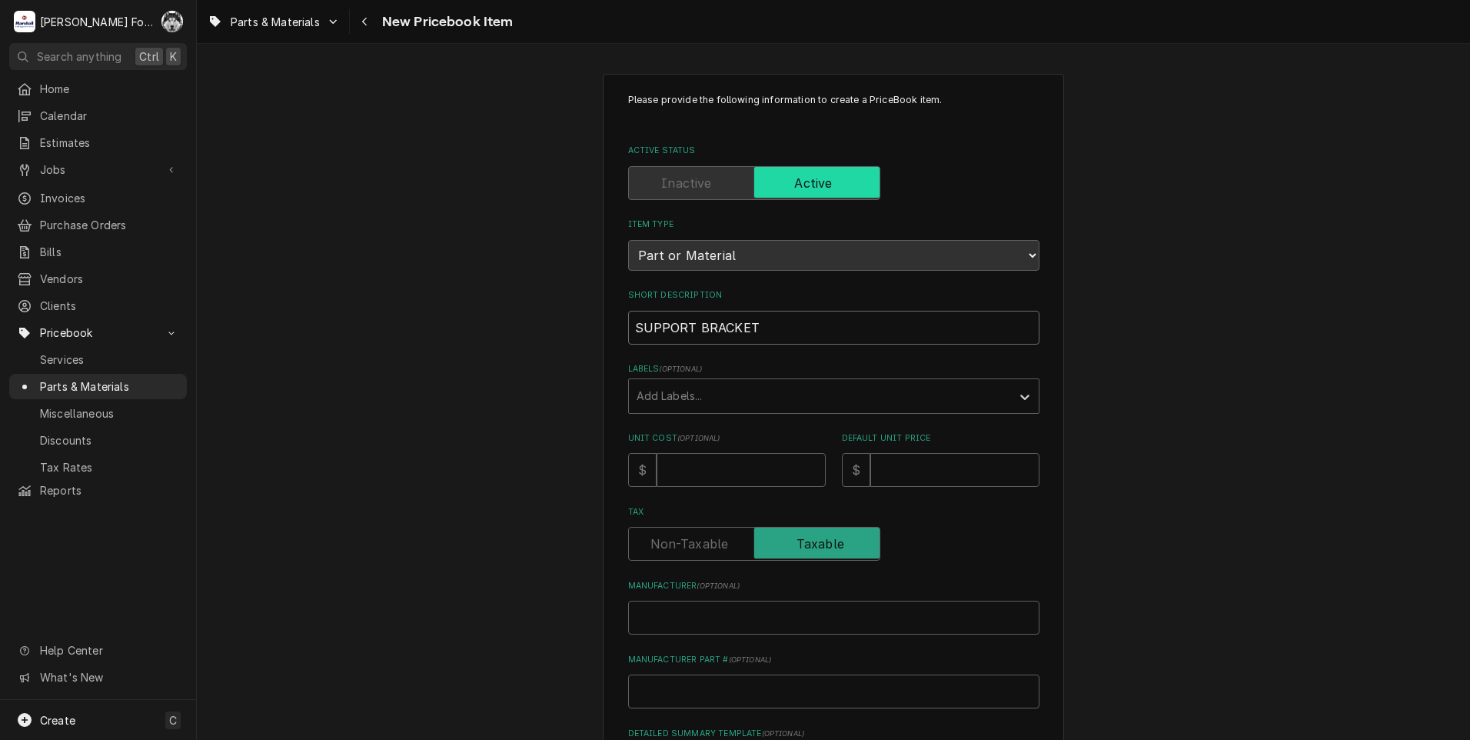
type textarea "x"
type input "SUPPORT BRACKET"
type textarea "x"
type input "SUPPORT BRACKET ("
type textarea "x"
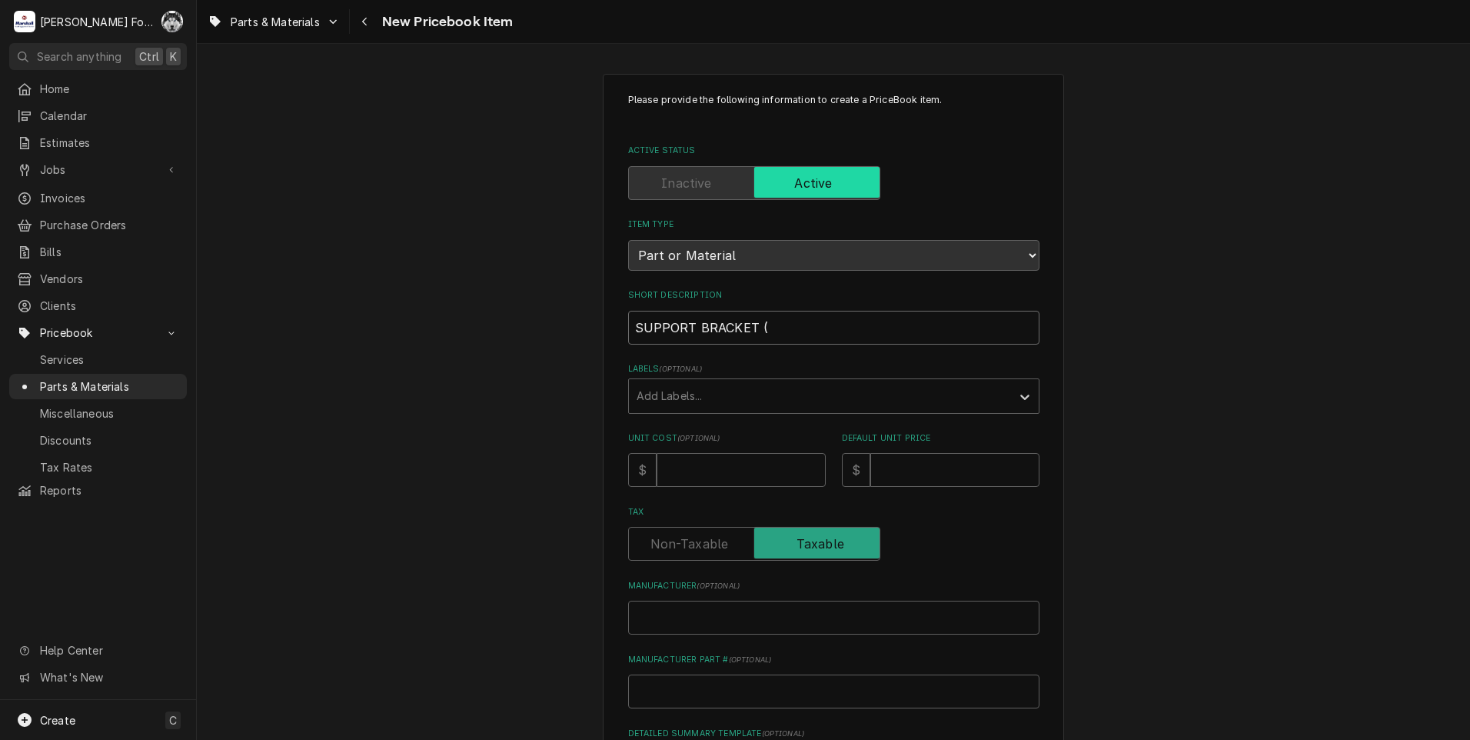
type input "SUPPORT BRACKET (F"
type textarea "x"
type input "SUPPORT BRACKET (FA"
type textarea "x"
type input "SUPPORT BRACKET (FAG"
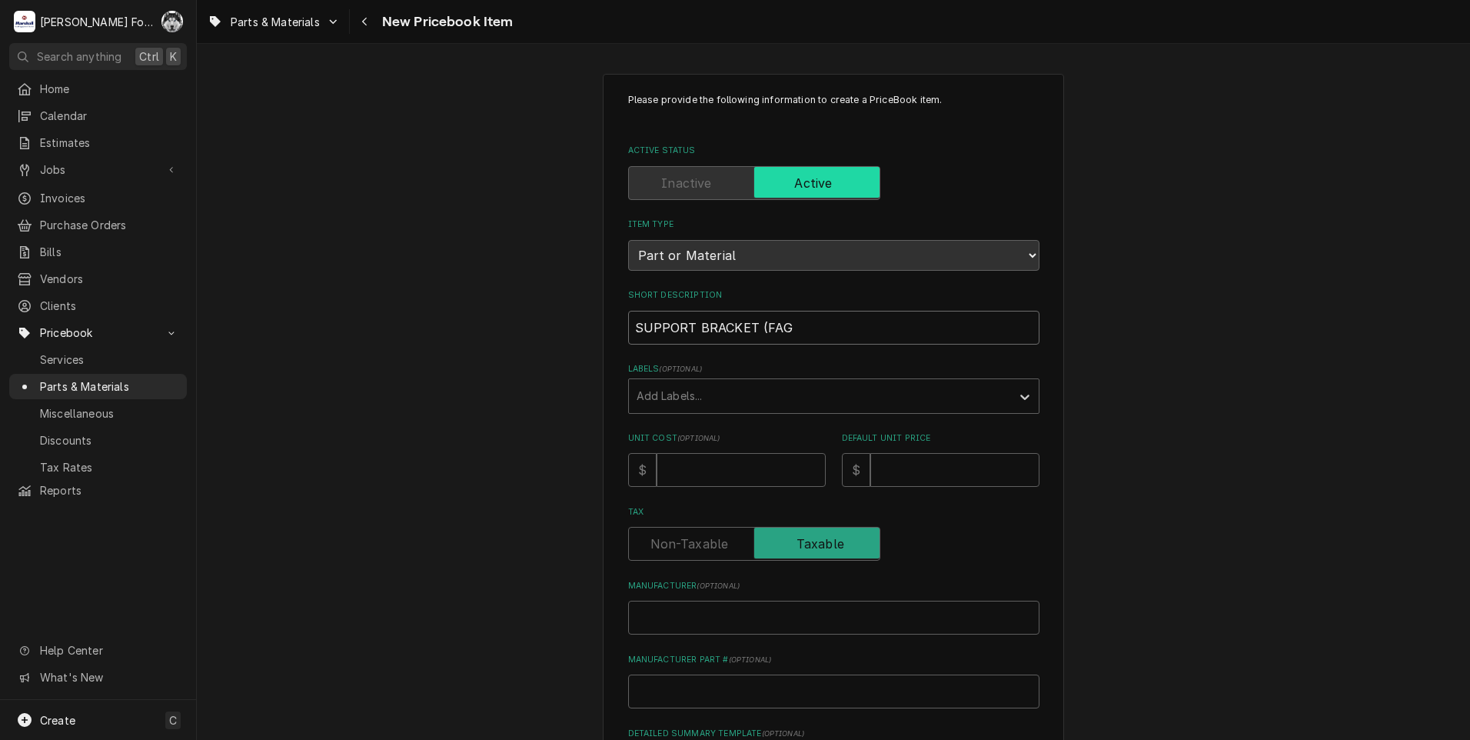
type textarea "x"
type input "SUPPORT BRACKET ([PERSON_NAME]"
type textarea "x"
type input "SUPPORT BRACKET (FAGOR"
type textarea "x"
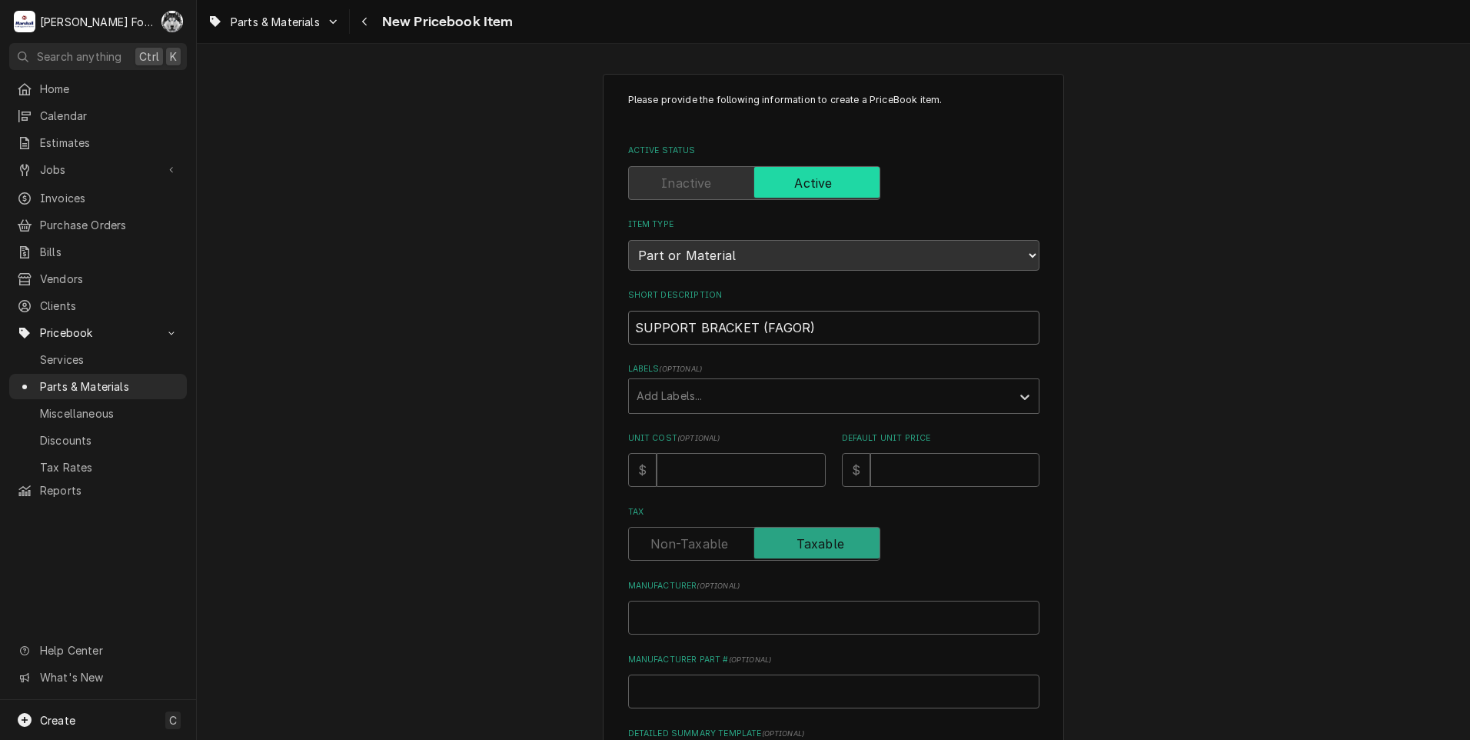
type input "SUPPORT BRACKET (FAGOR)"
click at [709, 400] on div "Labels" at bounding box center [820, 396] width 367 height 28
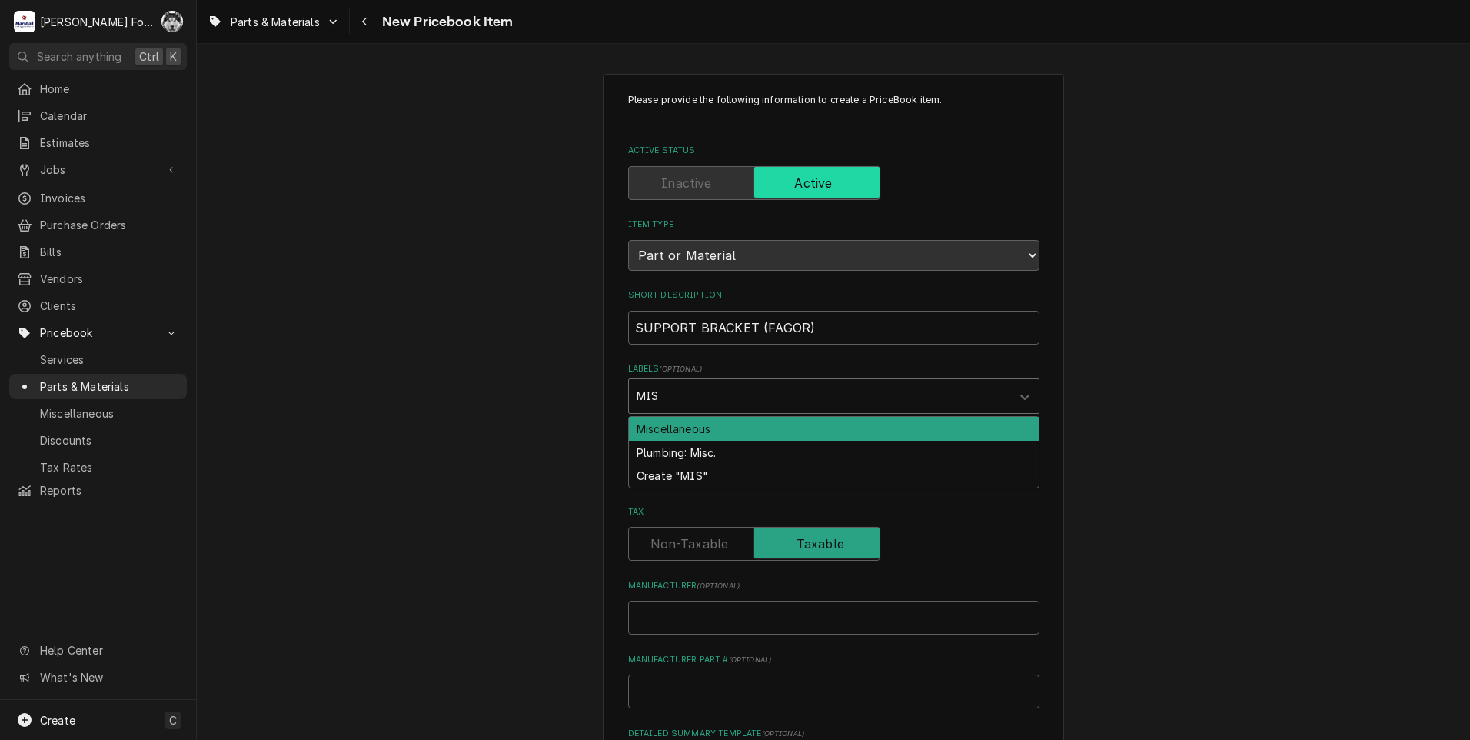
type input "MISC"
type textarea "x"
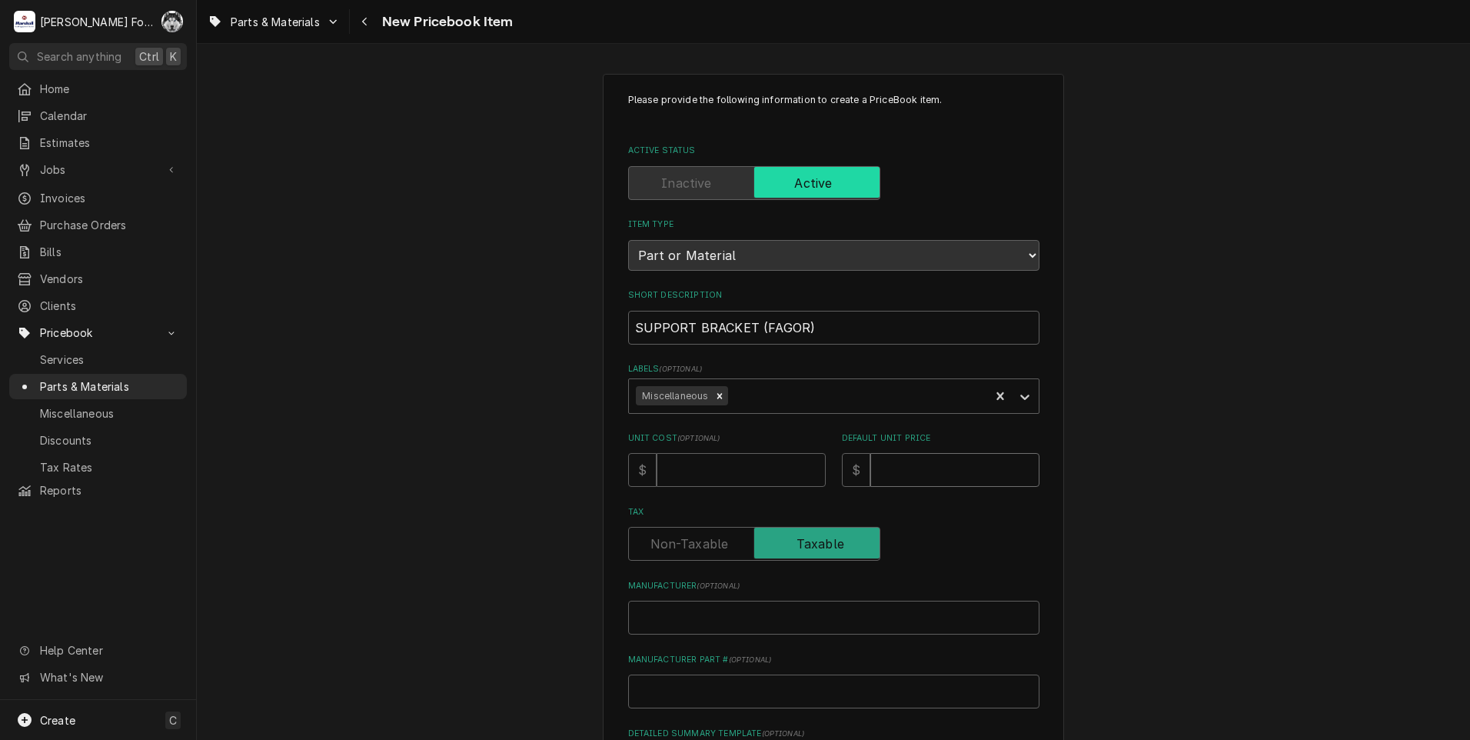
click at [910, 470] on input "Default Unit Price" at bounding box center [954, 470] width 169 height 34
type textarea "x"
type input "2"
type textarea "x"
type input "25"
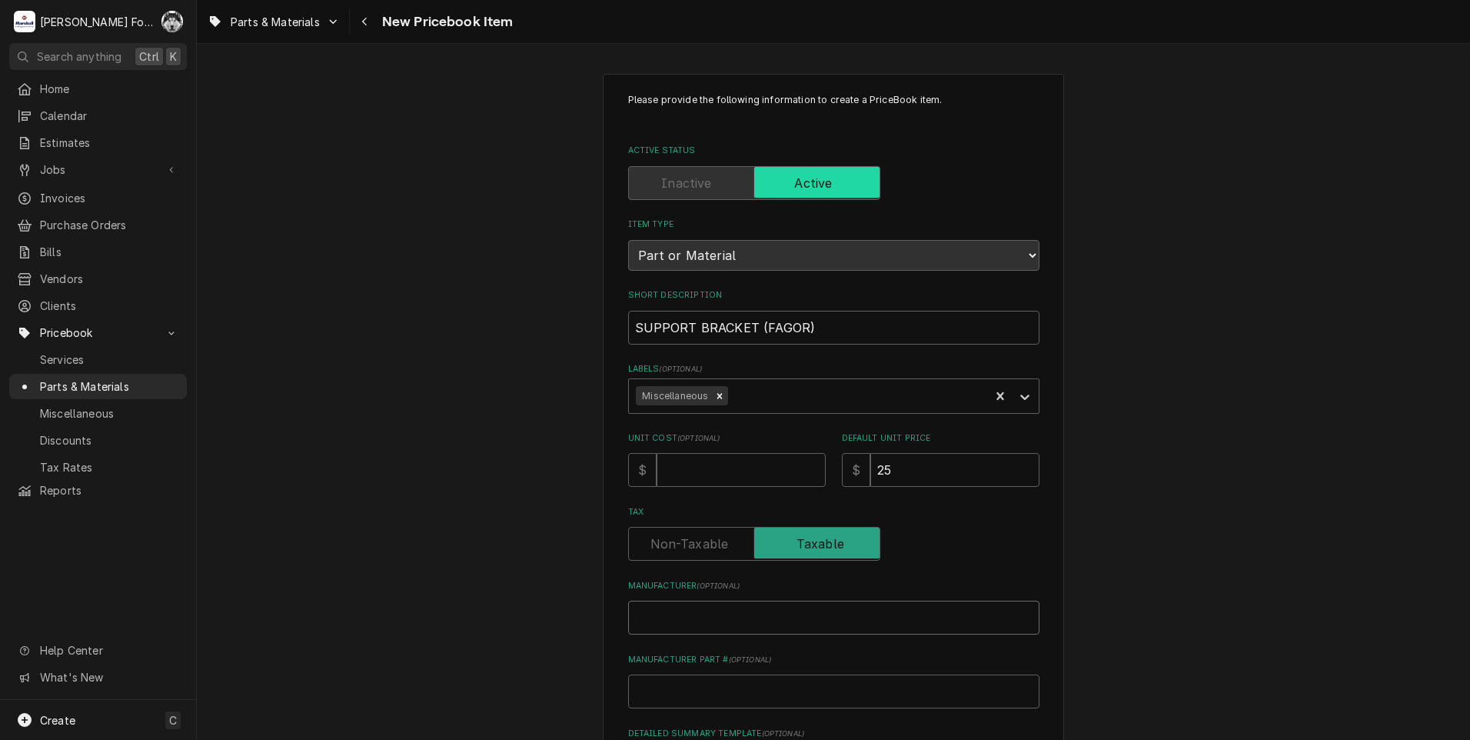
drag, startPoint x: 700, startPoint y: 617, endPoint x: 689, endPoint y: 602, distance: 18.6
click at [693, 607] on input "Manufacturer ( optional )" at bounding box center [833, 617] width 411 height 34
type textarea "x"
type input "F"
type textarea "x"
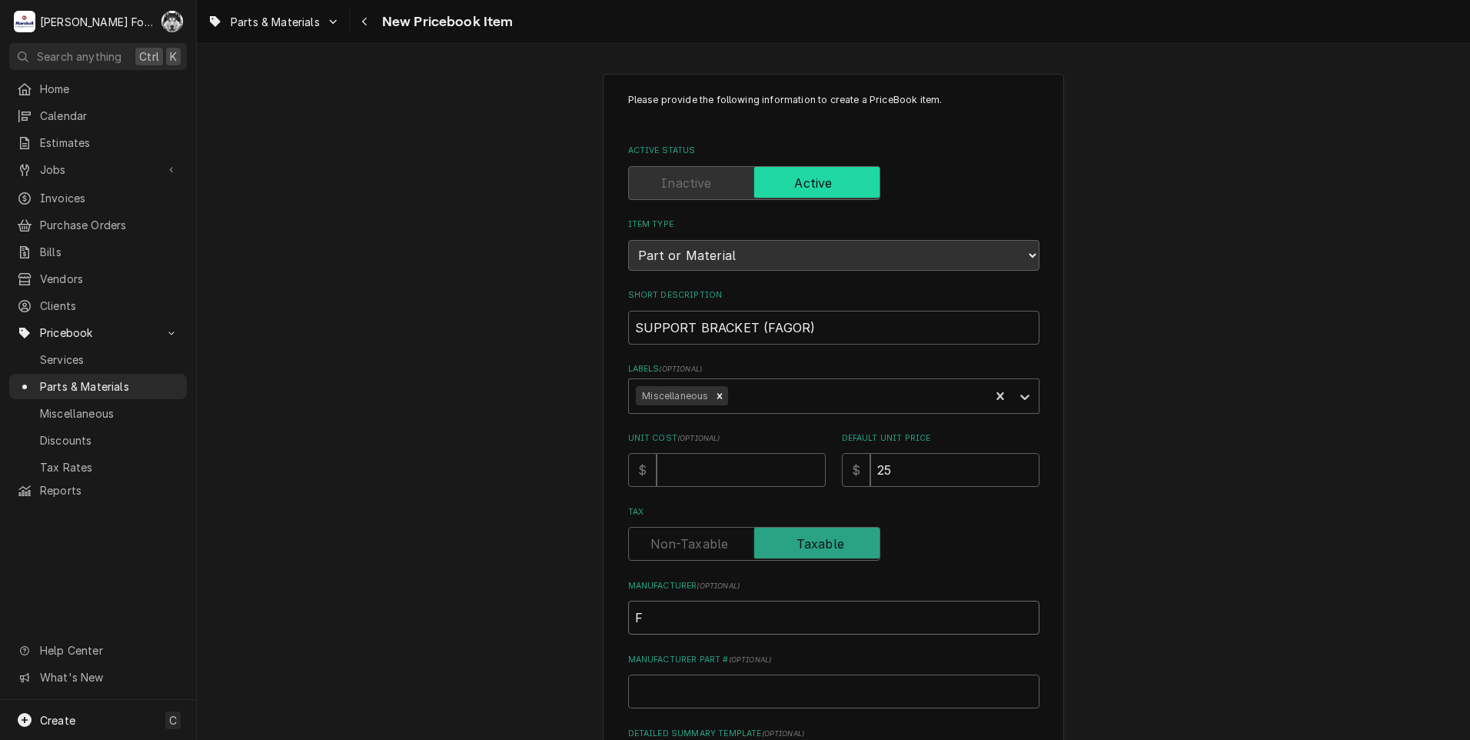
type input "FA"
type textarea "x"
type input "FAG"
type textarea "x"
type input "[PERSON_NAME]"
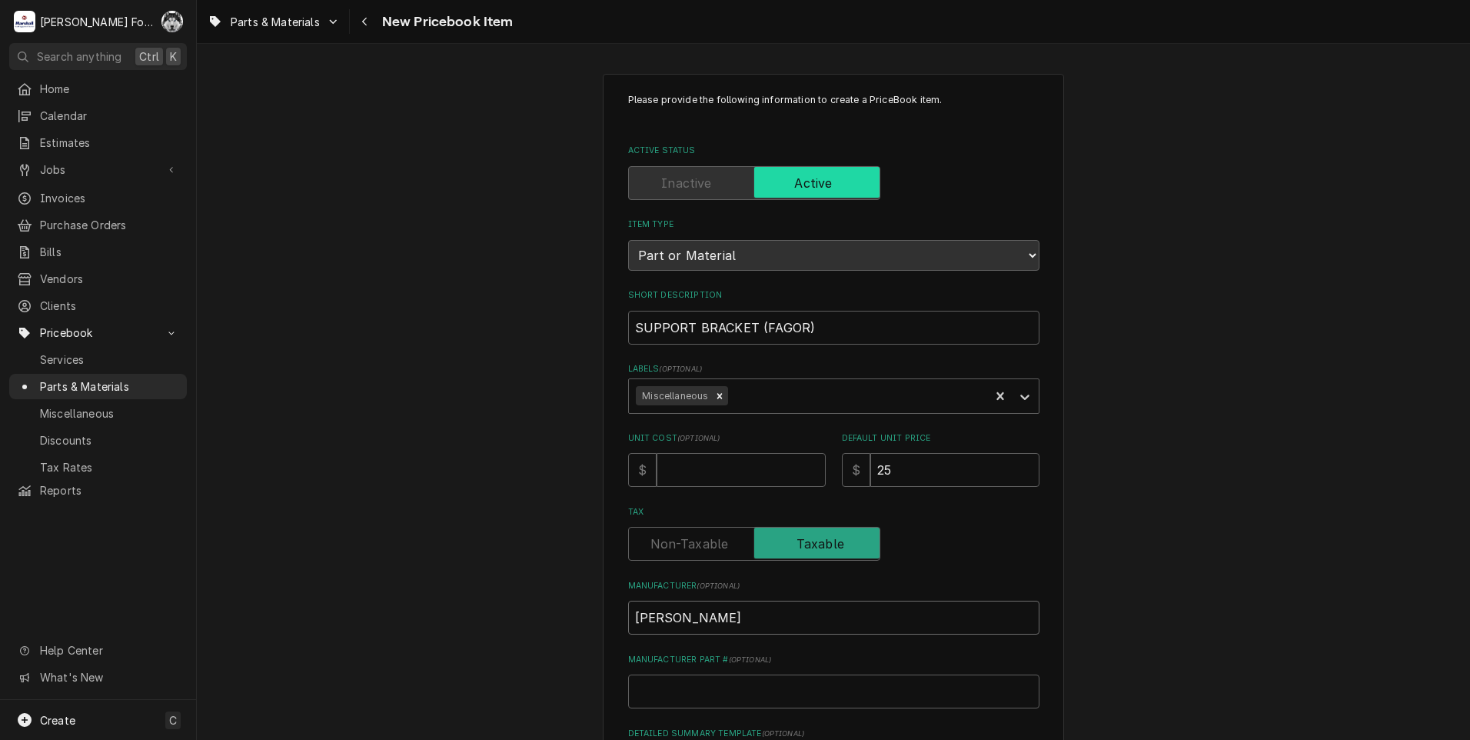
type textarea "x"
type input "FAGOR"
click at [694, 696] on input "Manufacturer Part # ( optional )" at bounding box center [833, 691] width 411 height 34
type textarea "x"
type input "Z"
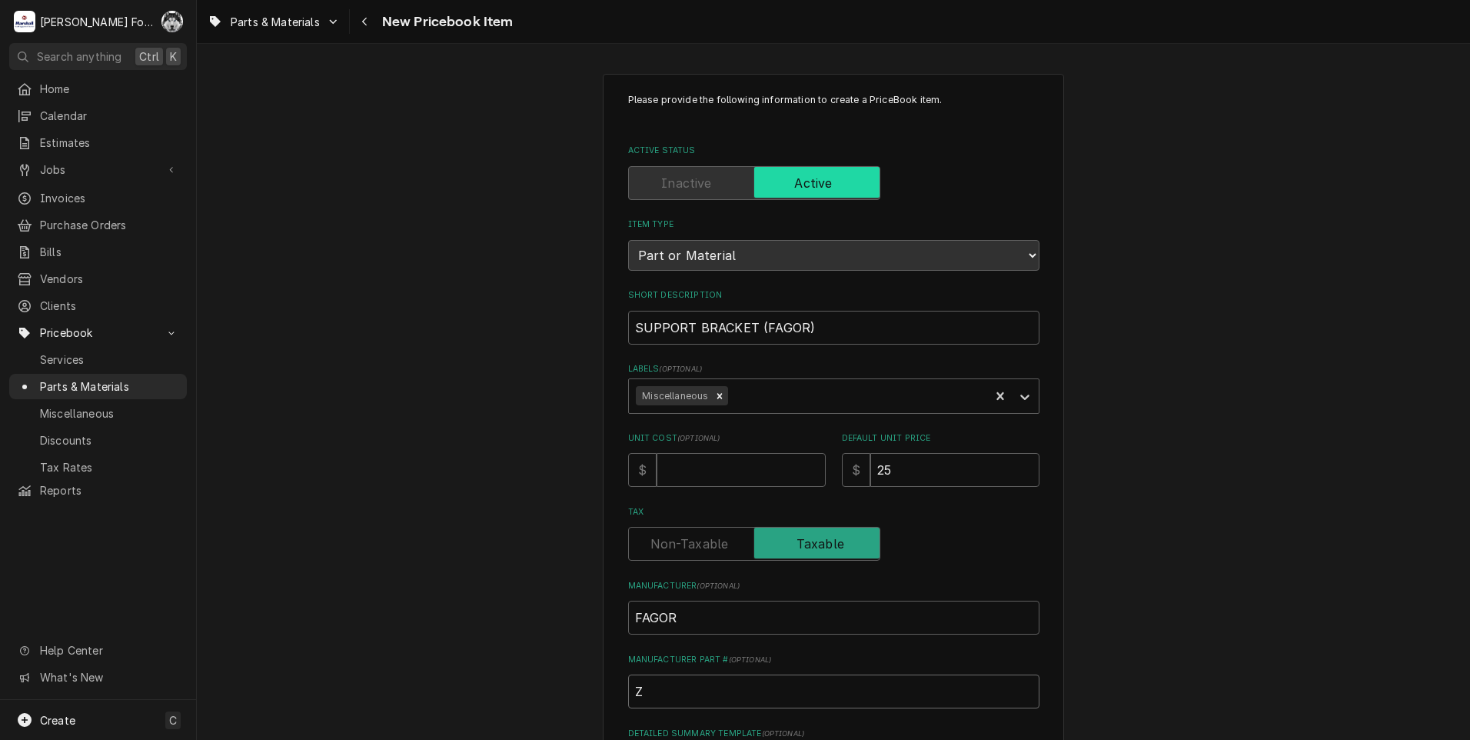
type textarea "x"
type input "Z2"
type textarea "x"
type input "Z20"
type textarea "x"
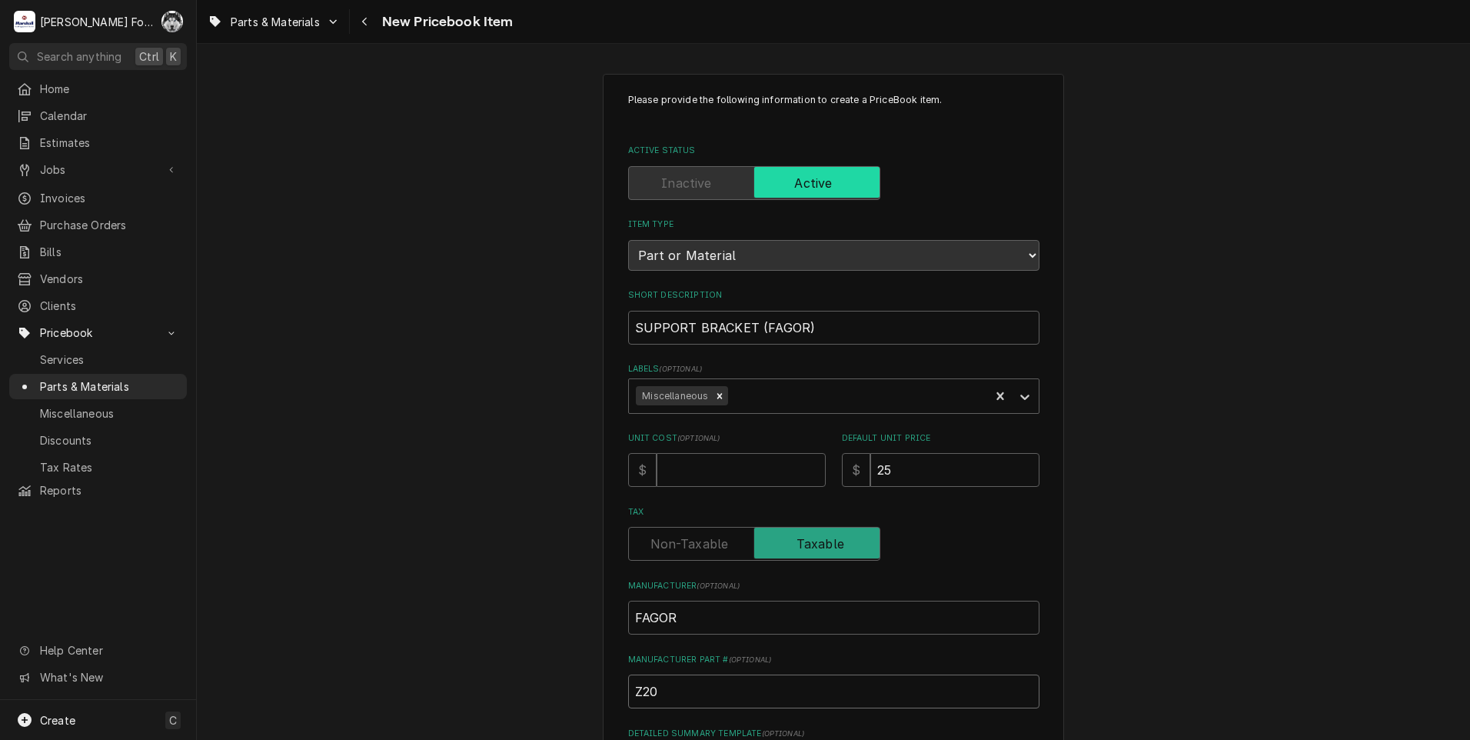
type input "Z208"
type textarea "x"
type input "Z2084"
type textarea "x"
type input "Z20843"
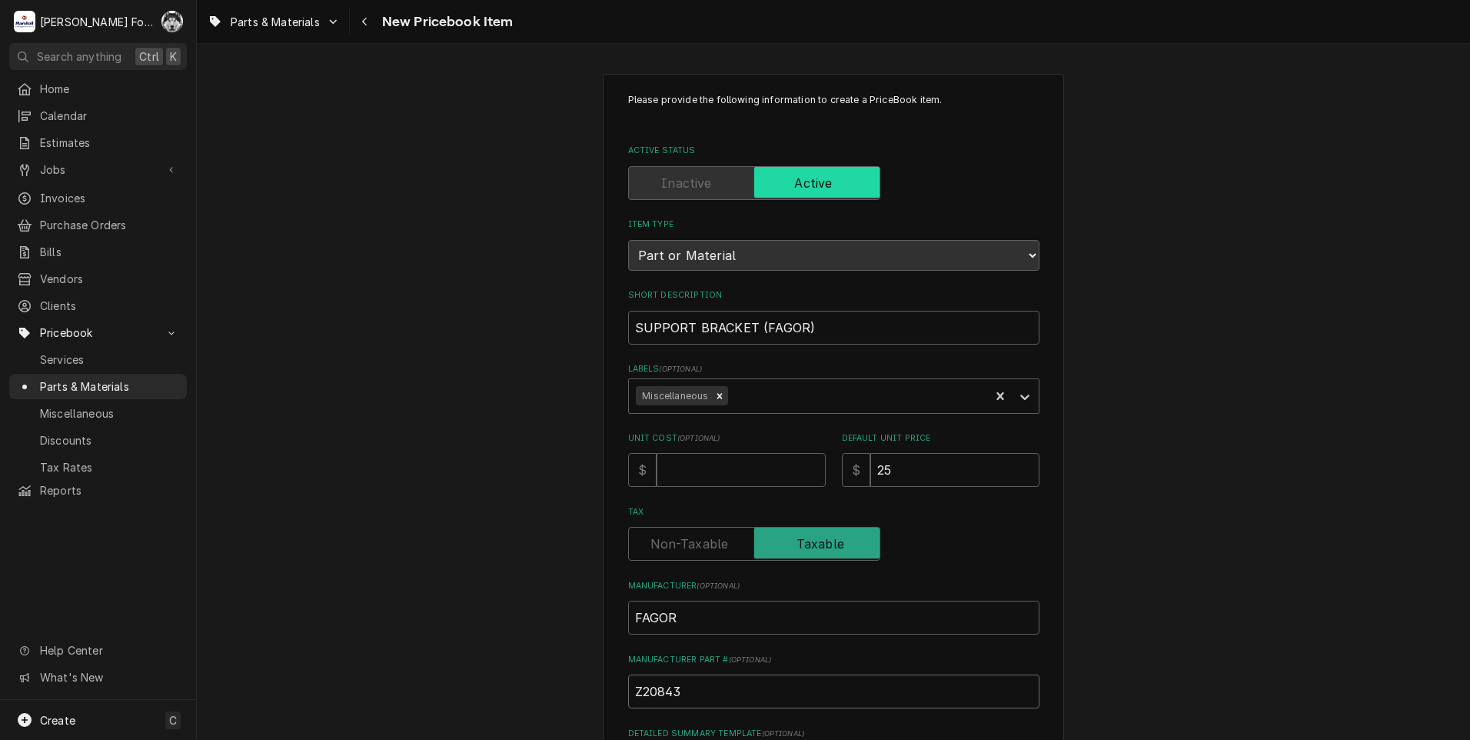
type textarea "x"
type input "Z208434"
type textarea "x"
type input "Z2084340"
type textarea "x"
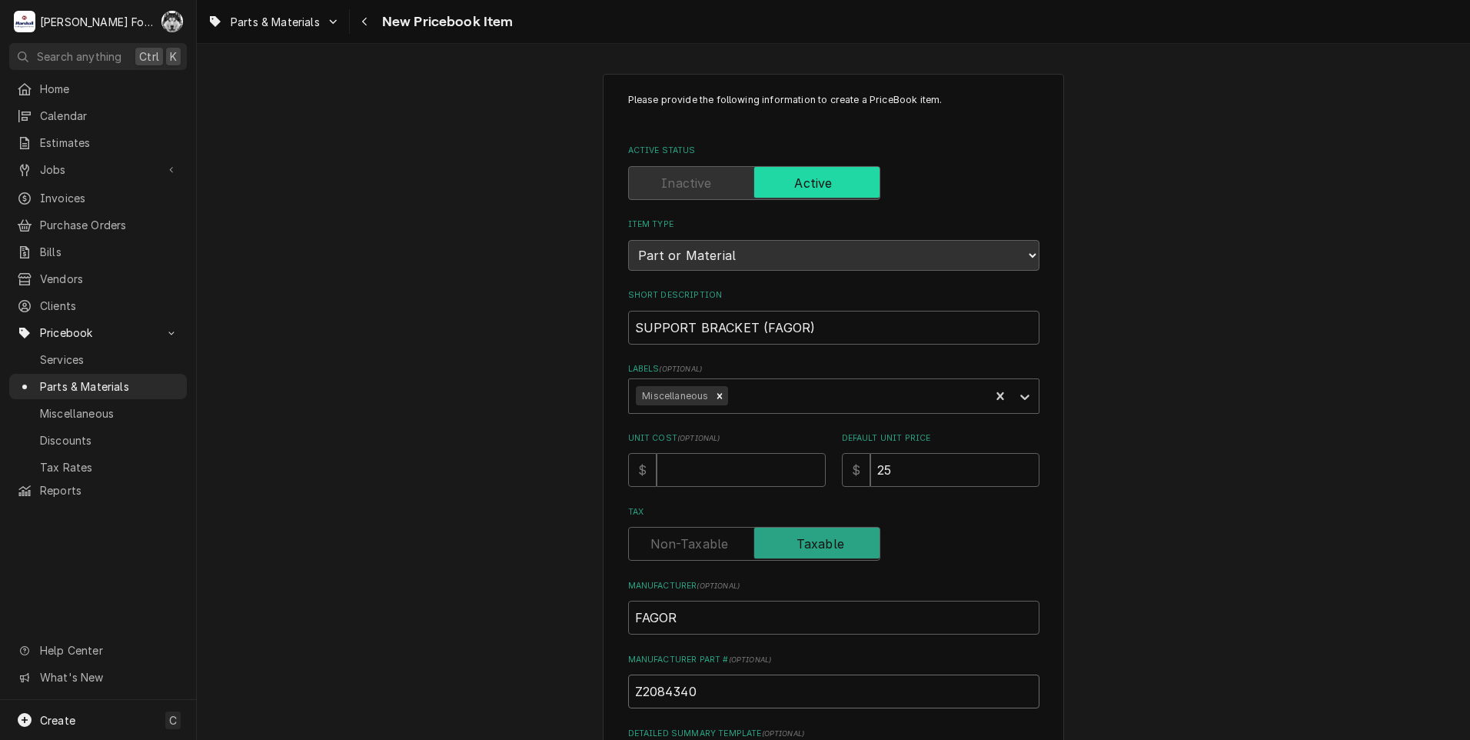
type input "Z20843400"
type textarea "x"
type input "Z208434000"
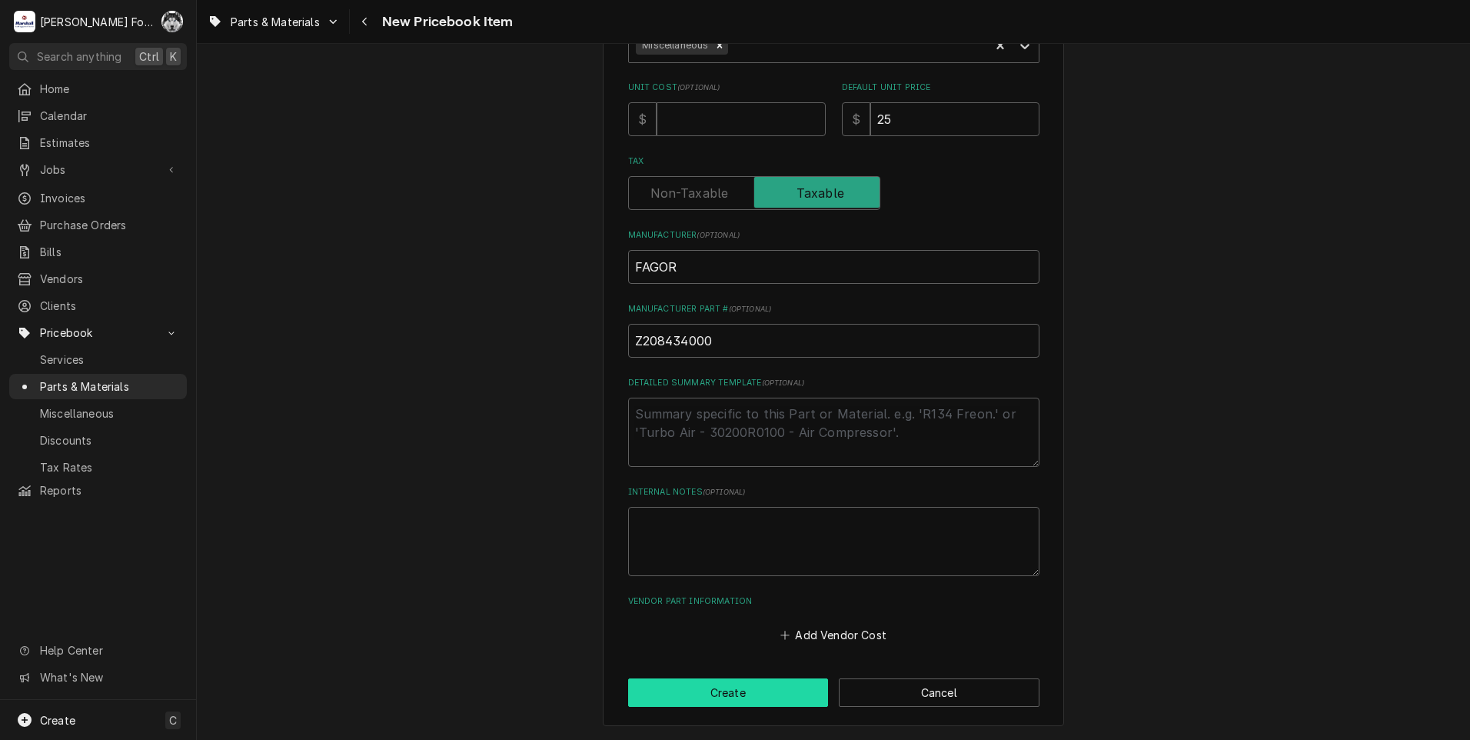
click at [717, 696] on button "Create" at bounding box center [728, 692] width 201 height 28
type textarea "x"
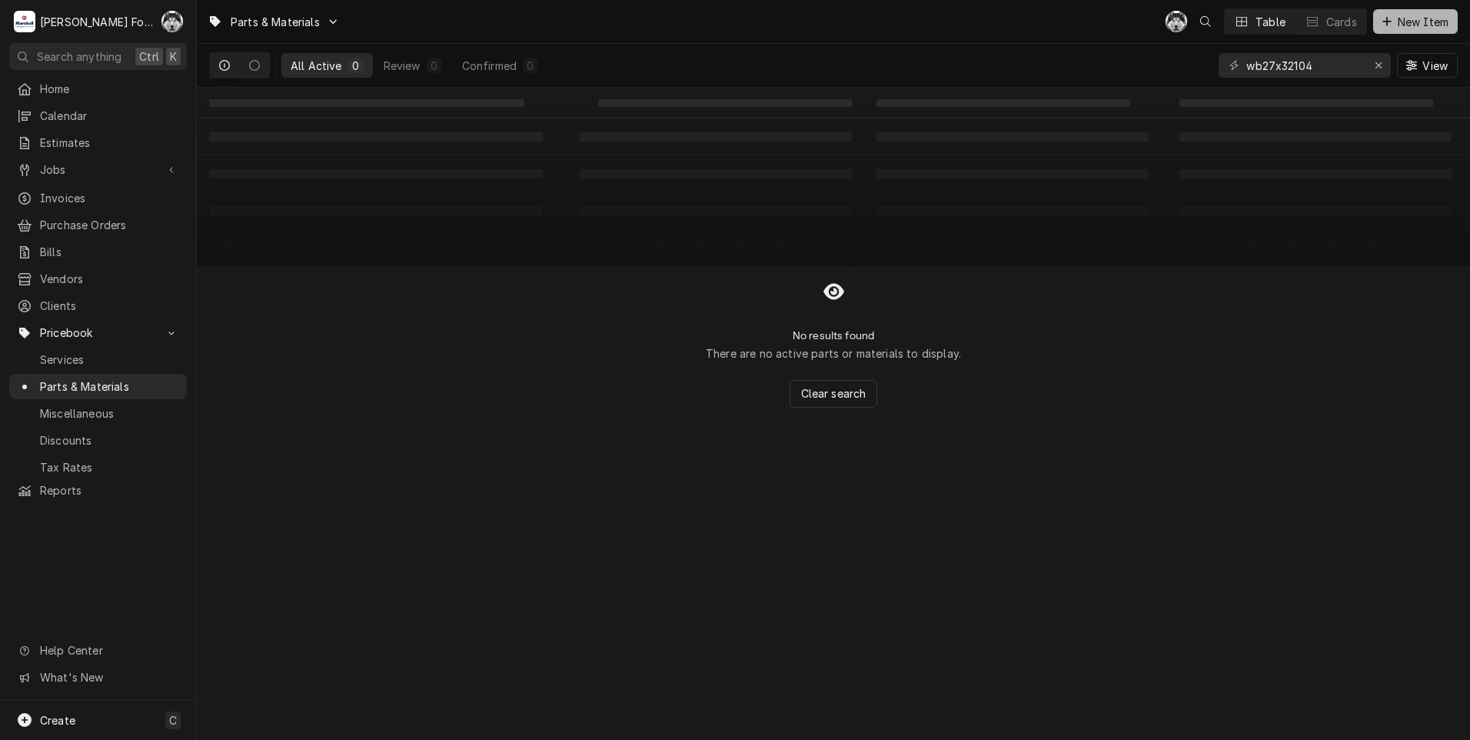
click at [1414, 23] on span "New Item" at bounding box center [1423, 22] width 57 height 16
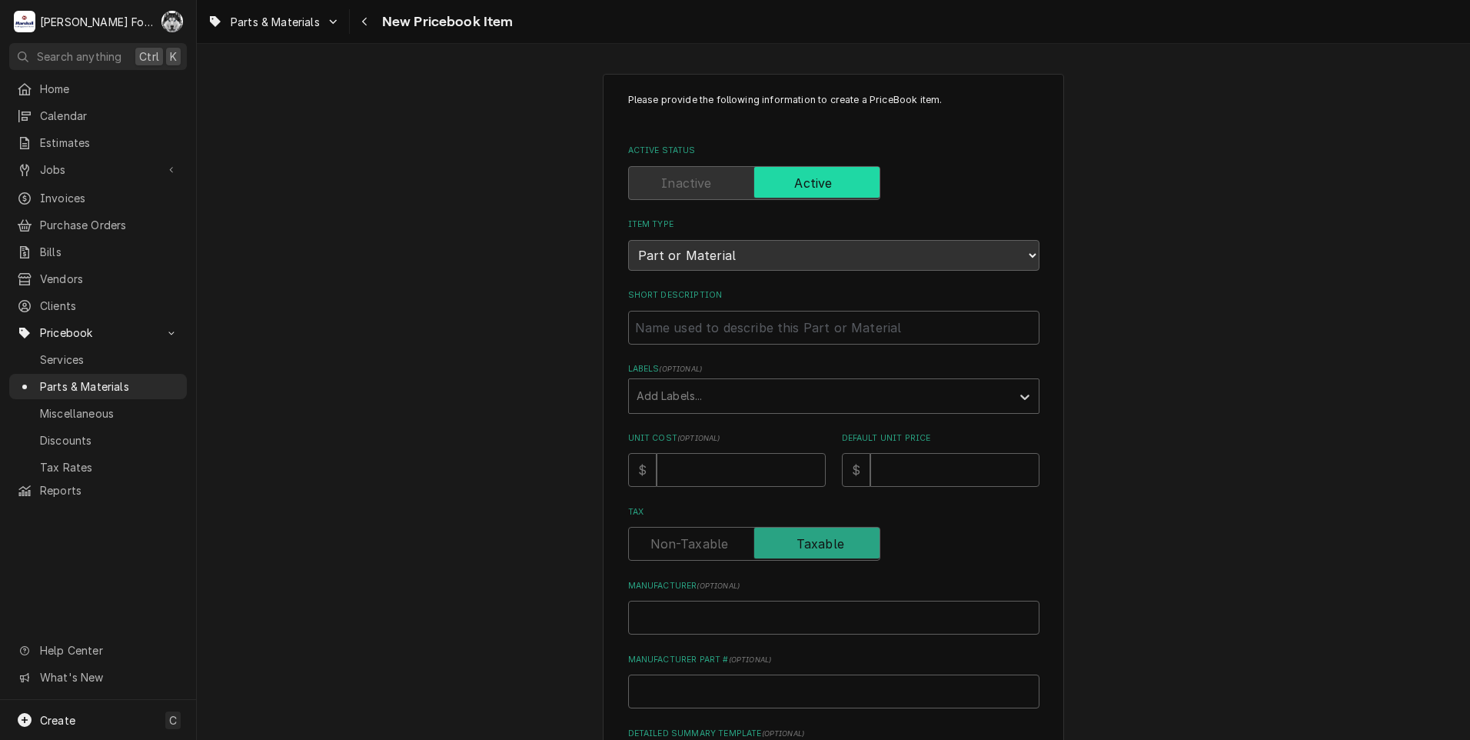
type textarea "x"
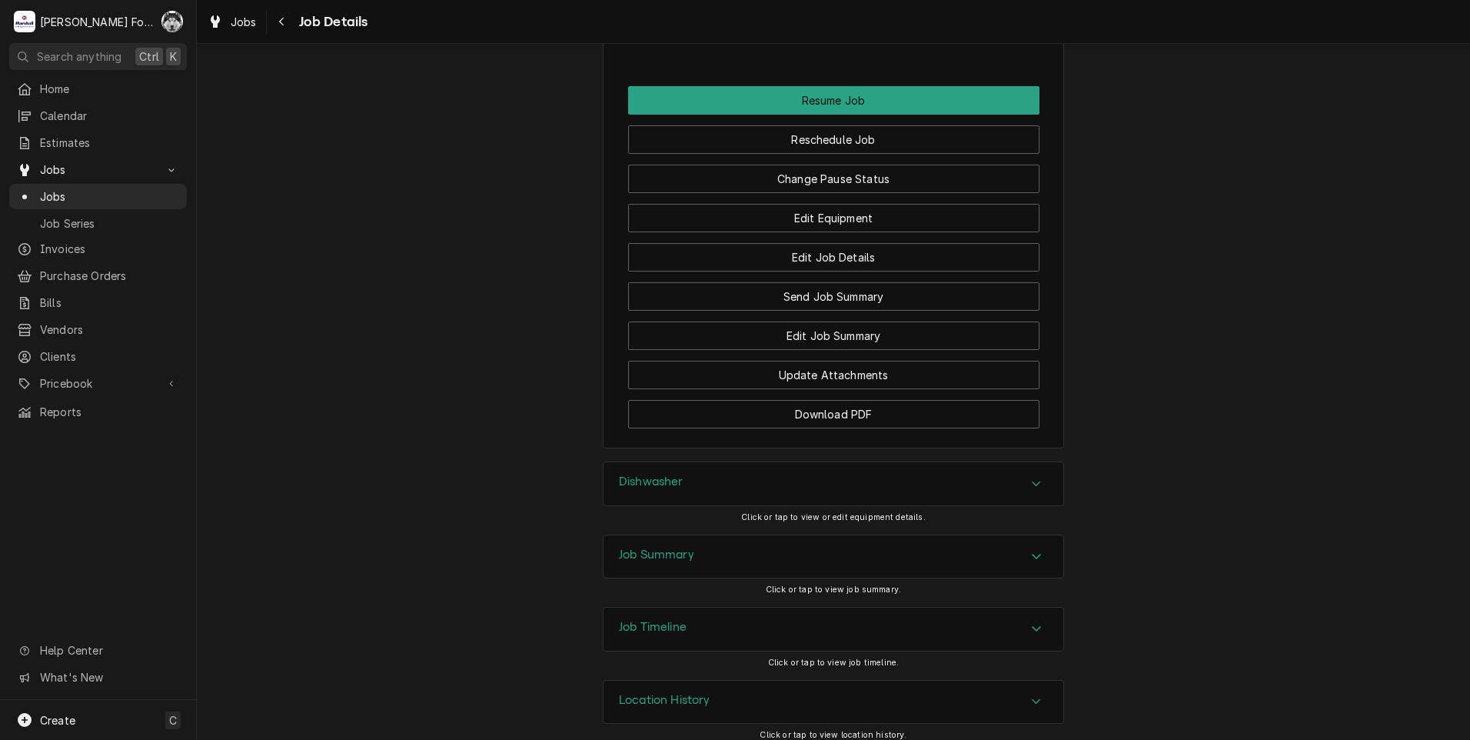
scroll to position [1933, 0]
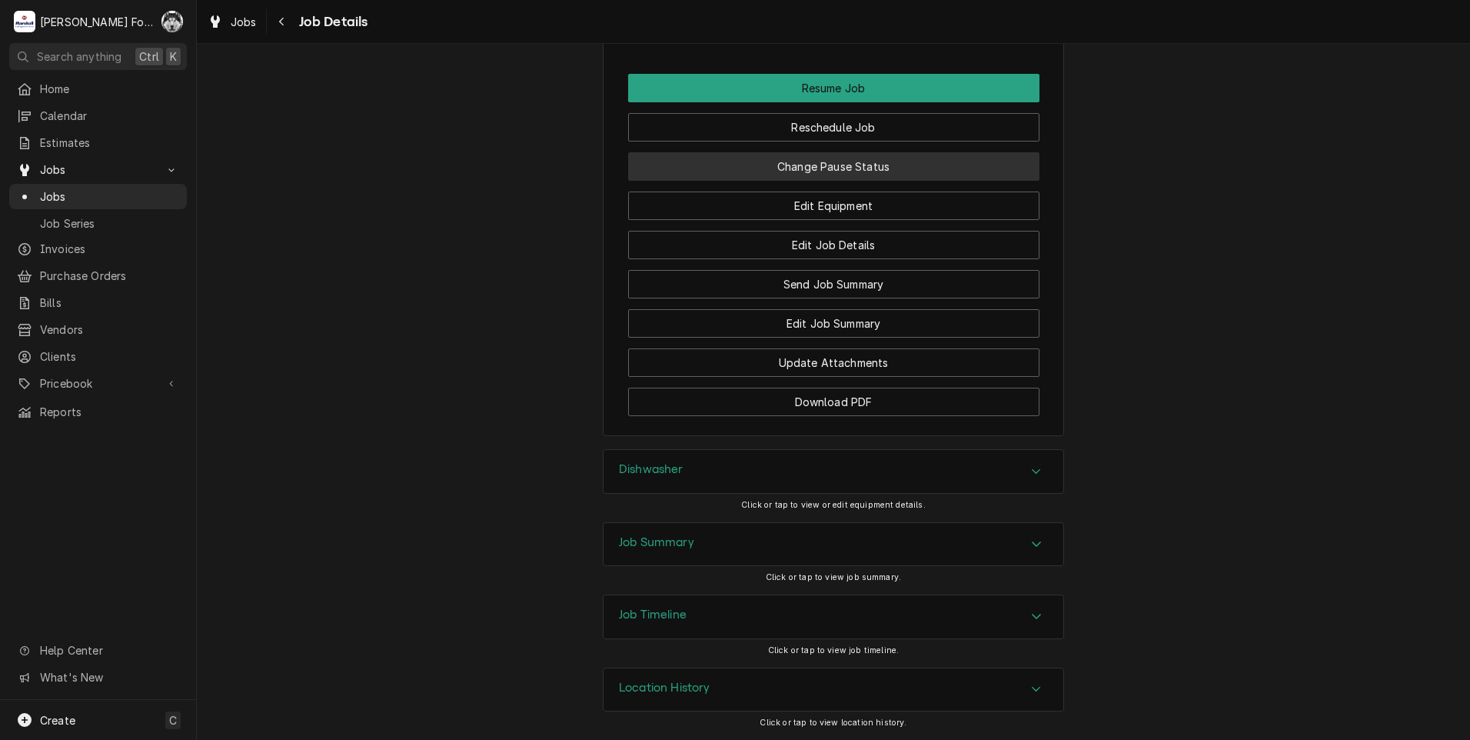
click at [816, 165] on button "Change Pause Status" at bounding box center [833, 166] width 411 height 28
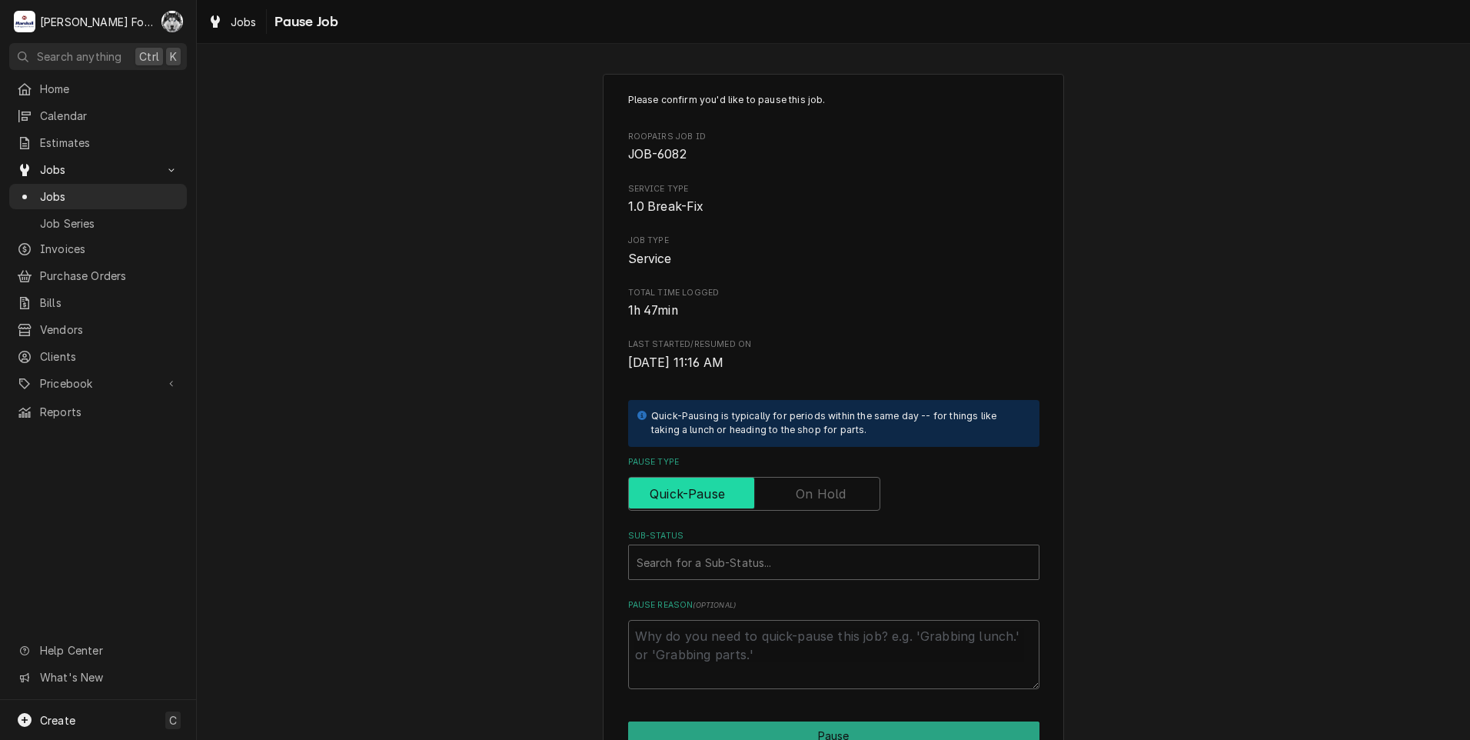
click at [779, 486] on input "Pause Type" at bounding box center [754, 494] width 238 height 34
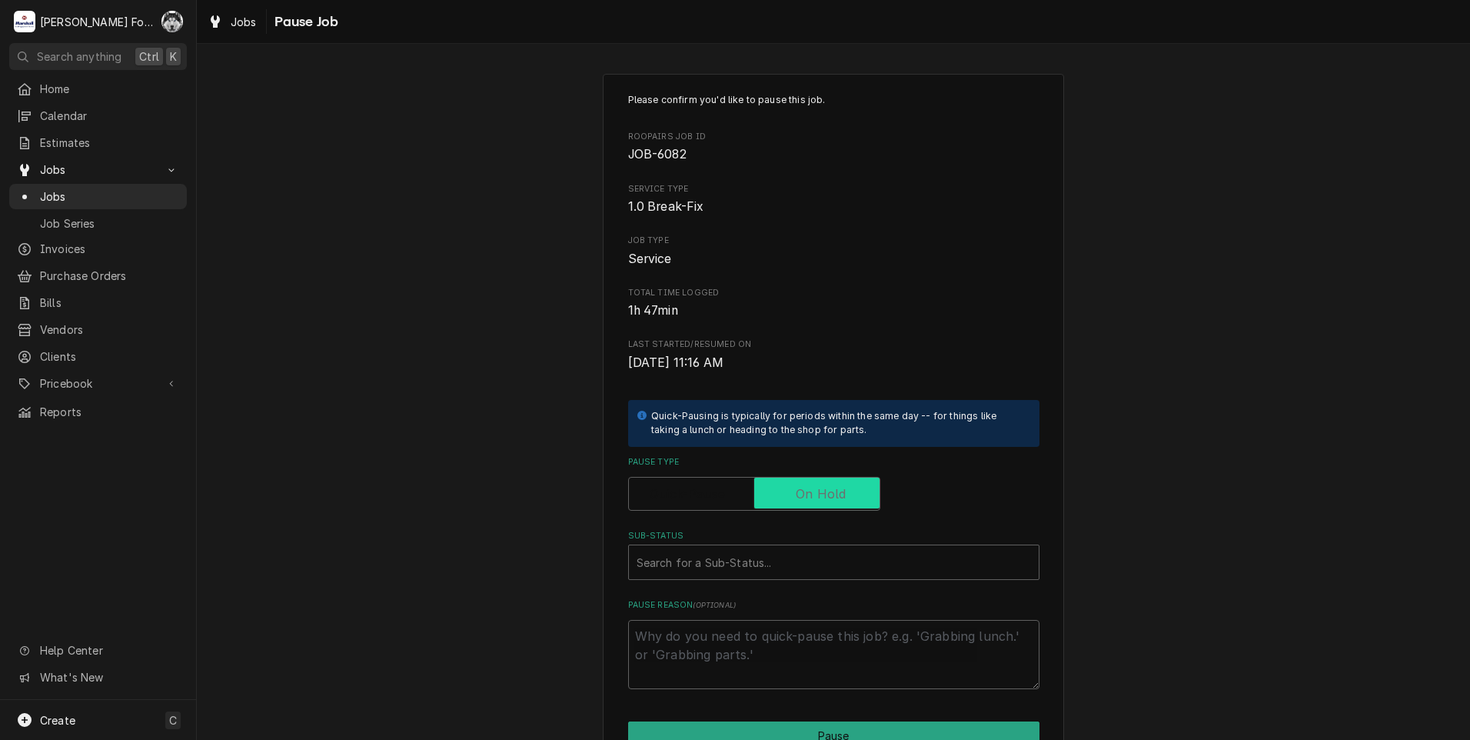
checkbox input "true"
drag, startPoint x: 750, startPoint y: 573, endPoint x: 733, endPoint y: 581, distance: 18.6
click at [739, 579] on div "Search for a Sub-Status..." at bounding box center [818, 562] width 379 height 34
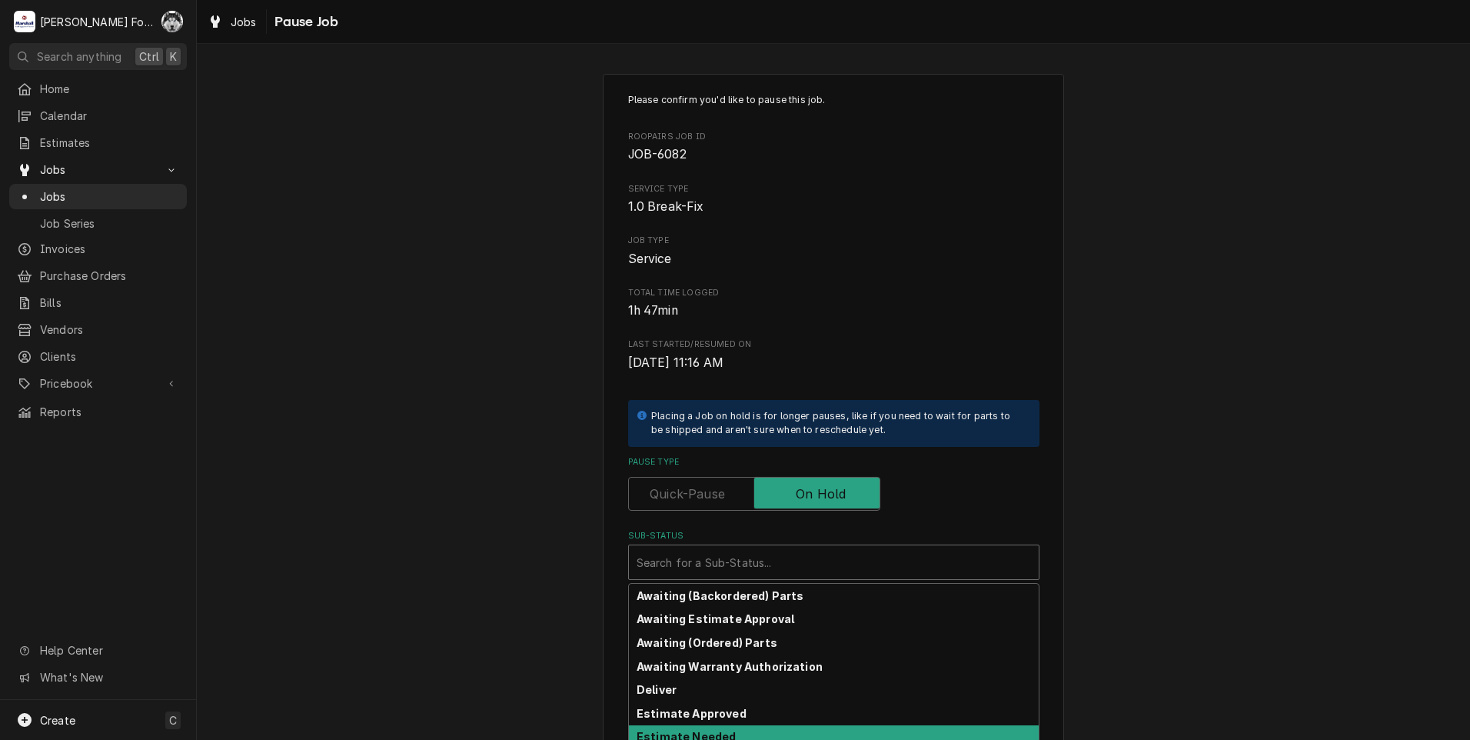
click at [733, 733] on div "Estimate Needed" at bounding box center [834, 737] width 410 height 24
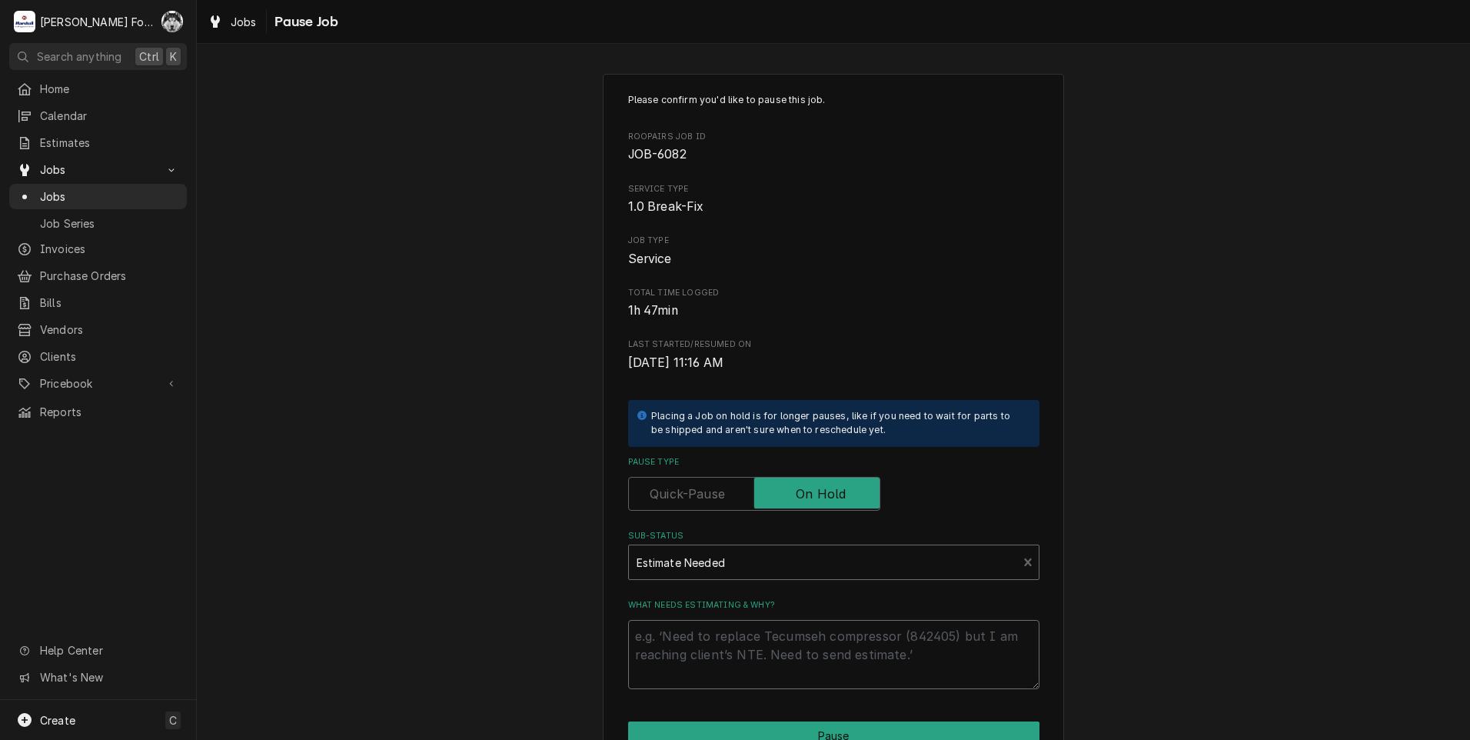
drag, startPoint x: 716, startPoint y: 660, endPoint x: 698, endPoint y: 650, distance: 19.9
click at [714, 660] on textarea "What needs estimating & why?" at bounding box center [833, 654] width 411 height 69
type textarea "x"
type textarea "P"
type textarea "x"
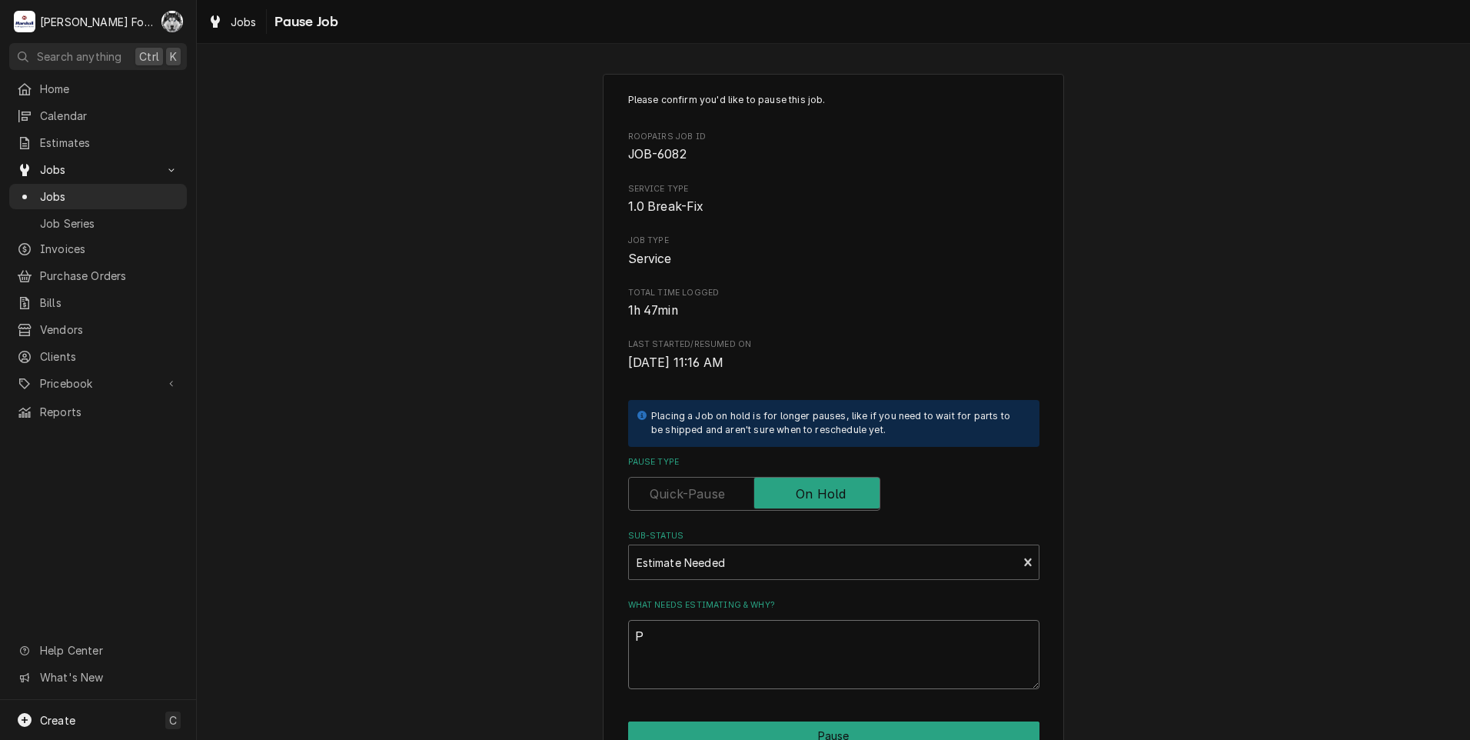
type textarea "PA"
type textarea "x"
type textarea "PAR"
type textarea "x"
type textarea "PART"
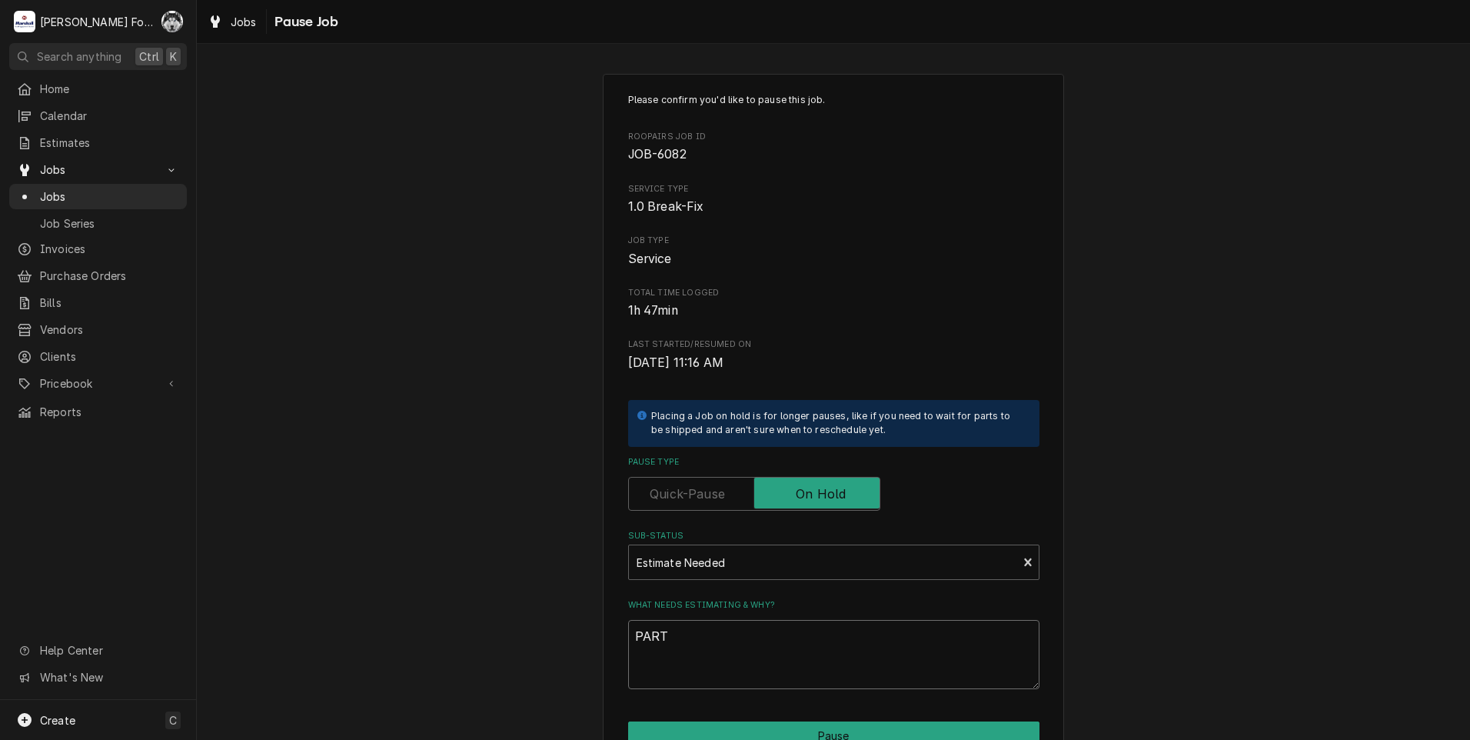
type textarea "x"
type textarea "PARTS"
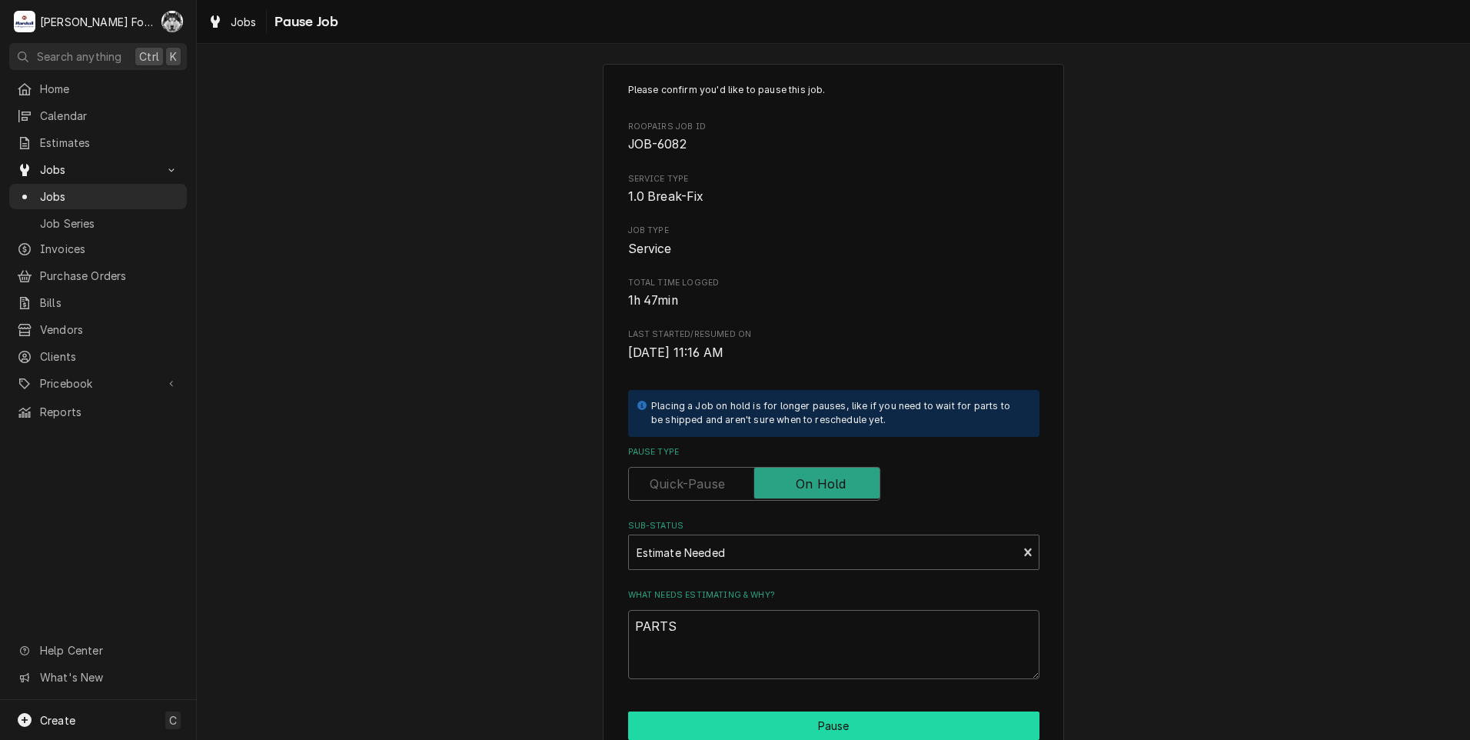
click at [842, 726] on button "Pause" at bounding box center [833, 725] width 411 height 28
type textarea "x"
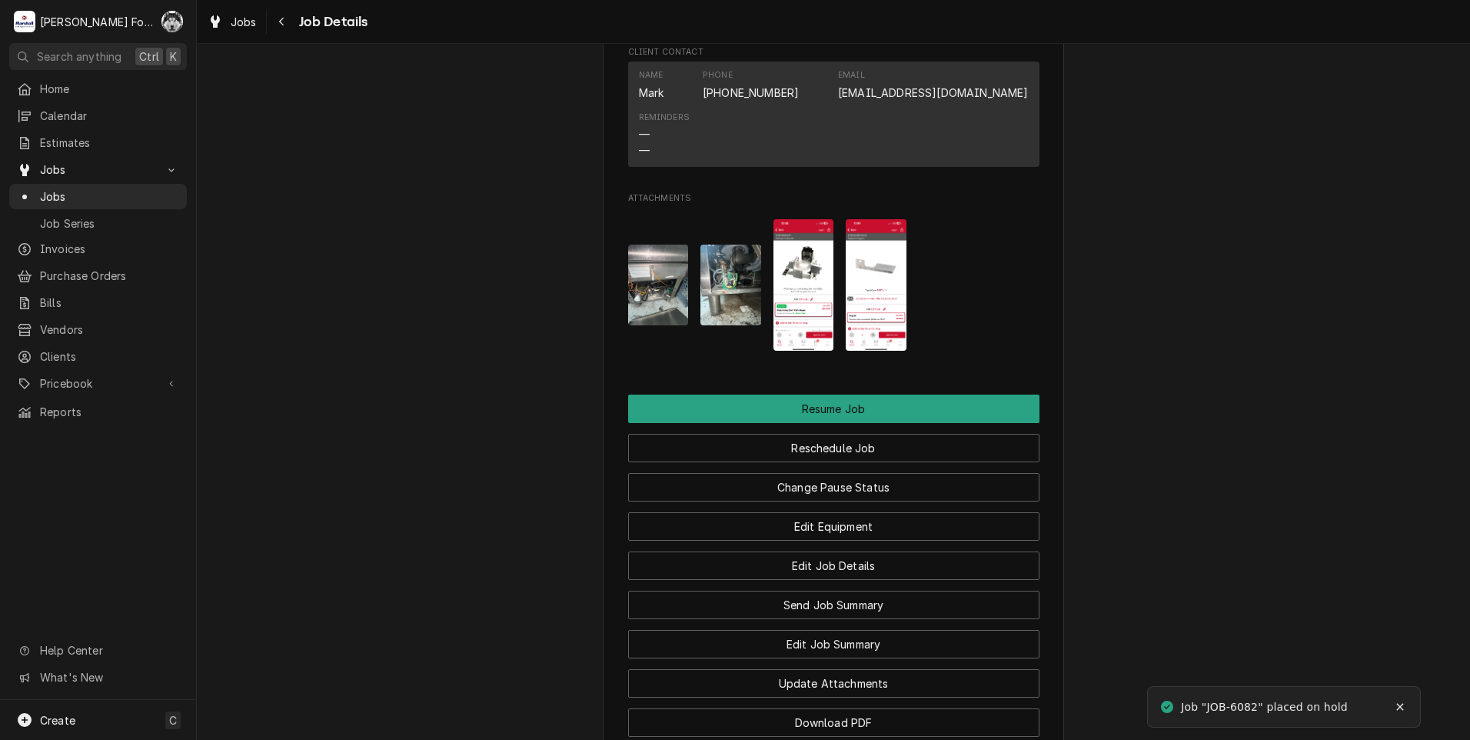
scroll to position [1614, 0]
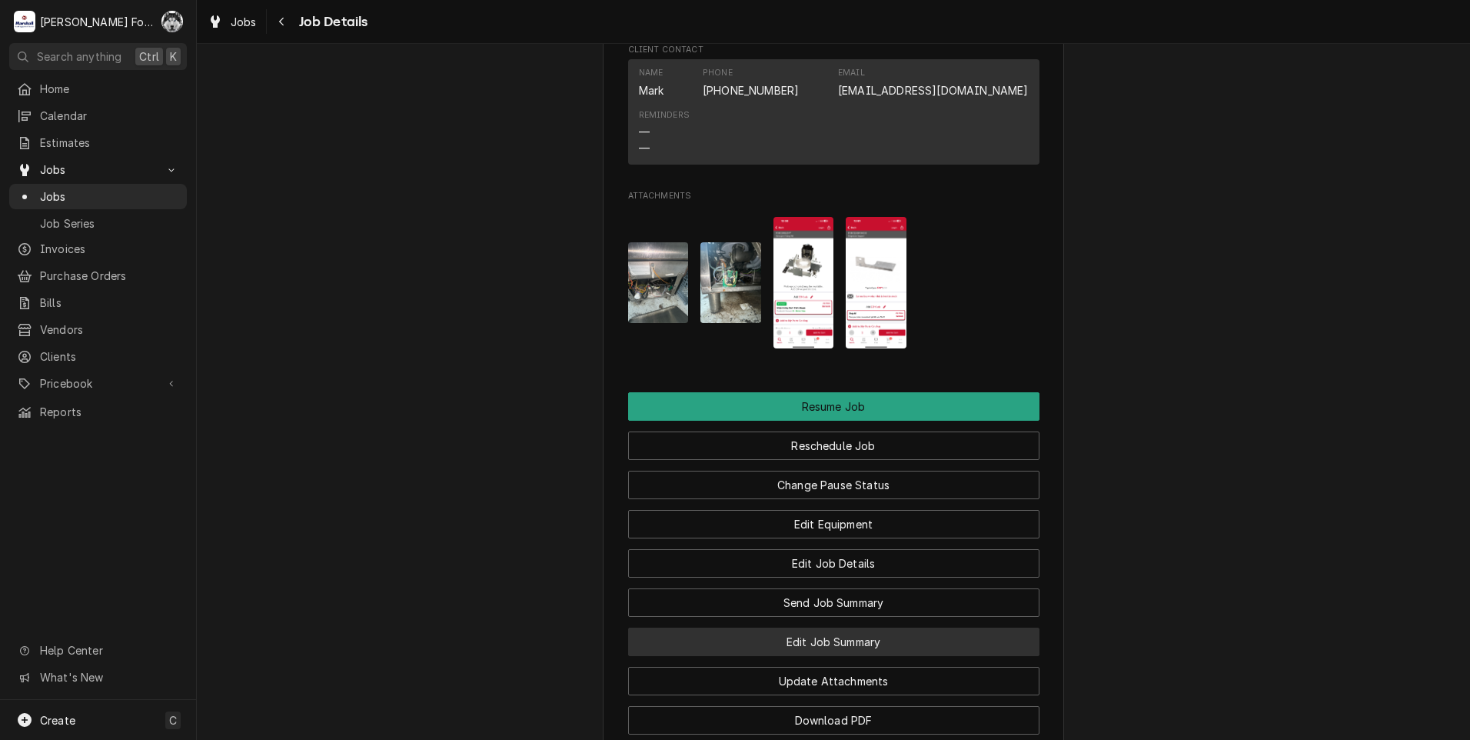
click at [833, 644] on button "Edit Job Summary" at bounding box center [833, 641] width 411 height 28
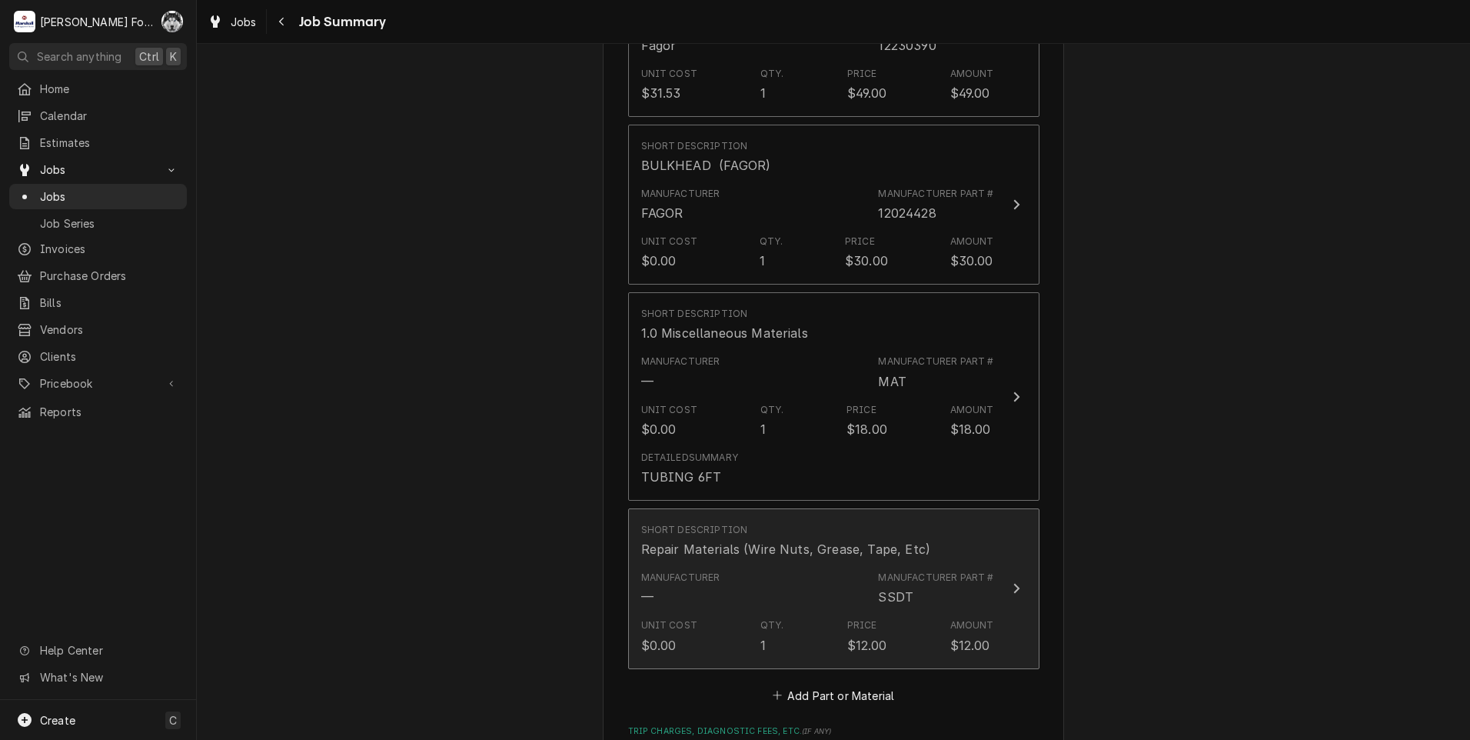
scroll to position [1538, 0]
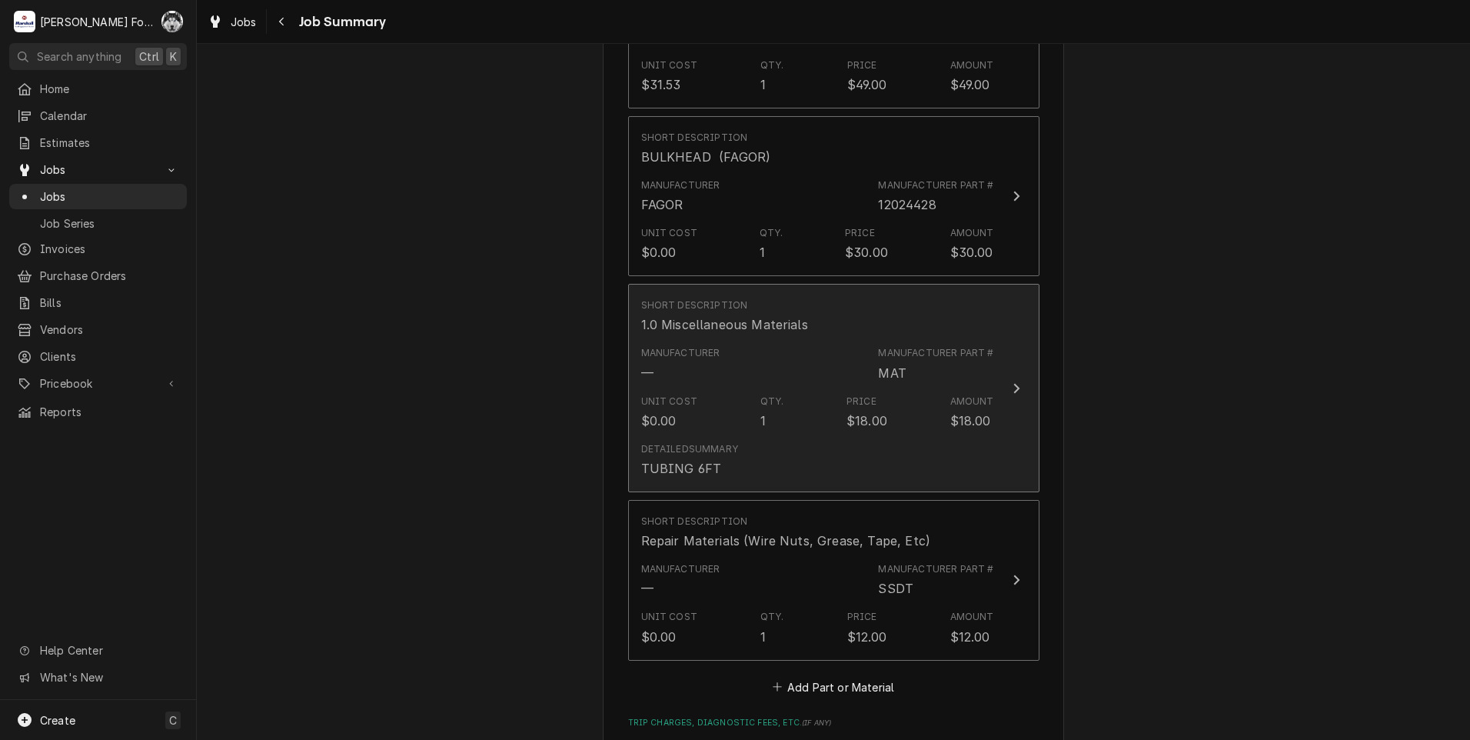
click at [750, 391] on div "Unit Cost $0.00 Qty. 1 Price $18.00 Amount $18.00" at bounding box center [817, 412] width 353 height 48
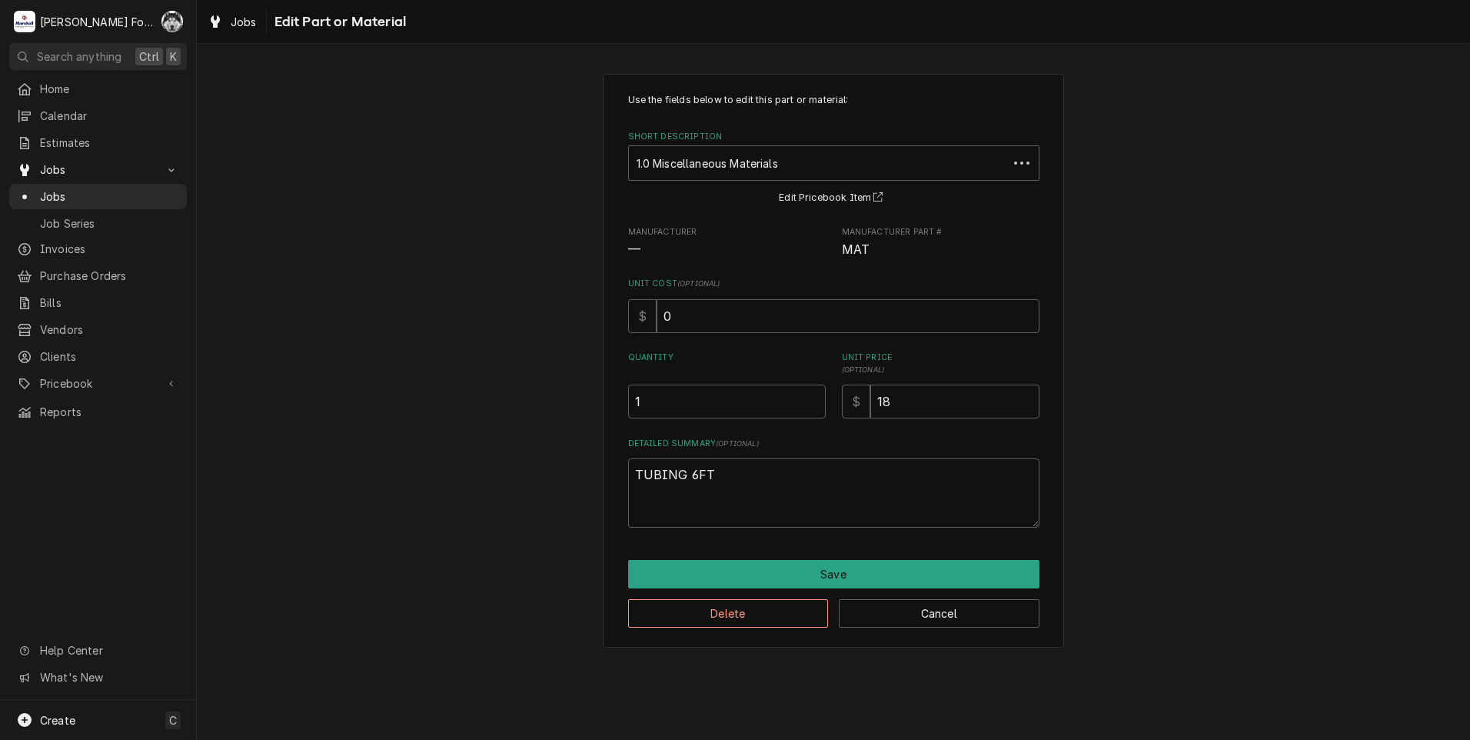
click at [949, 593] on div "Delete Cancel" at bounding box center [833, 607] width 411 height 39
click at [949, 620] on button "Cancel" at bounding box center [939, 613] width 201 height 28
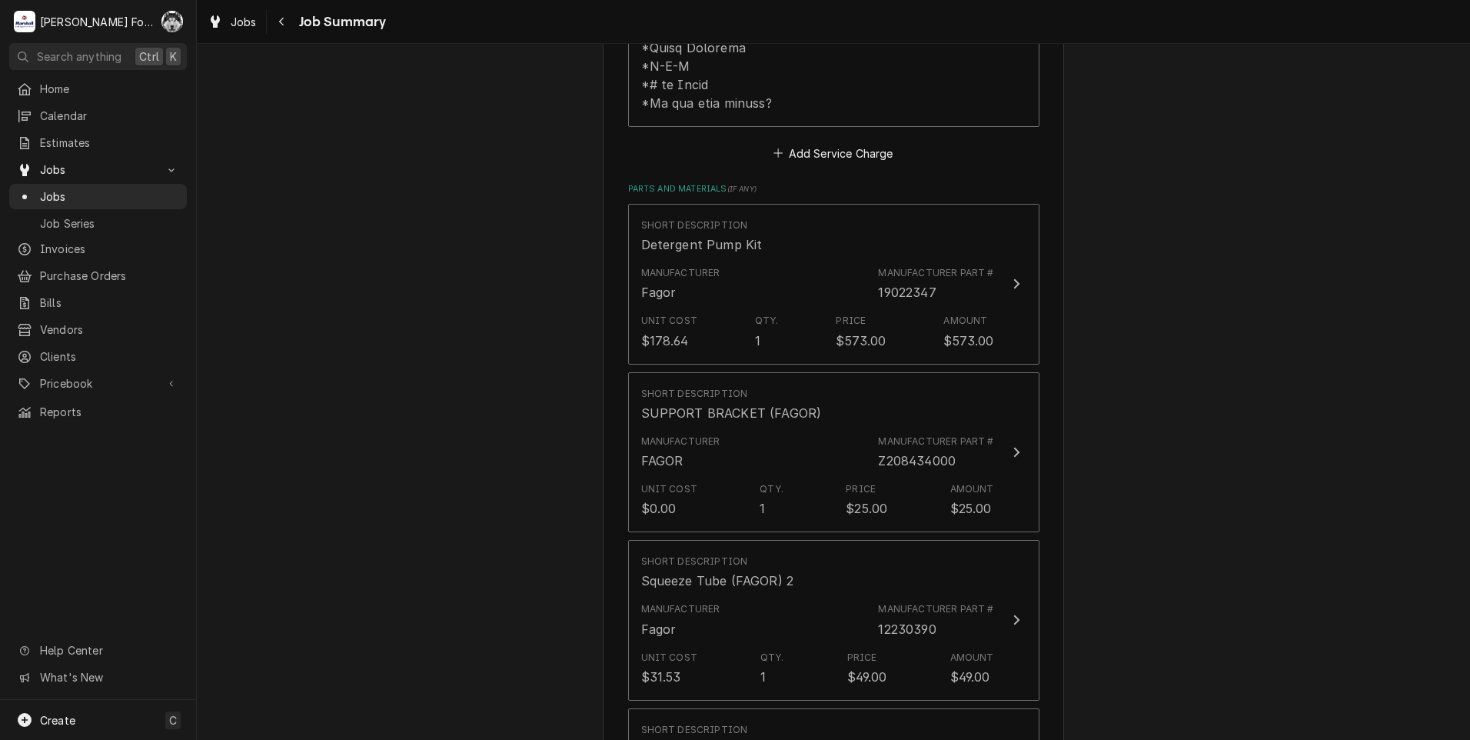
scroll to position [923, 0]
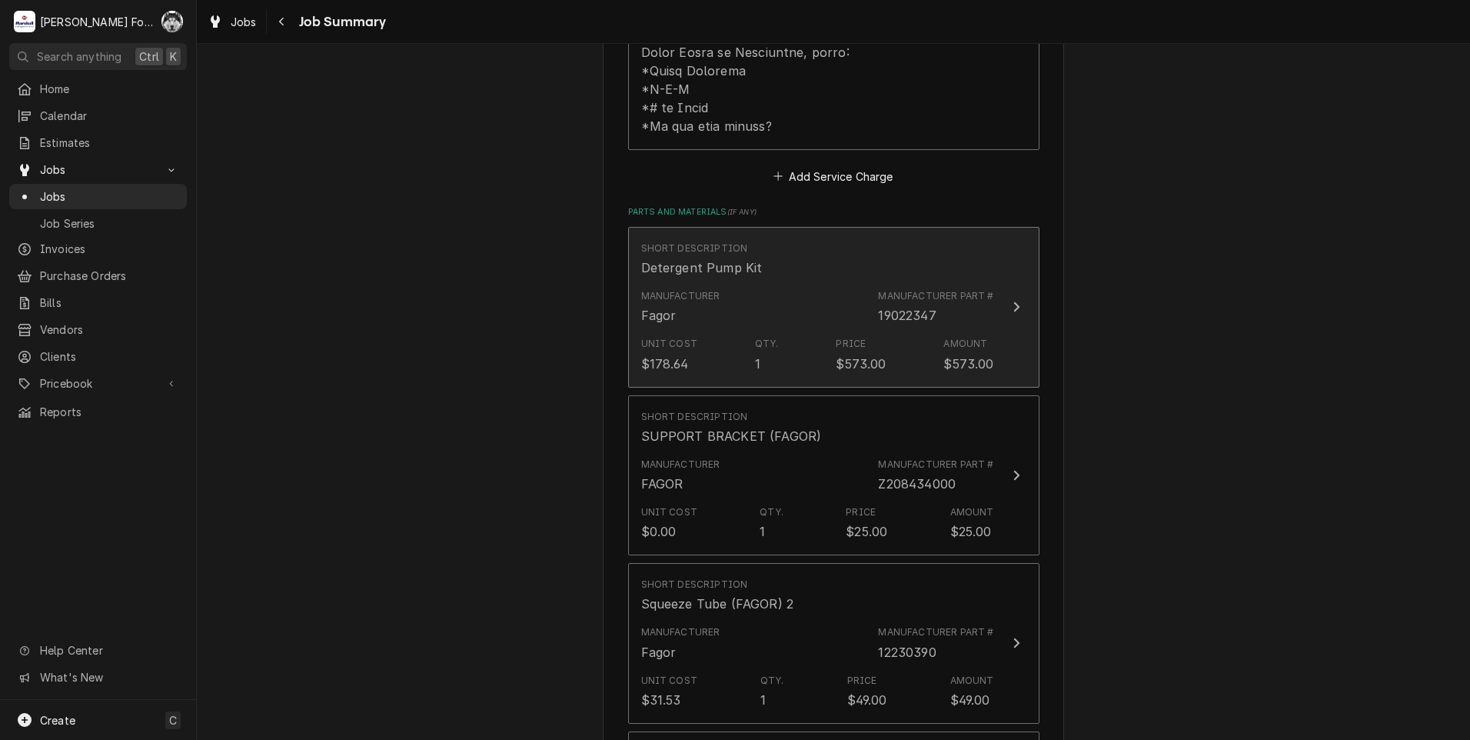
click at [739, 294] on div "Manufacturer Fagor Manufacturer Part # 19022347" at bounding box center [817, 307] width 353 height 48
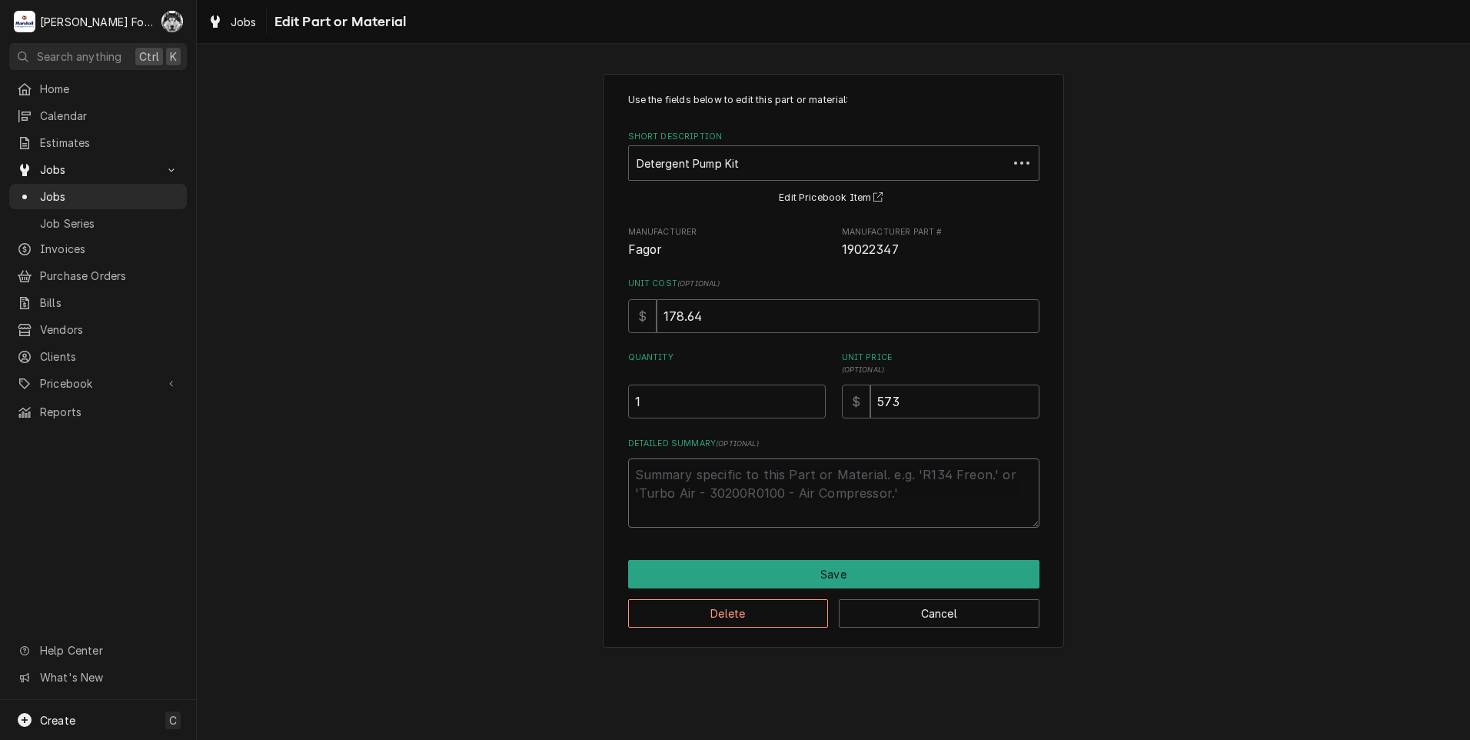
click at [773, 487] on textarea "Detailed Summary ( optional )" at bounding box center [833, 492] width 411 height 69
paste textarea "- ADDITIONAL PART NEEDED"
type textarea "x"
type textarea "- ADDITIONAL PART NEEDED"
drag, startPoint x: 645, startPoint y: 480, endPoint x: 618, endPoint y: 479, distance: 26.9
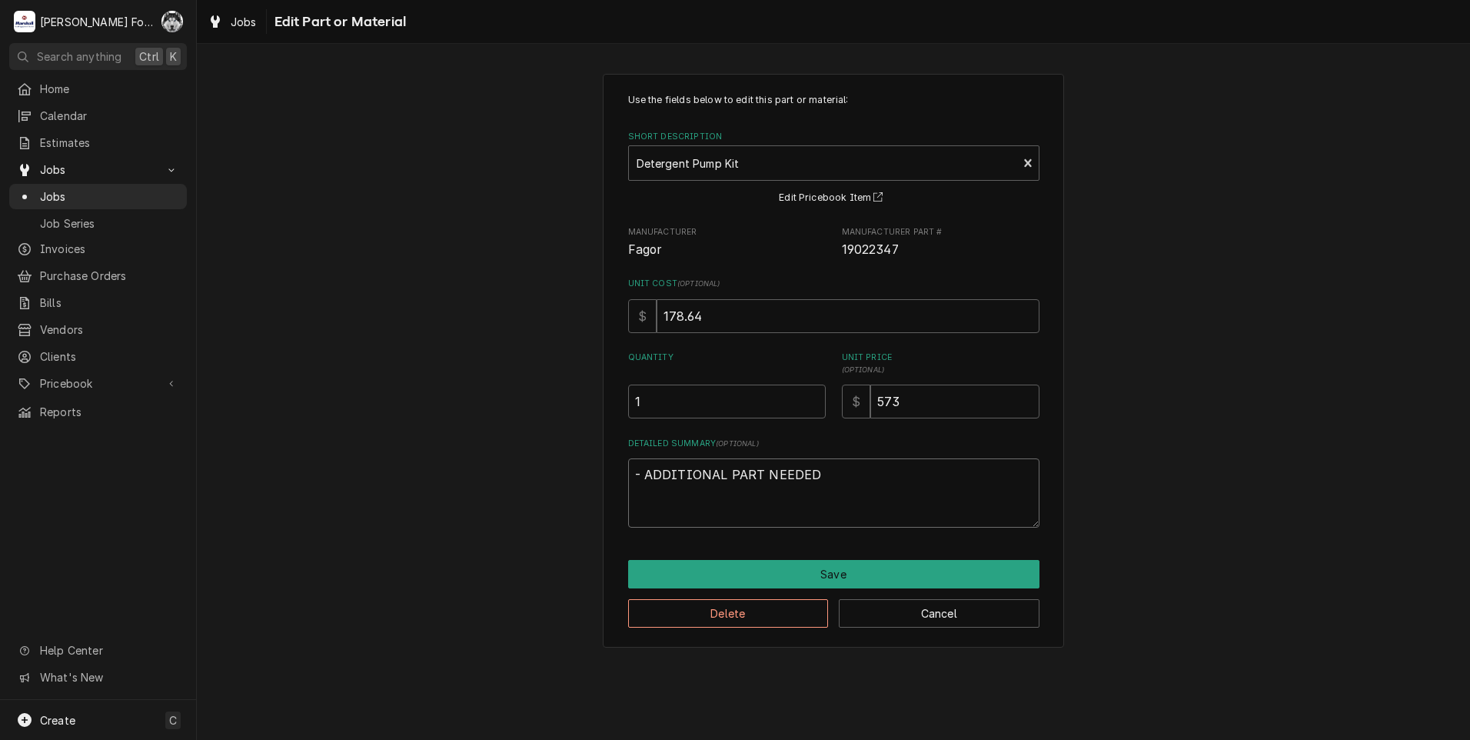
click at [620, 479] on div "Use the fields below to edit this part or material: Short Description Detergent…" at bounding box center [833, 360] width 461 height 573
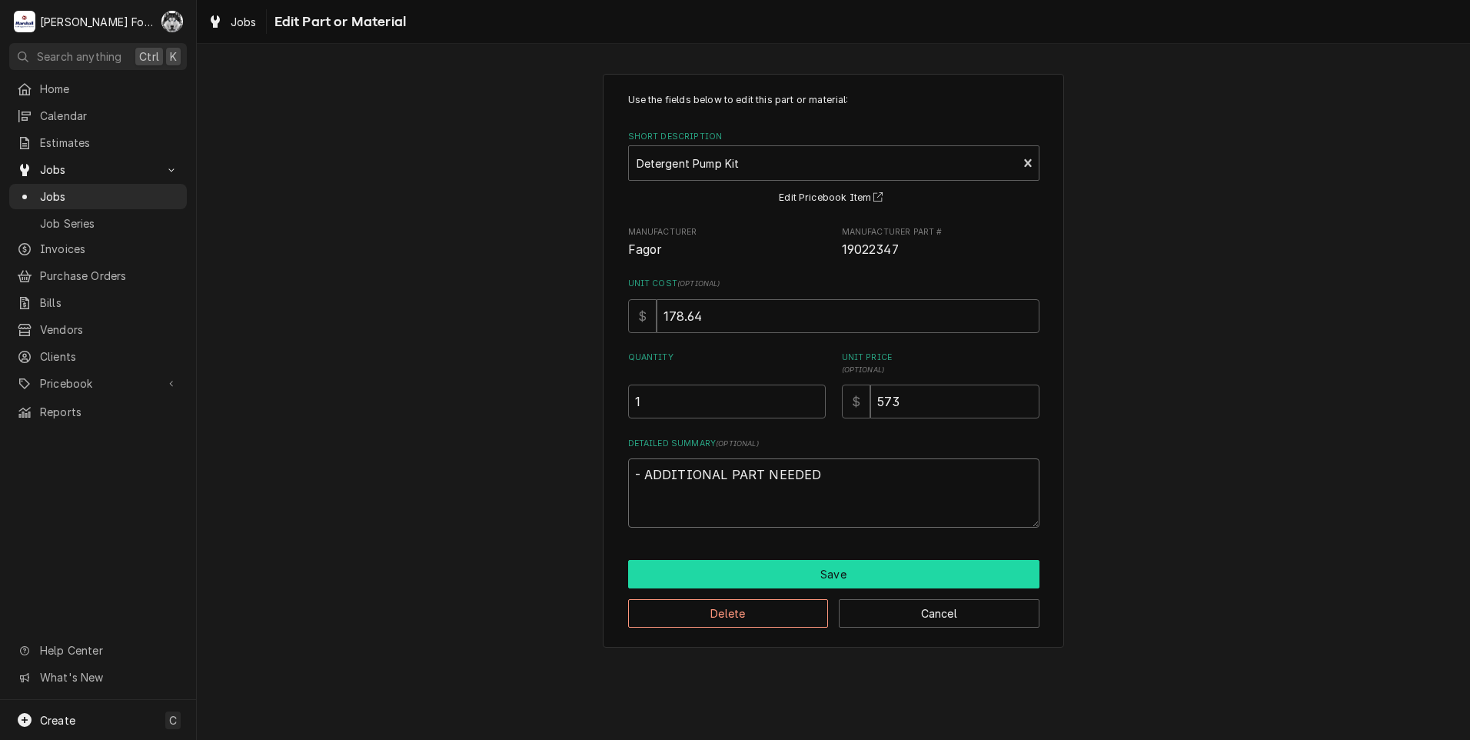
type textarea "x"
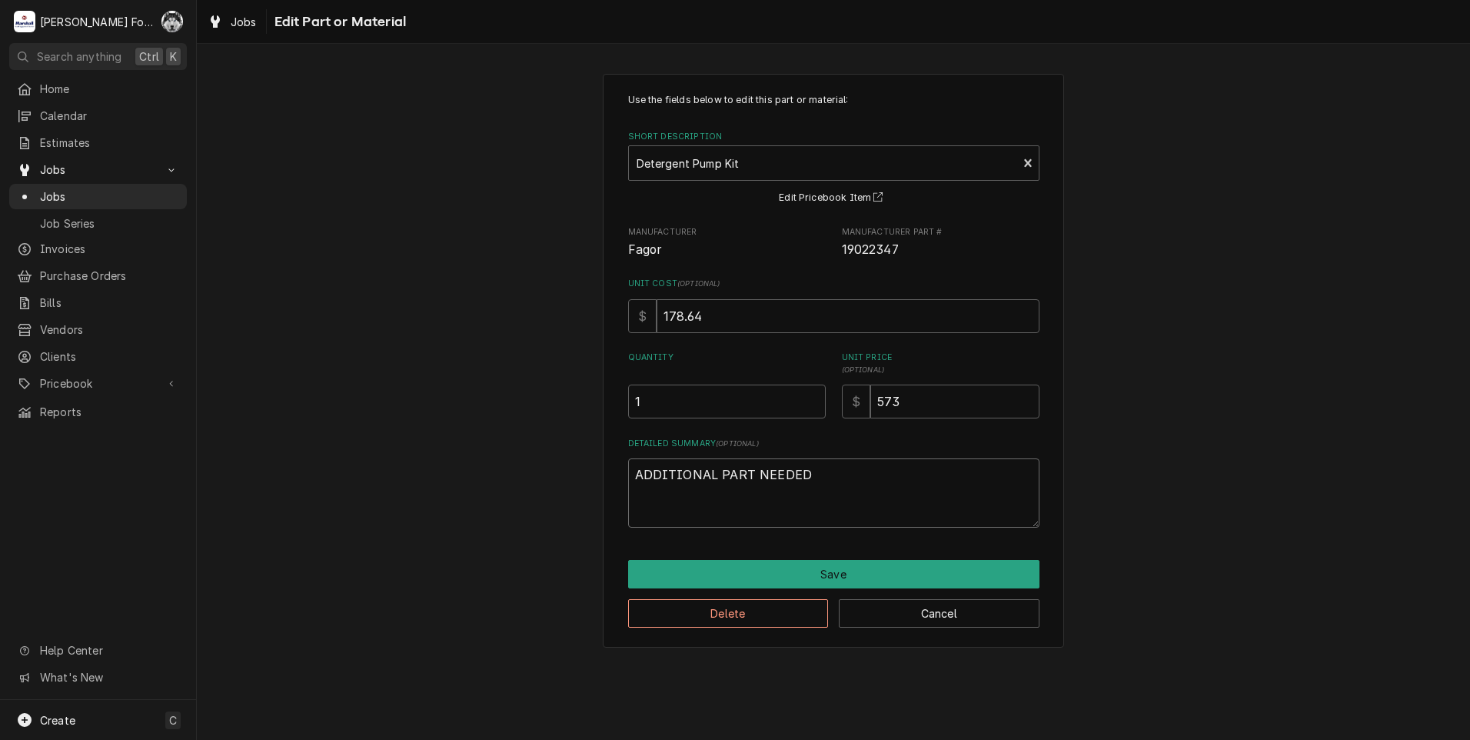
type textarea "ADDITIONAL PART NEEDED"
click at [769, 557] on div "Use the fields below to edit this part or material: Short Description Detergent…" at bounding box center [833, 360] width 461 height 573
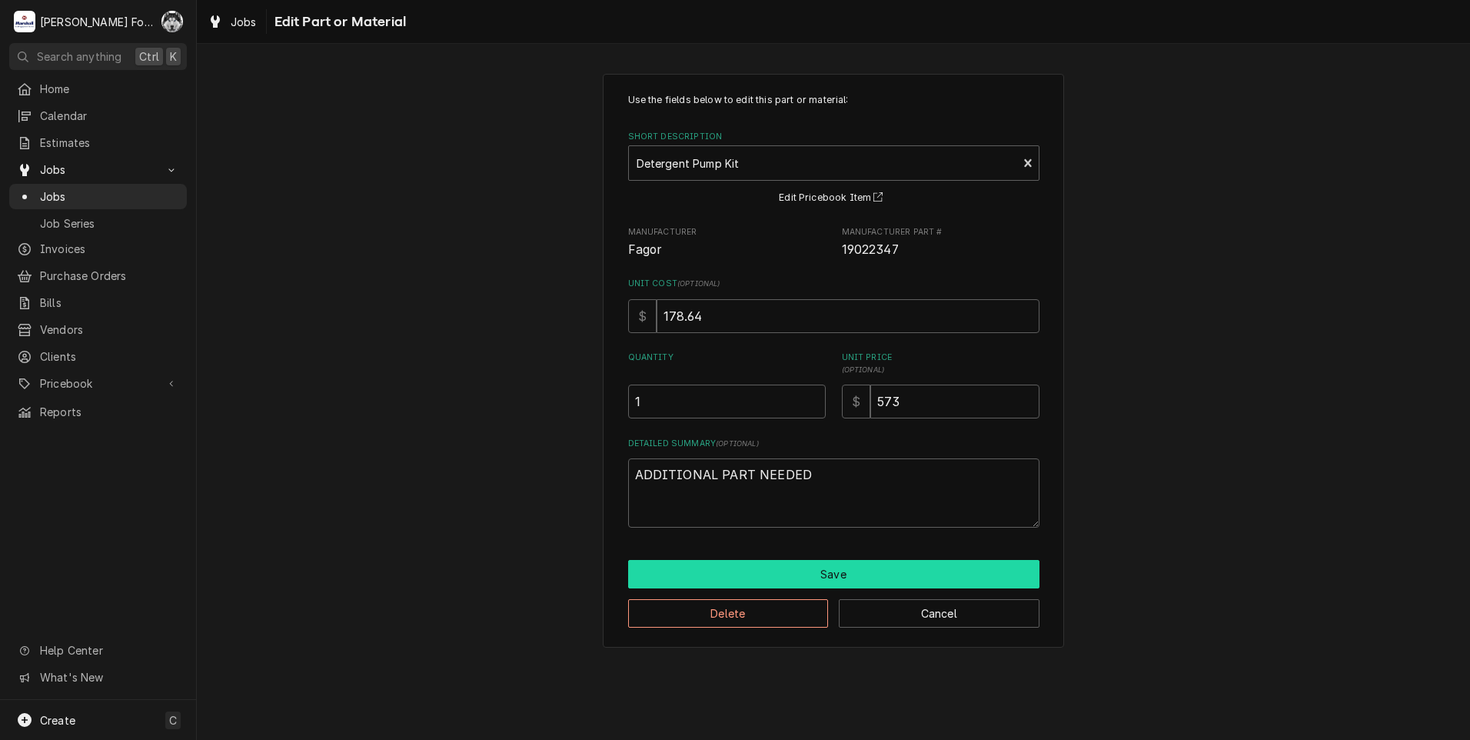
click at [771, 569] on button "Save" at bounding box center [833, 574] width 411 height 28
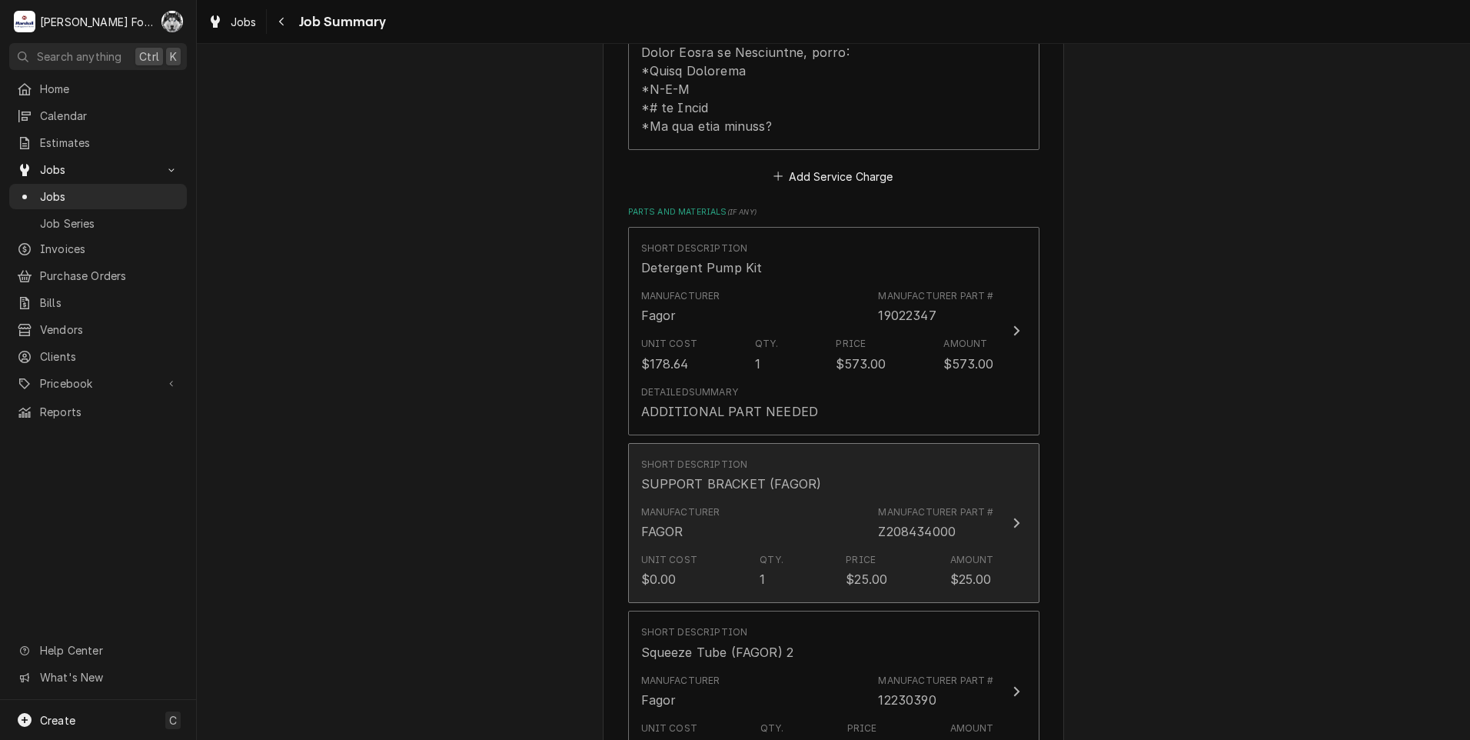
click at [743, 501] on div "Manufacturer FAGOR Manufacturer Part # Z208434000" at bounding box center [817, 523] width 353 height 48
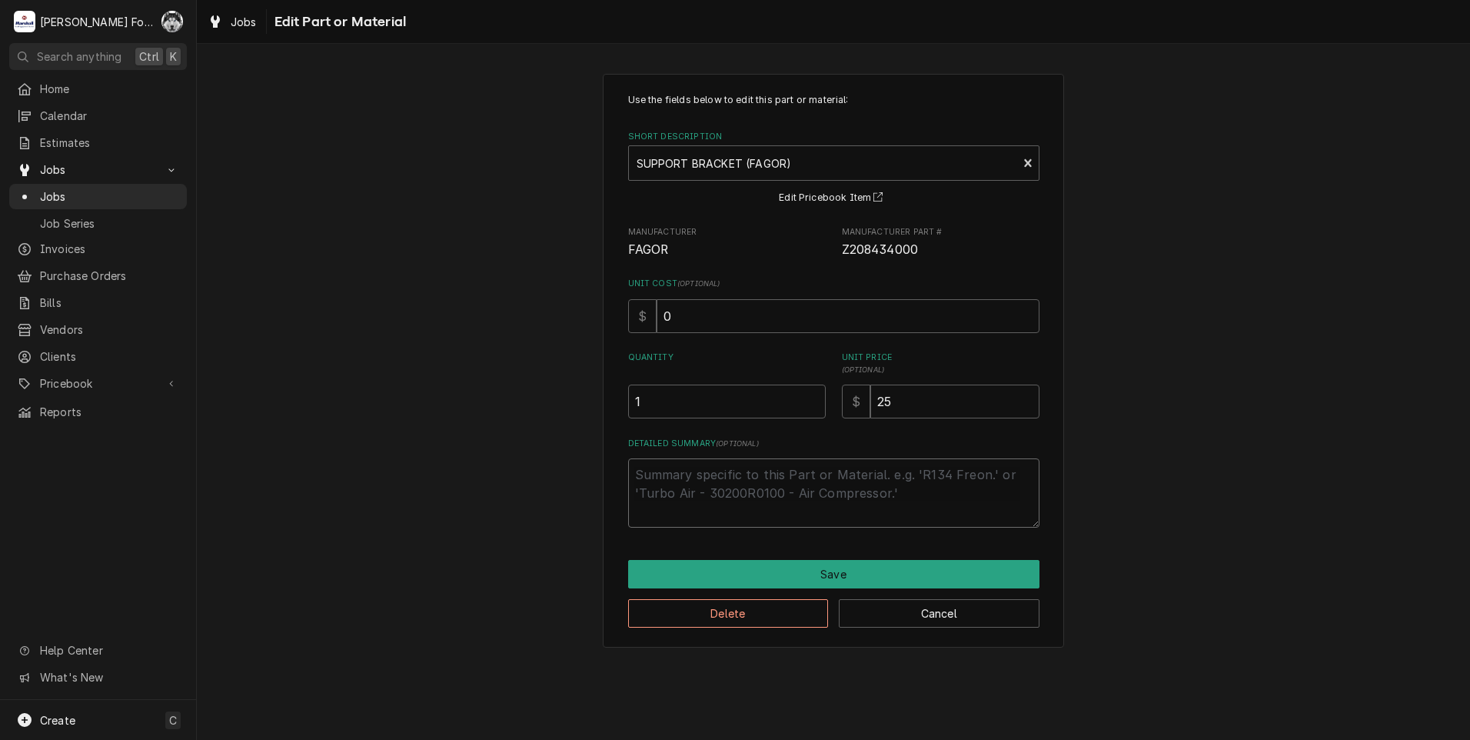
click at [744, 465] on textarea "Detailed Summary ( optional )" at bounding box center [833, 492] width 411 height 69
paste textarea "- ADDITIONAL PART NEEDED"
type textarea "x"
type textarea "- ADDITIONAL PART NEEDED"
click at [645, 474] on textarea "- ADDITIONAL PART NEEDED" at bounding box center [833, 492] width 411 height 69
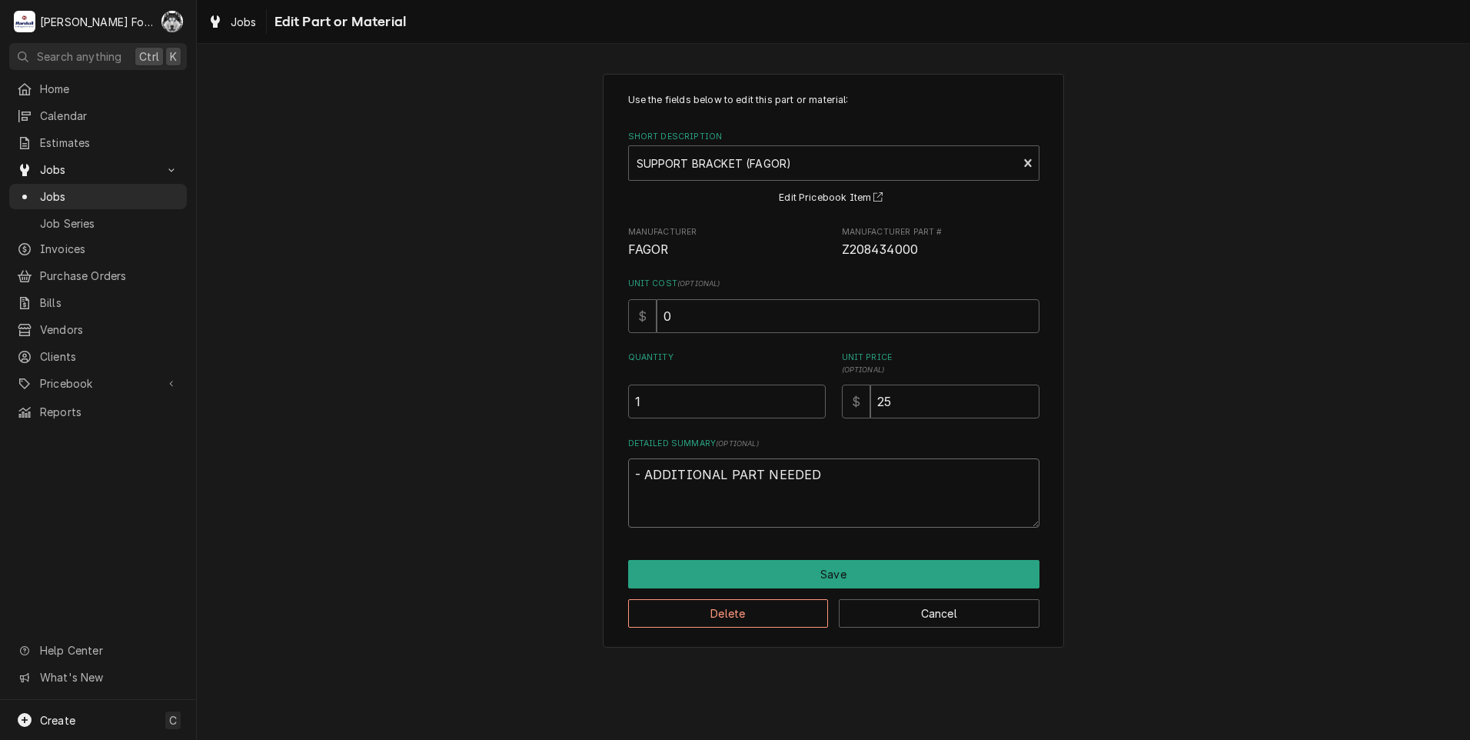
type textarea "x"
type textarea "-ADDITIONAL PART NEEDED"
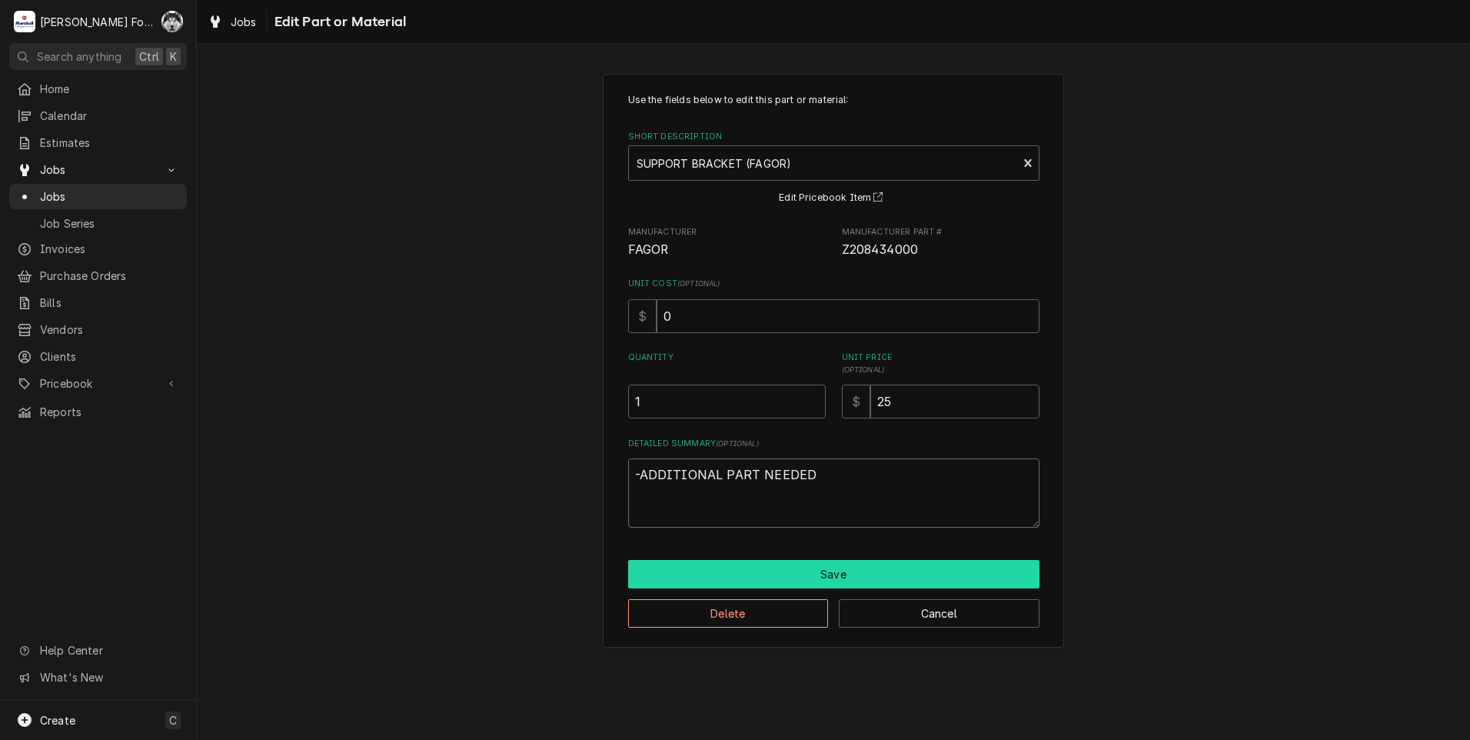
type textarea "x"
type textarea "ADDITIONAL PART NEEDED"
click at [727, 567] on button "Save" at bounding box center [833, 574] width 411 height 28
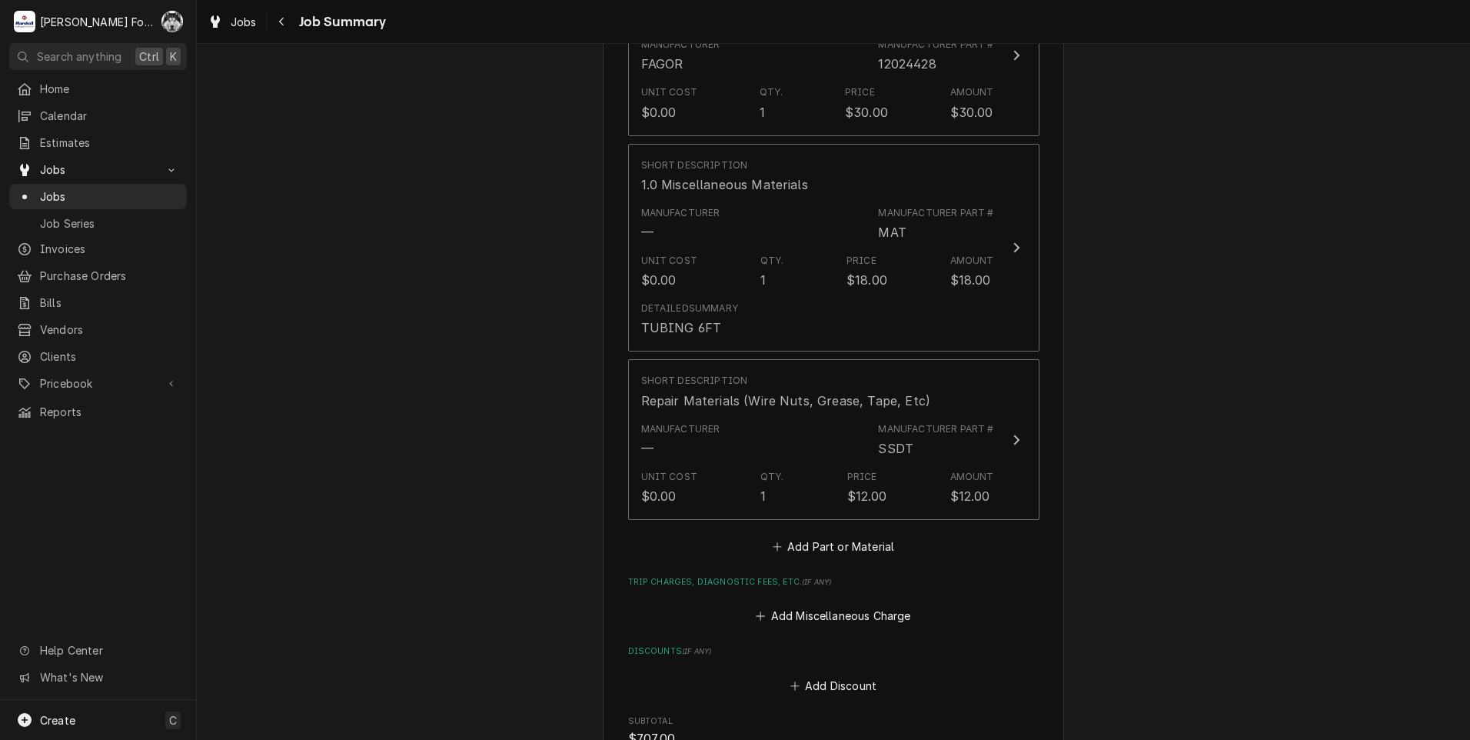
scroll to position [2430, 0]
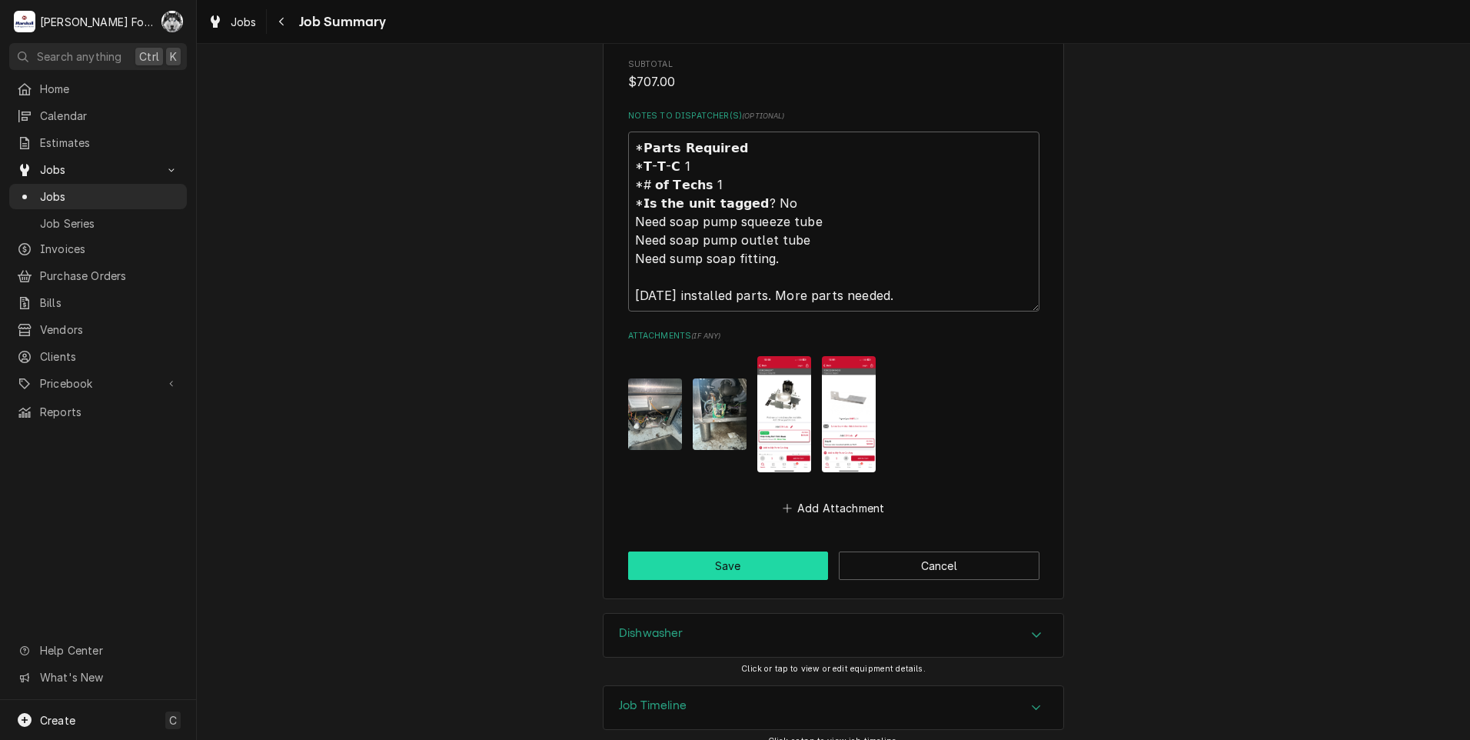
click at [713, 551] on button "Save" at bounding box center [728, 565] width 201 height 28
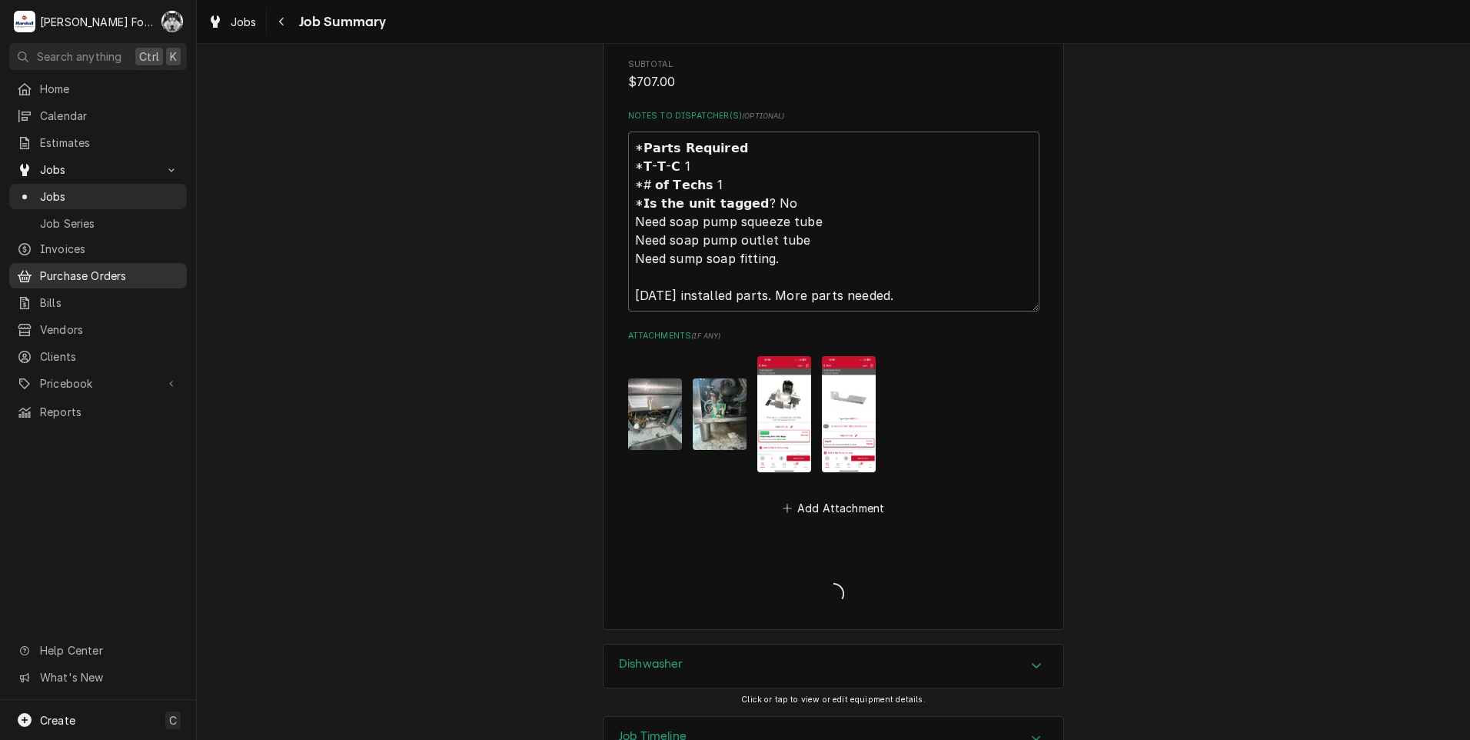
type textarea "x"
